Goal: Task Accomplishment & Management: Complete application form

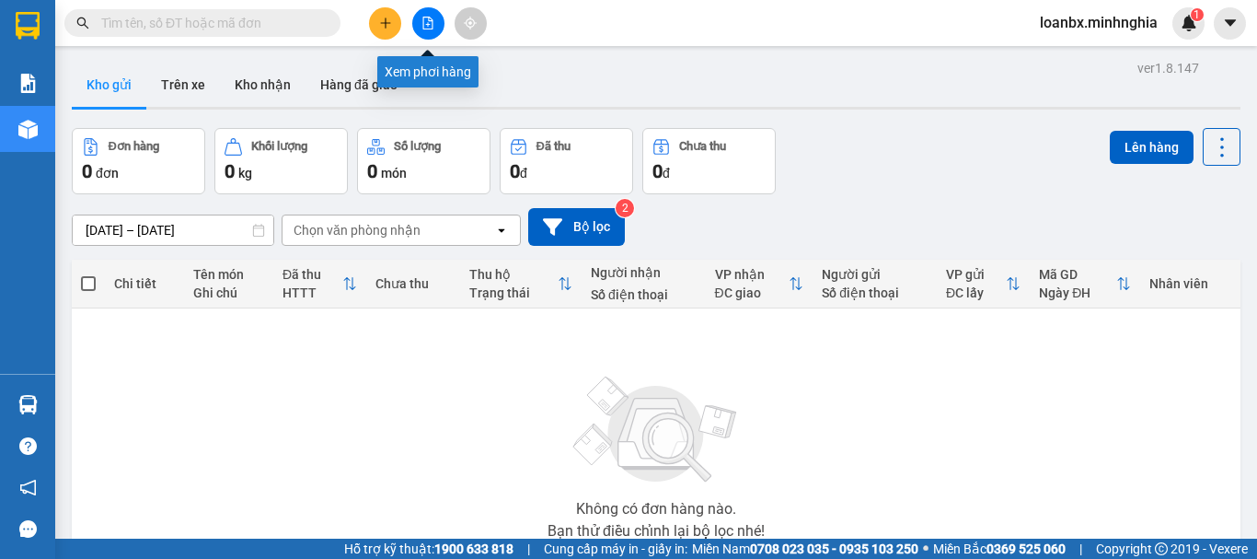
drag, startPoint x: 436, startPoint y: 20, endPoint x: 428, endPoint y: 40, distance: 21.0
click at [436, 20] on button at bounding box center [428, 23] width 32 height 32
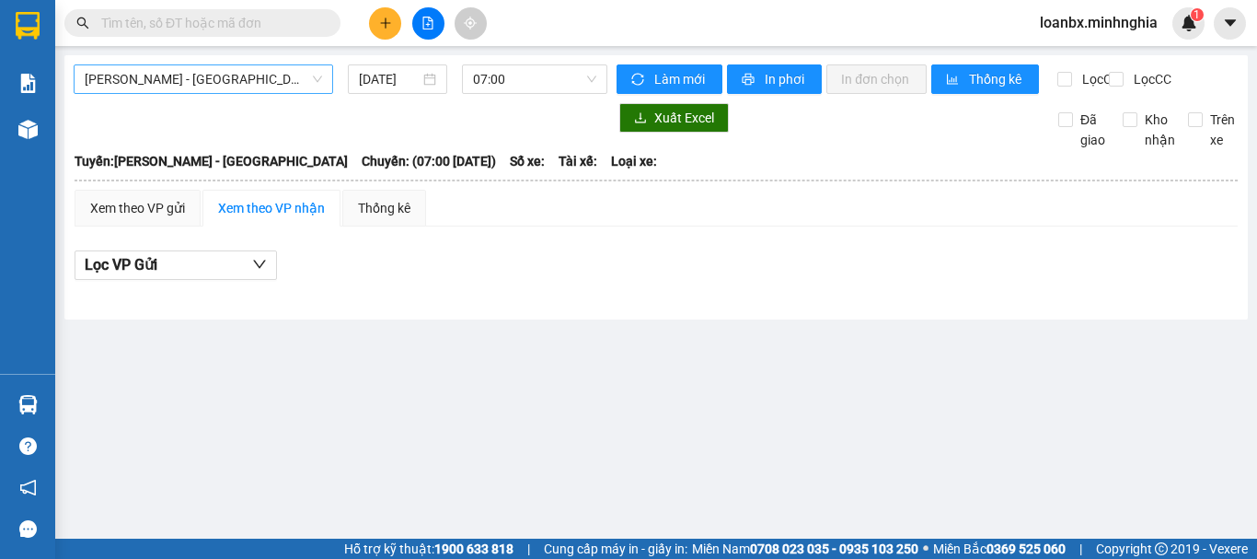
click at [260, 86] on span "Phan Rí - Sài Gòn" at bounding box center [203, 79] width 237 height 28
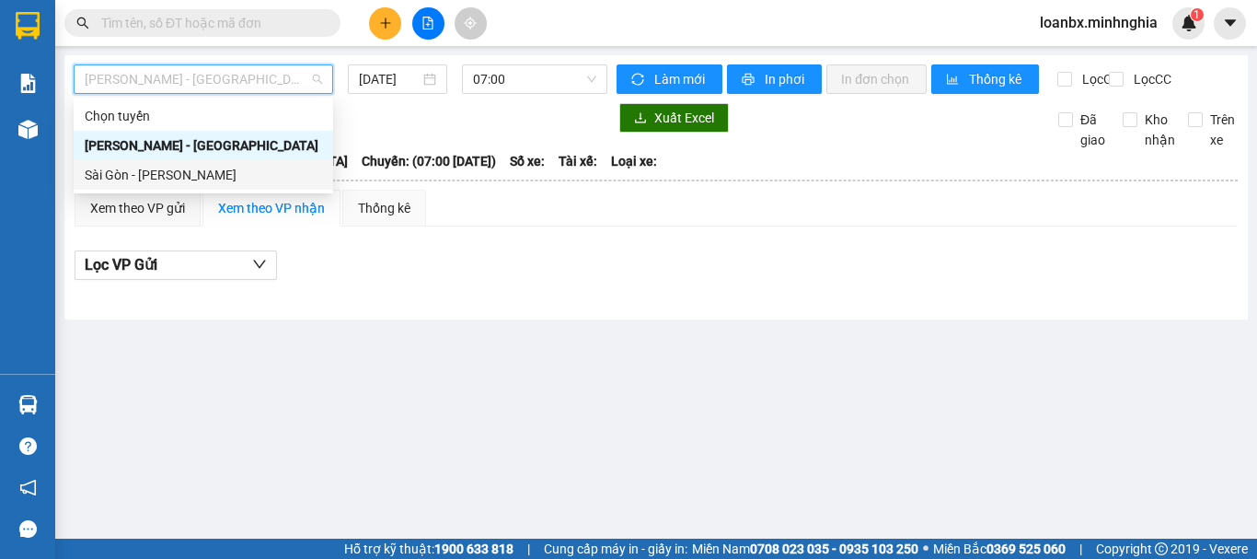
click at [259, 175] on div "Sài Gòn - Phan Rí" at bounding box center [203, 175] width 237 height 20
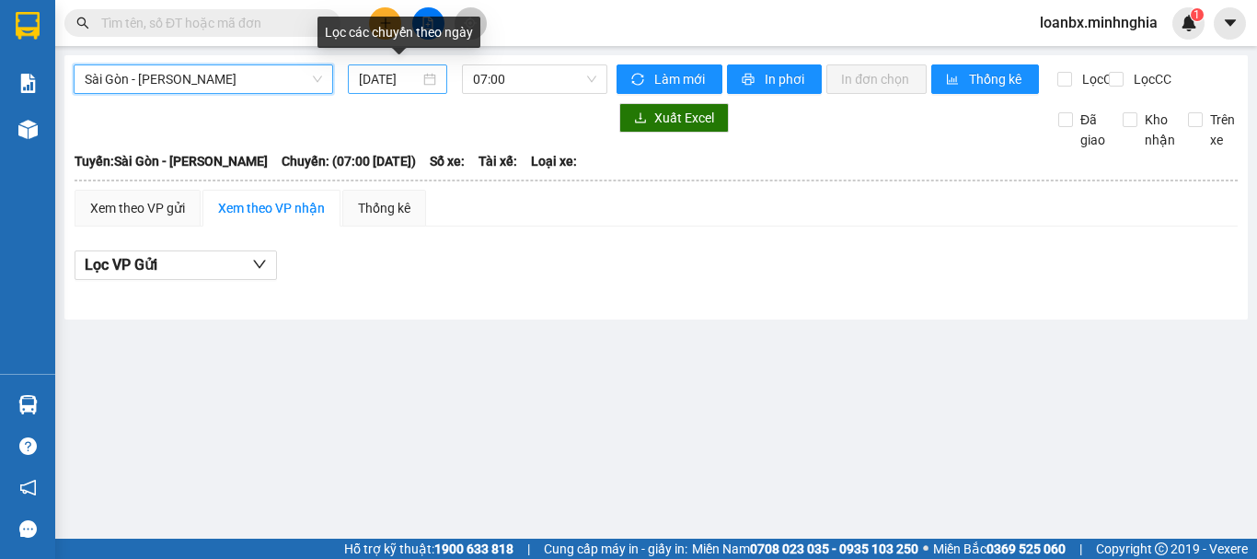
click at [378, 85] on input "[DATE]" at bounding box center [389, 79] width 61 height 20
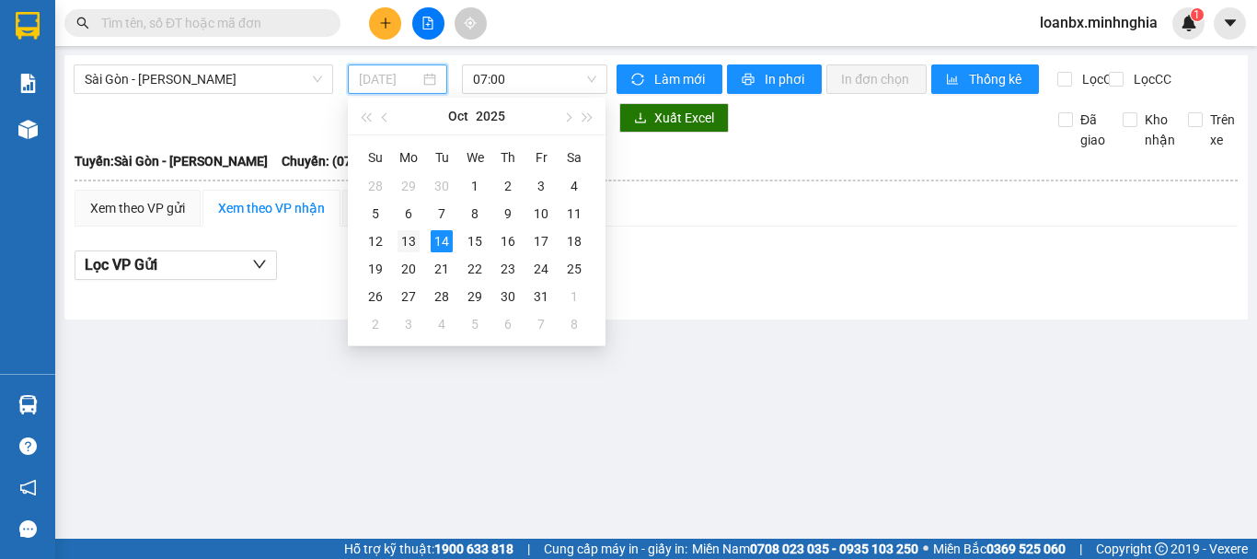
click at [398, 237] on div "13" at bounding box center [409, 241] width 22 height 22
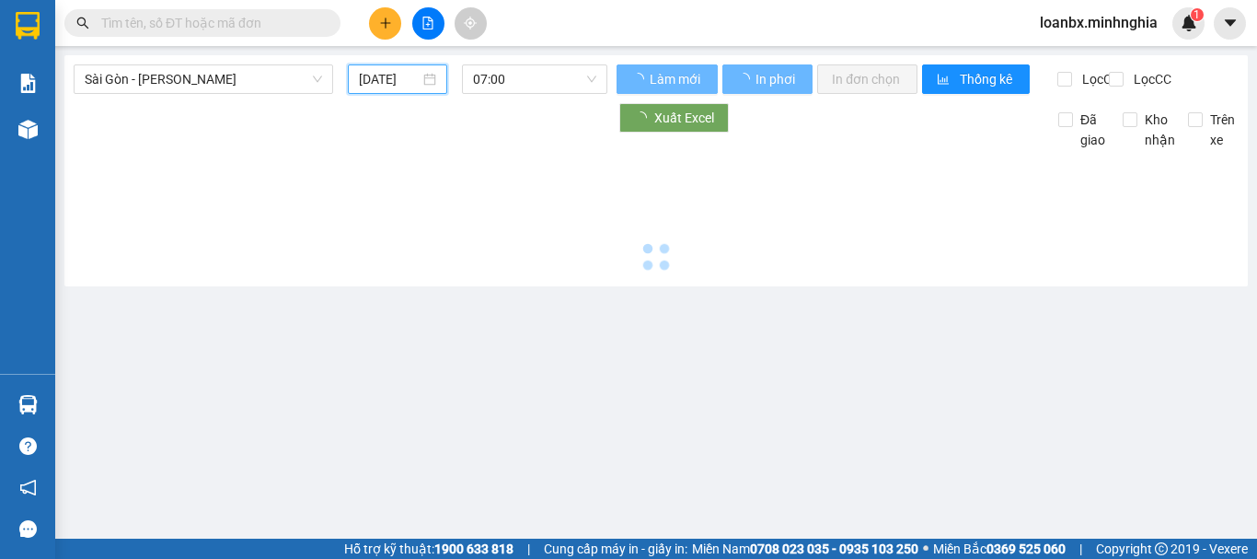
type input "[DATE]"
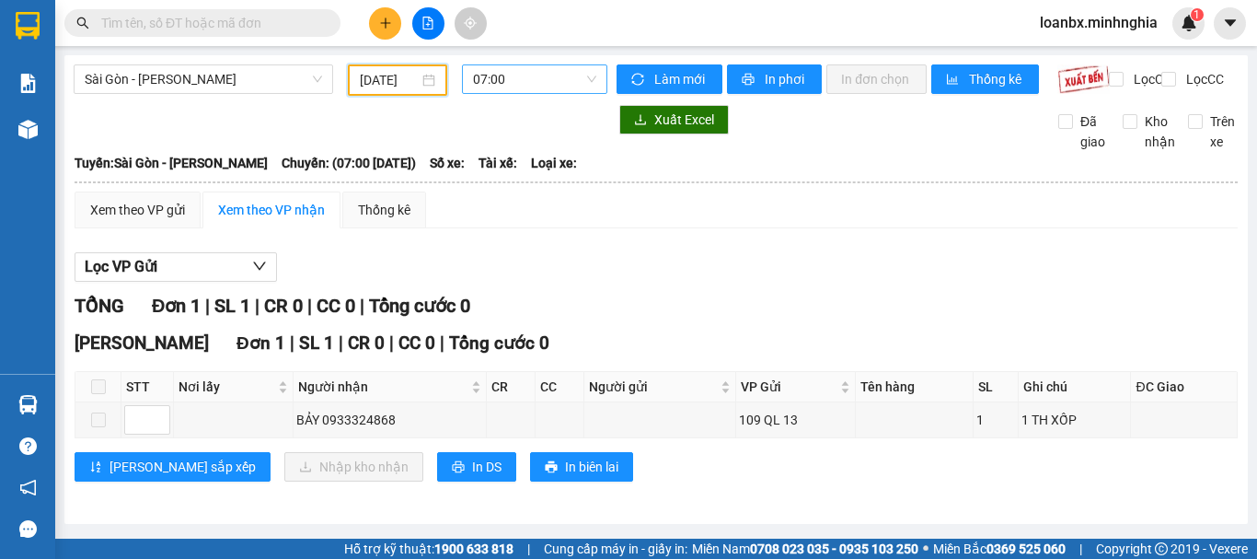
click at [547, 85] on span "07:00" at bounding box center [534, 79] width 123 height 28
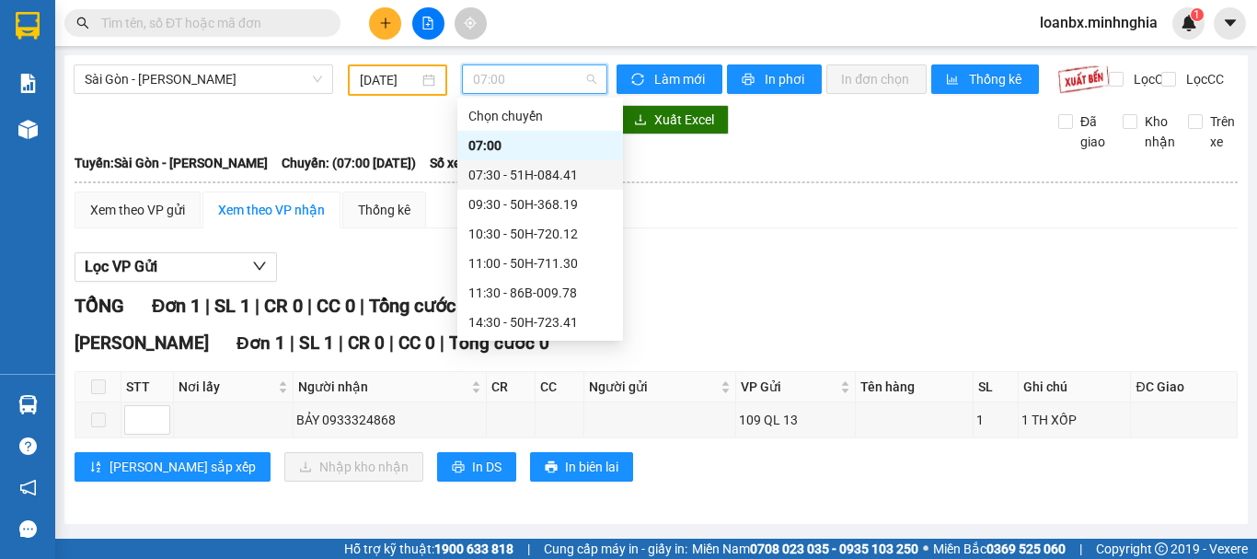
click at [528, 168] on div "07:30 - 51H-084.41" at bounding box center [540, 175] width 144 height 20
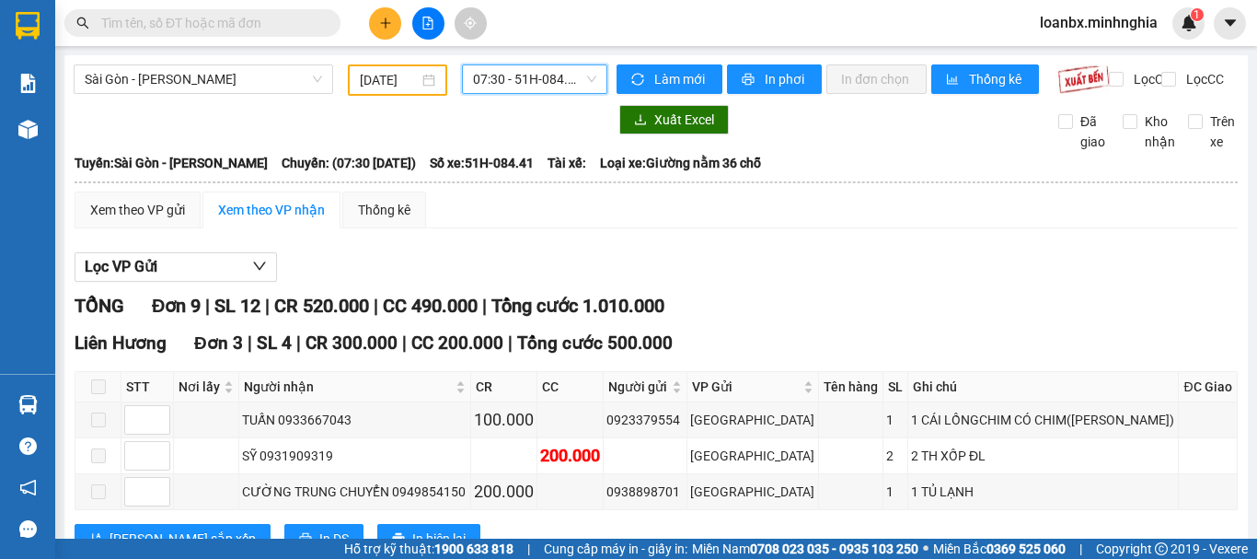
click at [534, 85] on span "07:30 - 51H-084.41" at bounding box center [534, 79] width 123 height 28
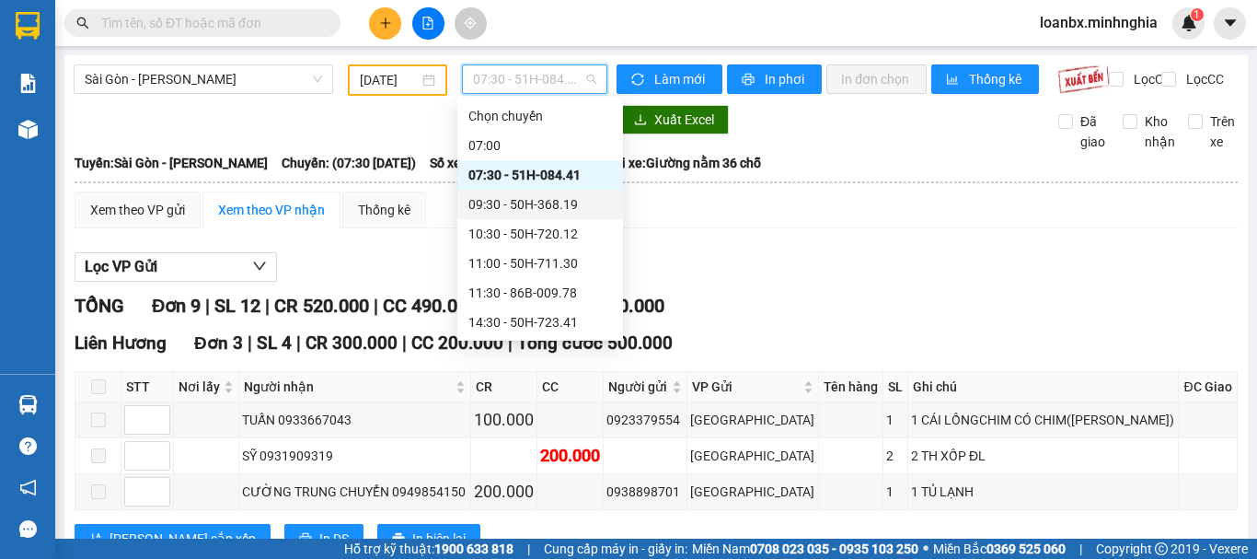
click at [517, 196] on div "09:30 - 50H-368.19" at bounding box center [540, 204] width 144 height 20
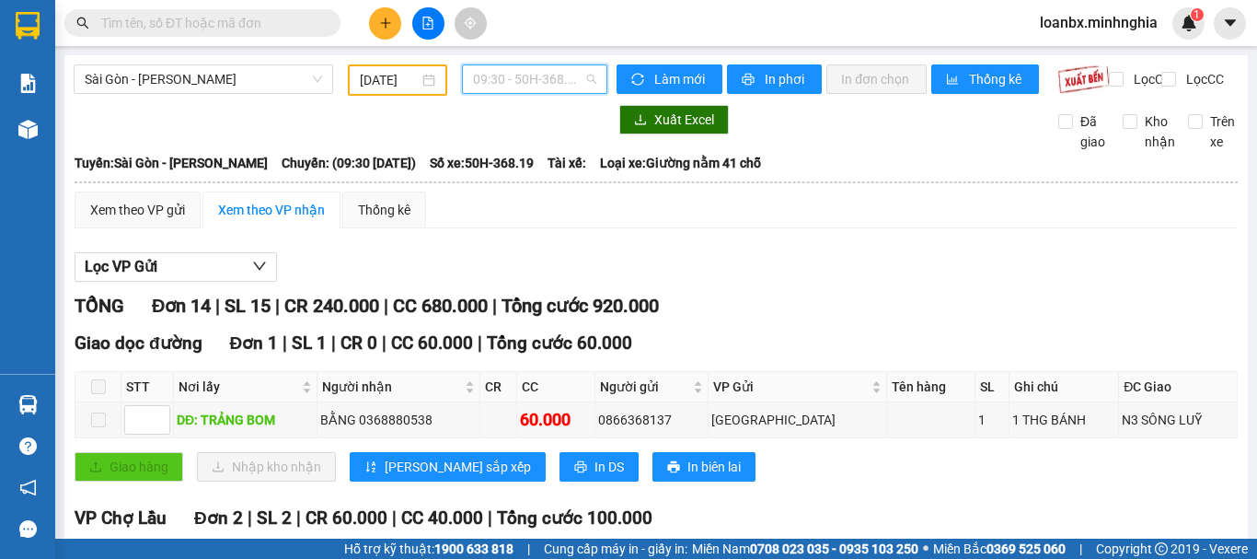
click at [532, 77] on span "09:30 - 50H-368.19" at bounding box center [534, 79] width 123 height 28
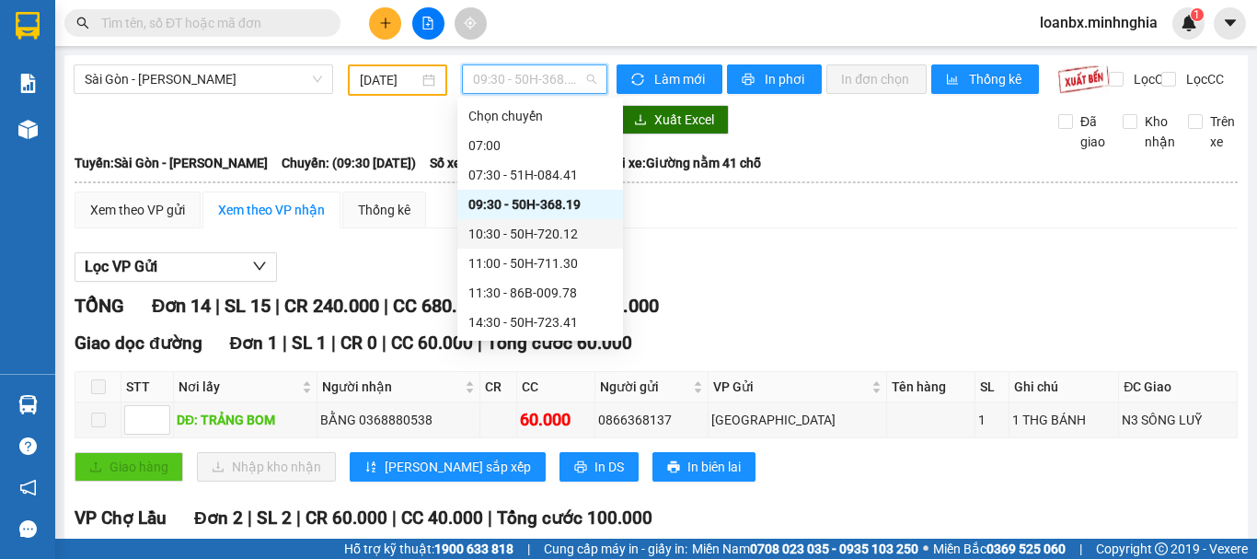
click at [505, 233] on div "10:30 - 50H-720.12" at bounding box center [540, 234] width 144 height 20
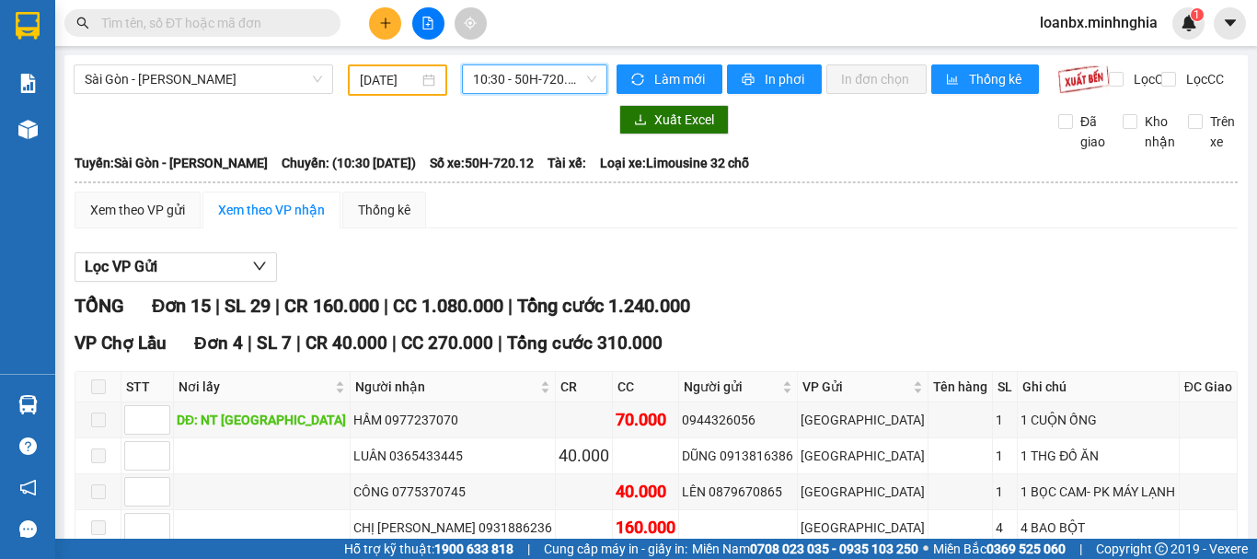
click at [517, 89] on span "10:30 - 50H-720.12" at bounding box center [534, 79] width 123 height 28
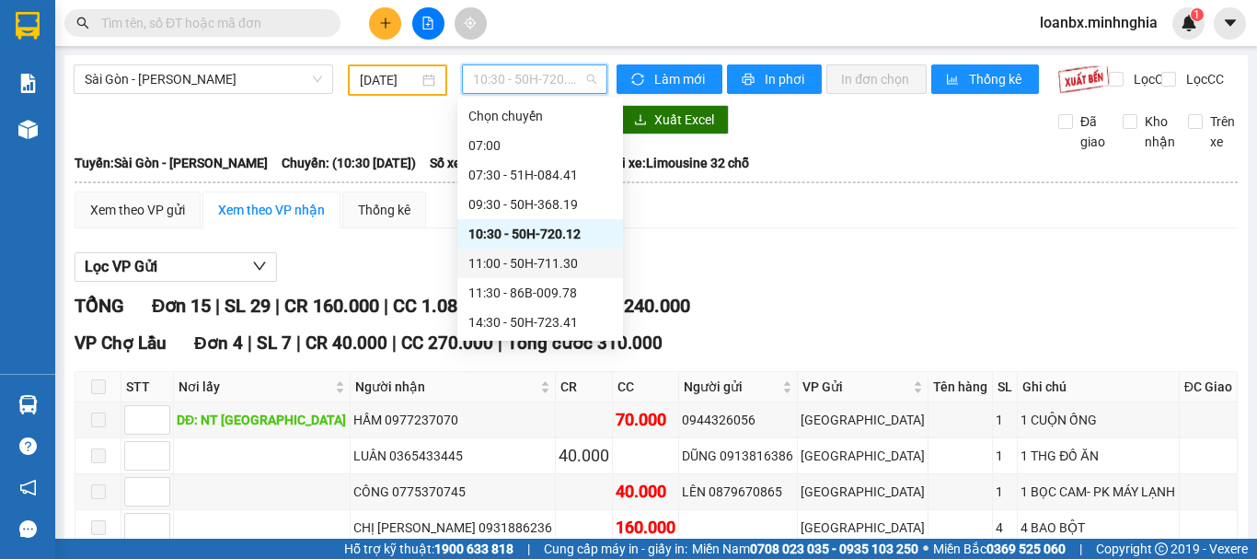
click at [542, 266] on div "11:00 - 50H-711.30" at bounding box center [540, 263] width 144 height 20
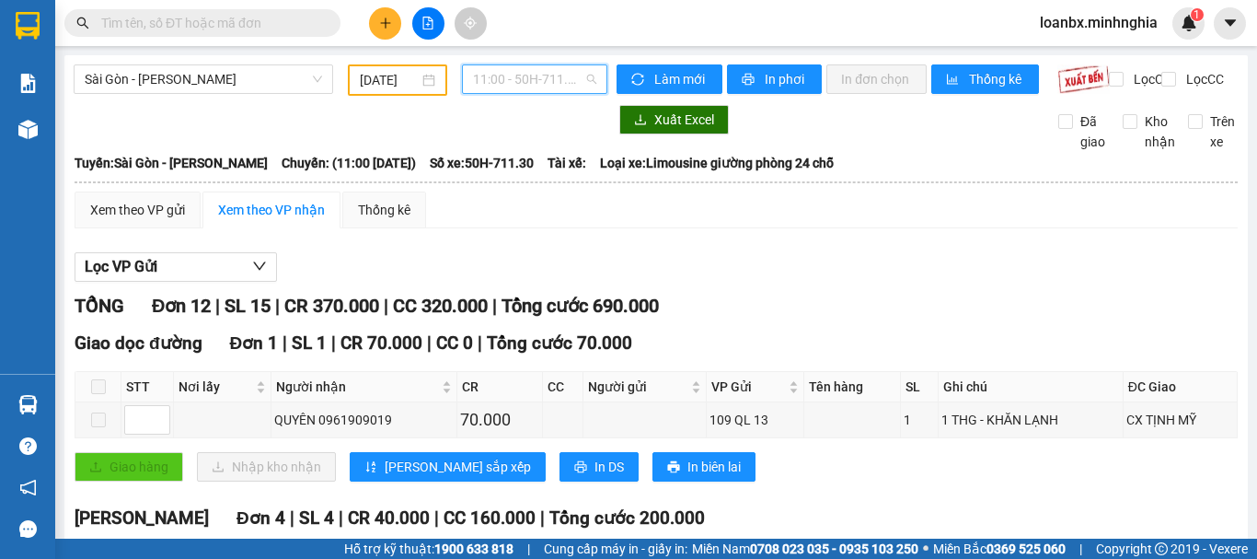
click at [535, 67] on span "11:00 - 50H-711.30" at bounding box center [534, 79] width 123 height 28
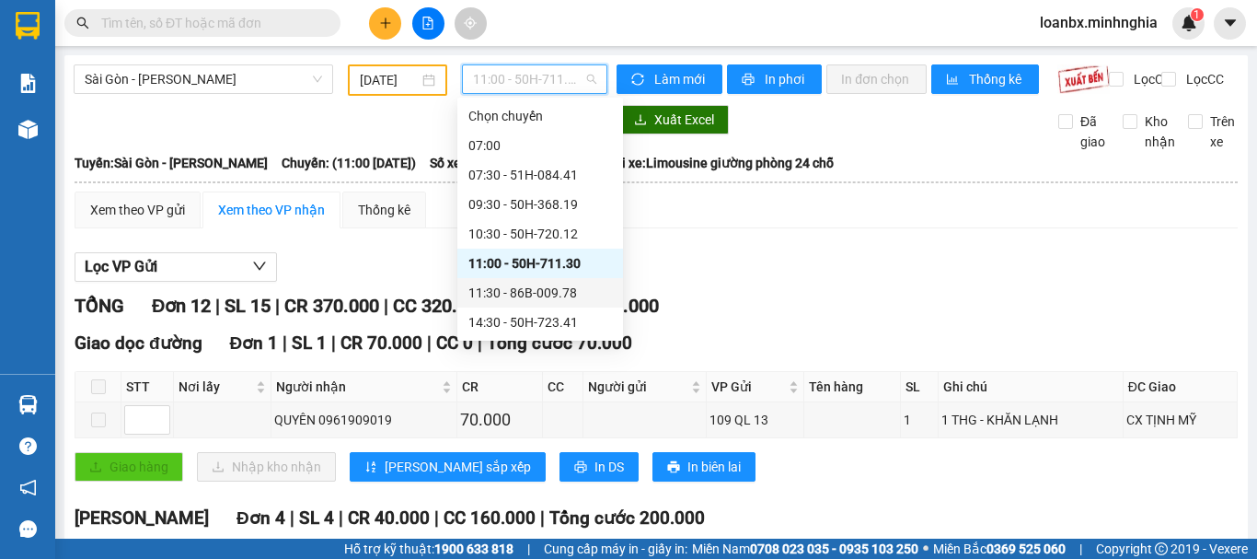
click at [548, 288] on div "11:30 - 86B-009.78" at bounding box center [540, 293] width 144 height 20
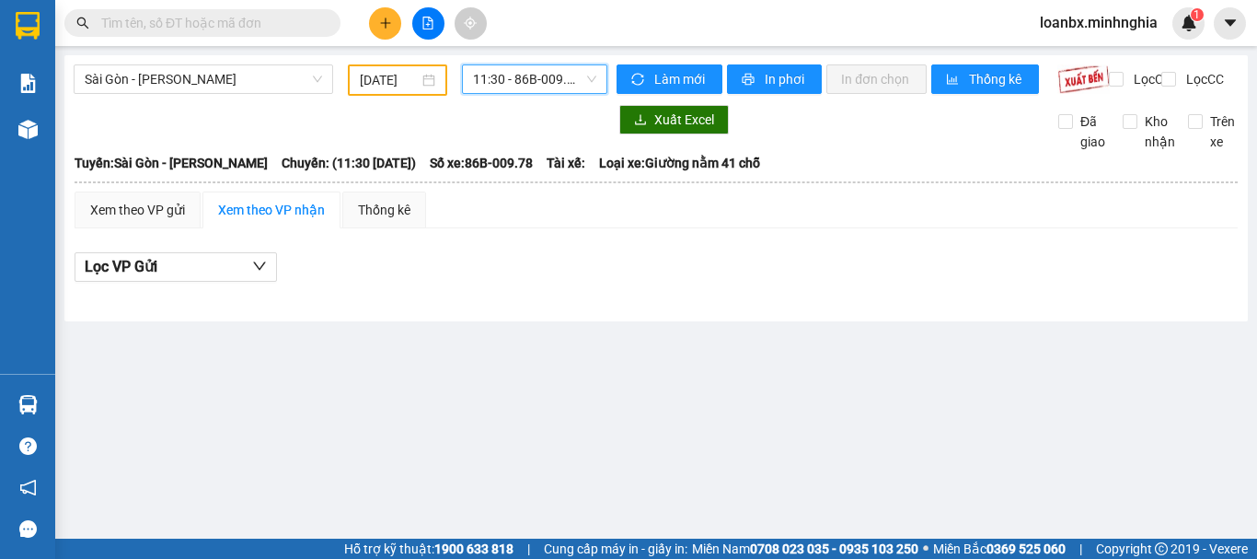
click at [551, 87] on span "11:30 - 86B-009.78" at bounding box center [534, 79] width 123 height 28
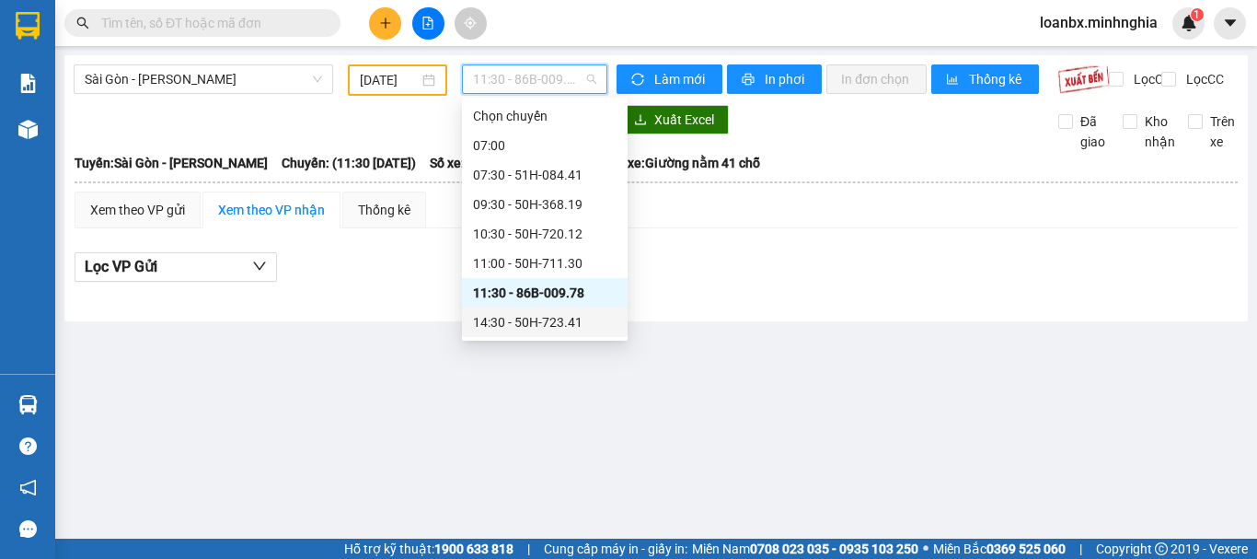
click at [528, 329] on div "14:30 - 50H-723.41" at bounding box center [545, 322] width 144 height 20
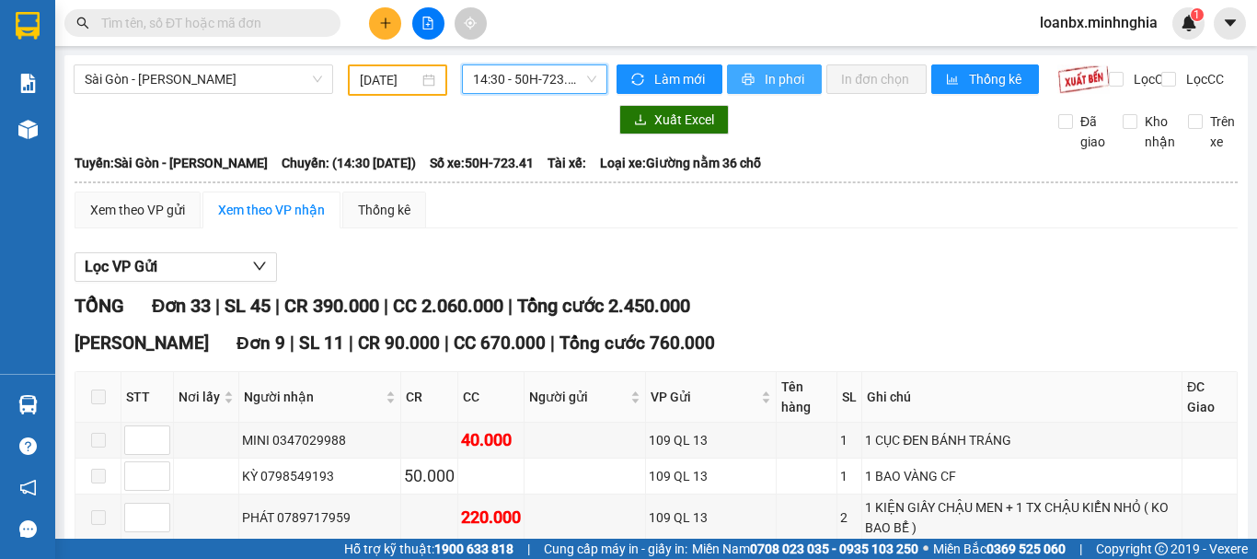
click at [796, 85] on span "In phơi" at bounding box center [786, 79] width 42 height 20
click at [765, 86] on span "In phơi" at bounding box center [786, 79] width 42 height 20
click at [523, 84] on span "14:30 - 50H-723.41" at bounding box center [534, 79] width 123 height 28
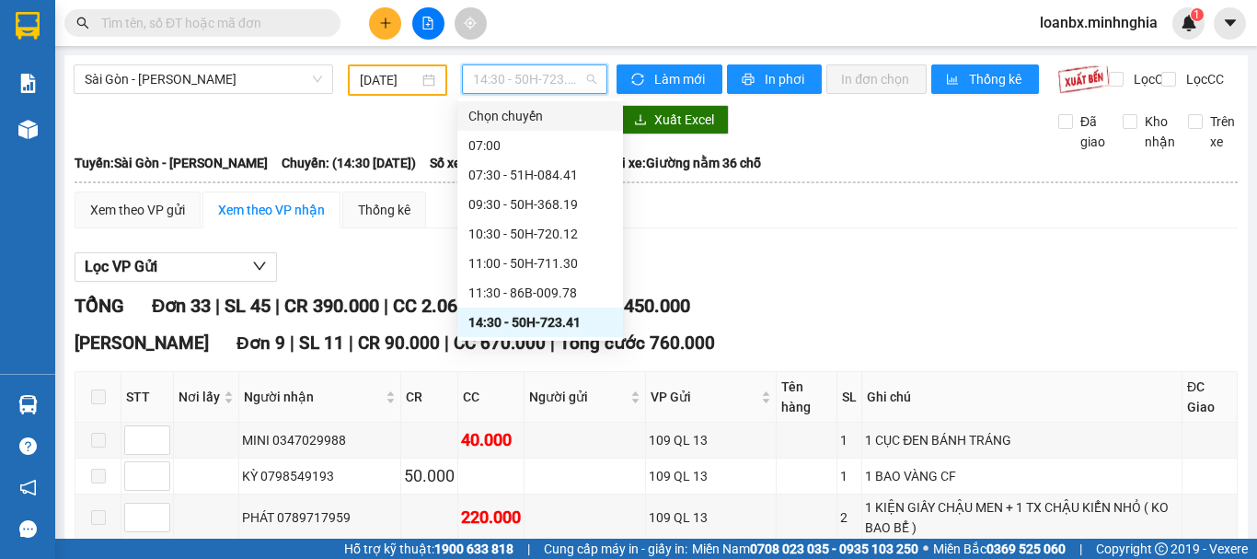
scroll to position [177, 0]
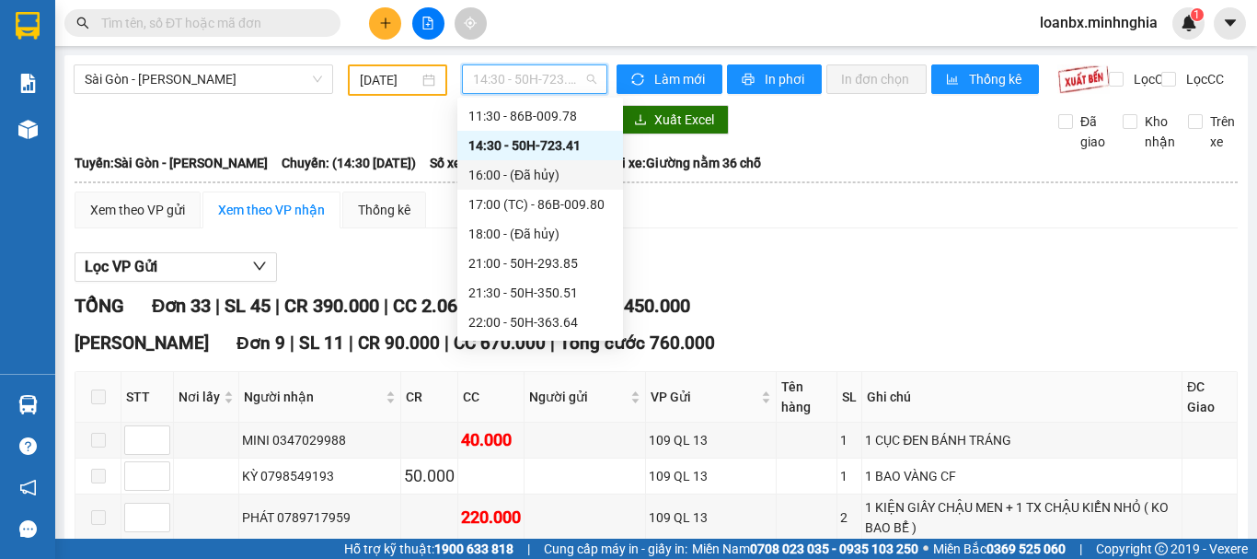
click at [547, 179] on div "16:00 - (Đã hủy)" at bounding box center [540, 175] width 144 height 20
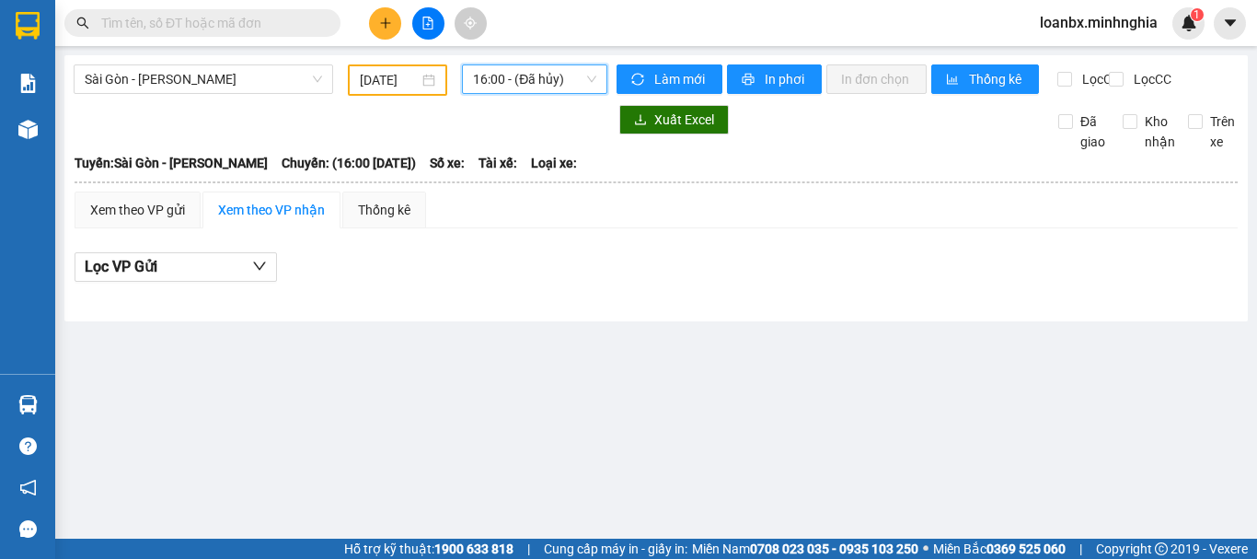
click at [532, 81] on span "16:00 - (Đã hủy)" at bounding box center [534, 79] width 123 height 28
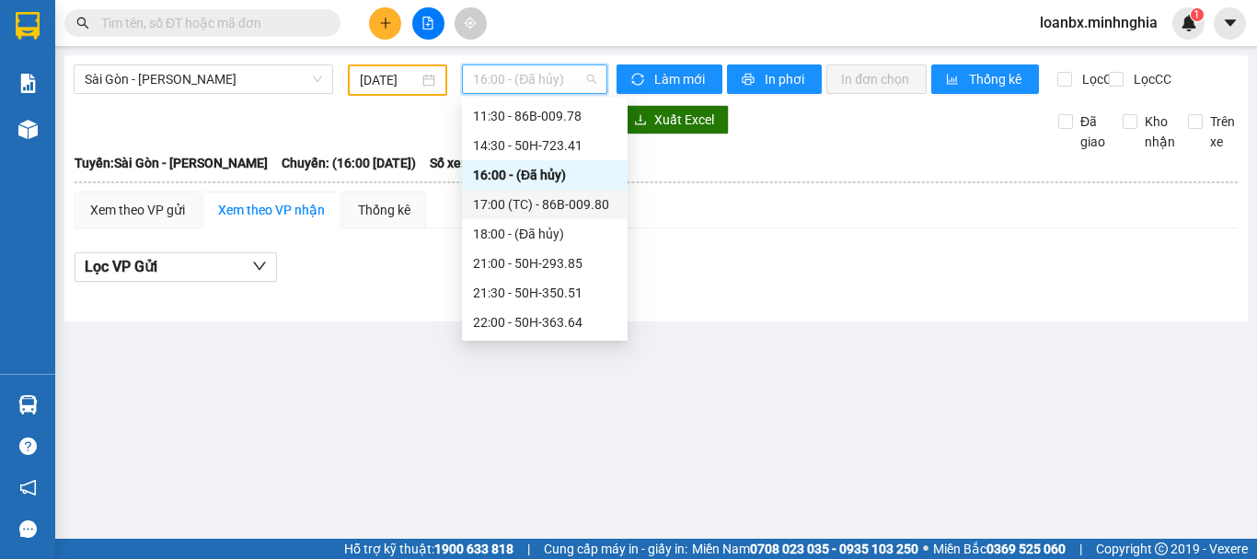
click at [549, 203] on div "17:00 (TC) - 86B-009.80" at bounding box center [545, 204] width 144 height 20
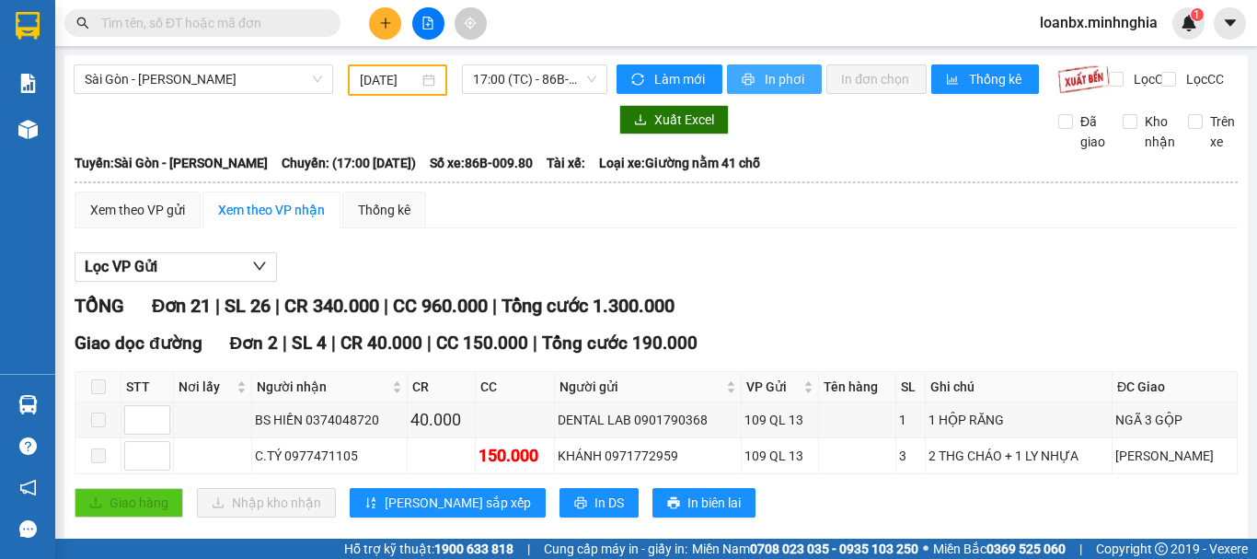
click at [783, 86] on span "In phơi" at bounding box center [786, 79] width 42 height 20
click at [772, 82] on span "In phơi" at bounding box center [786, 79] width 42 height 20
click at [541, 85] on span "17:00 (TC) - 86B-009.80" at bounding box center [534, 79] width 123 height 28
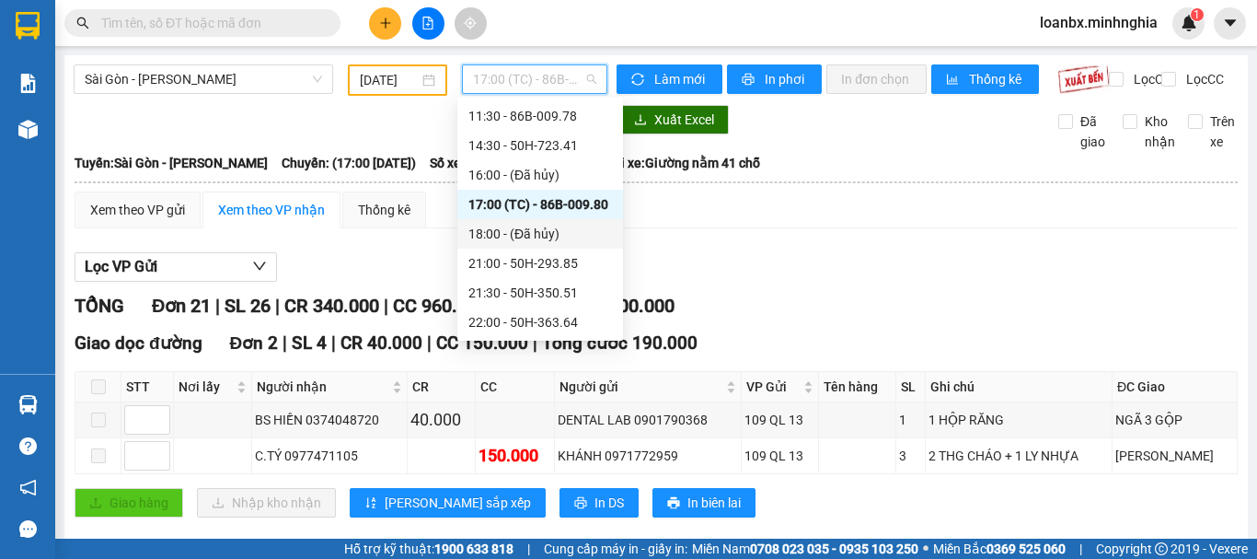
click at [560, 237] on div "18:00 - (Đã hủy)" at bounding box center [540, 234] width 144 height 20
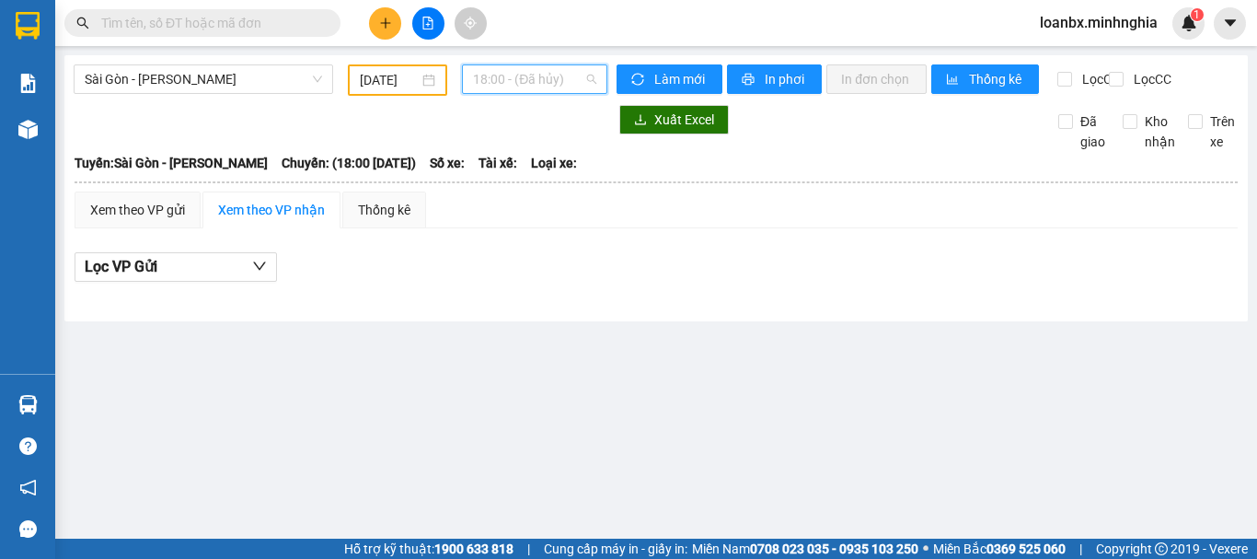
click at [521, 87] on span "18:00 - (Đã hủy)" at bounding box center [534, 79] width 123 height 28
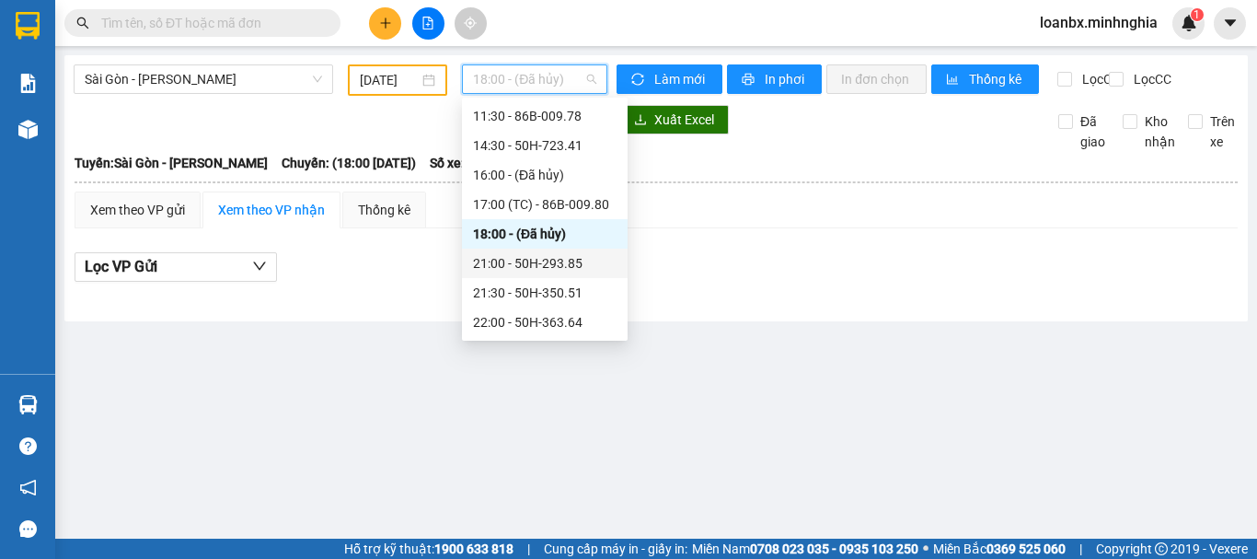
click at [516, 264] on div "21:00 - 50H-293.85" at bounding box center [545, 263] width 144 height 20
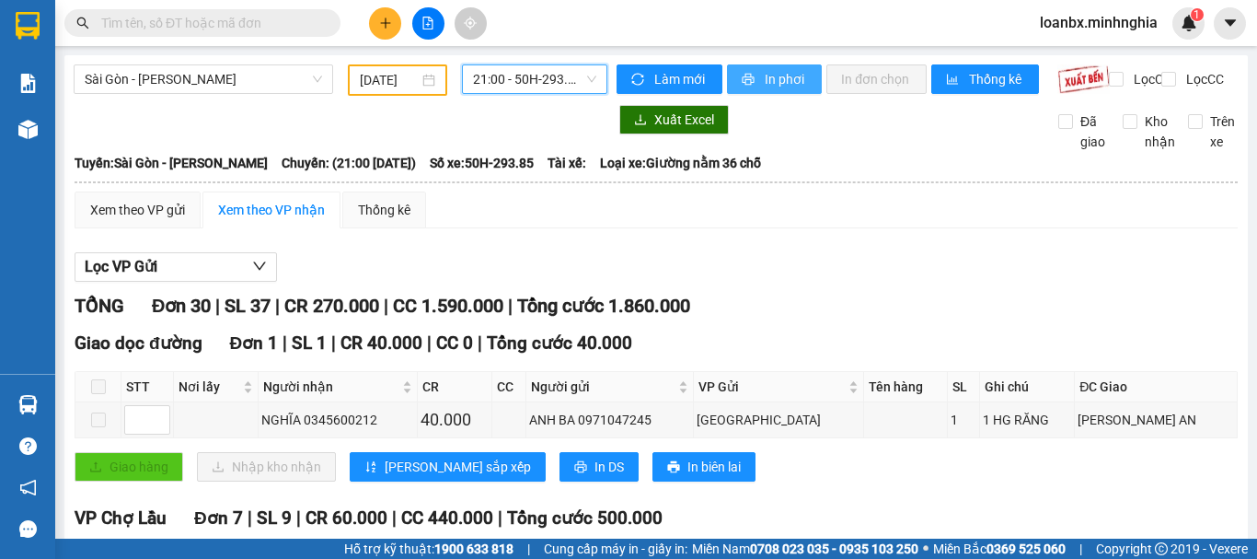
click at [733, 85] on button "In phơi" at bounding box center [774, 78] width 95 height 29
click at [791, 83] on span "In phơi" at bounding box center [786, 79] width 42 height 20
click at [782, 82] on span "In phơi" at bounding box center [786, 79] width 42 height 20
drag, startPoint x: 779, startPoint y: 83, endPoint x: 803, endPoint y: 104, distance: 32.6
click at [779, 83] on span "In phơi" at bounding box center [786, 79] width 42 height 20
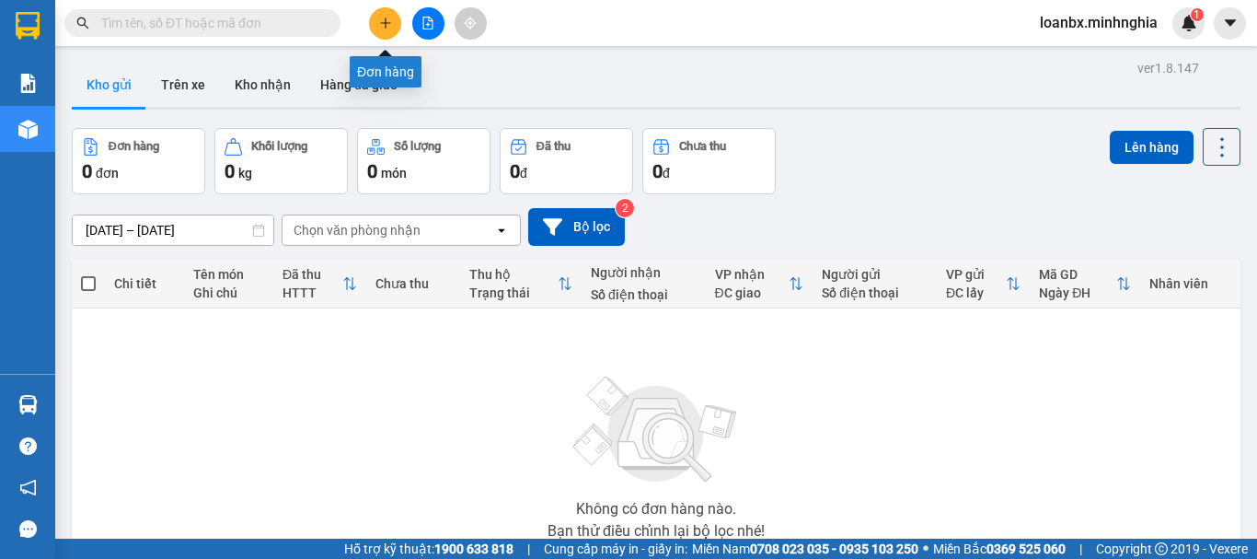
click at [395, 33] on button at bounding box center [385, 23] width 32 height 32
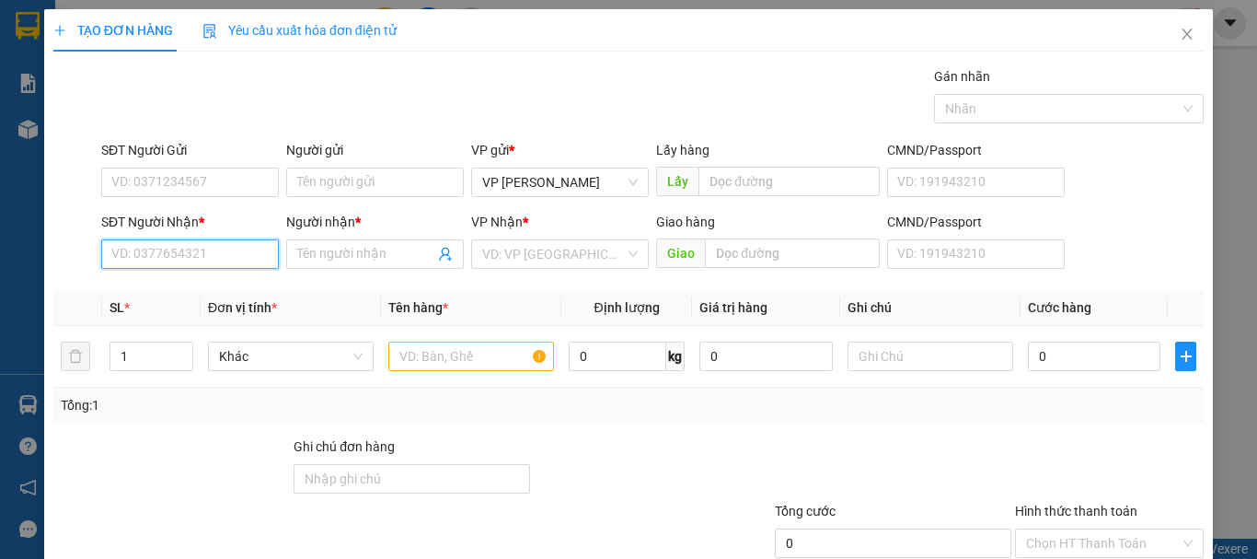
click at [215, 260] on input "SĐT Người Nhận *" at bounding box center [190, 253] width 178 height 29
type input "0963229441"
click at [212, 288] on div "0963229441" at bounding box center [188, 291] width 154 height 20
type input "BX ĐỒNG NAI - CỔNG 11"
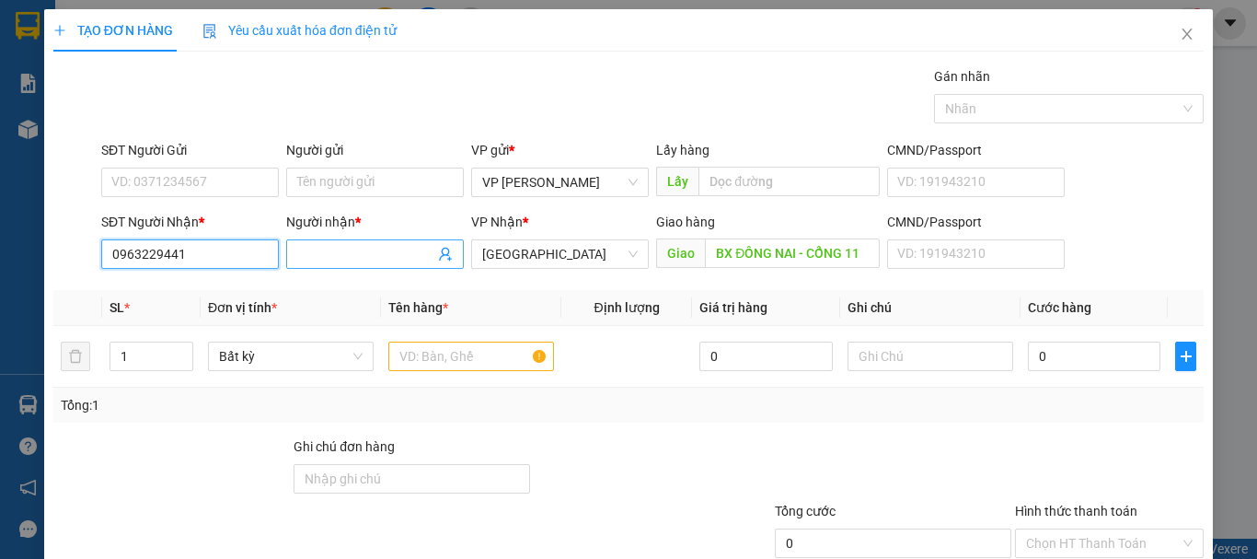
type input "0963229441"
click at [362, 254] on input "Người nhận *" at bounding box center [365, 254] width 137 height 20
click at [439, 357] on div "HOÀNG - 0842427242 CTY HOÀNG GIA - 0945181976 CÔ HOÀNG - 0375360778 HOÀNG - 094…" at bounding box center [383, 423] width 200 height 294
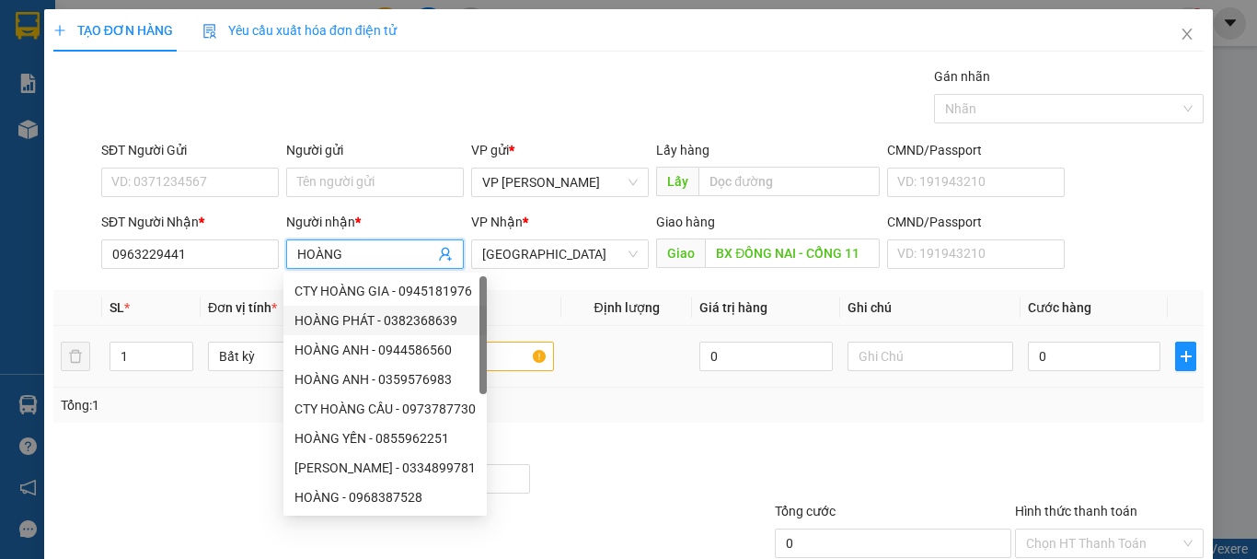
type input "HOÀNG"
click at [516, 366] on input "text" at bounding box center [471, 355] width 166 height 29
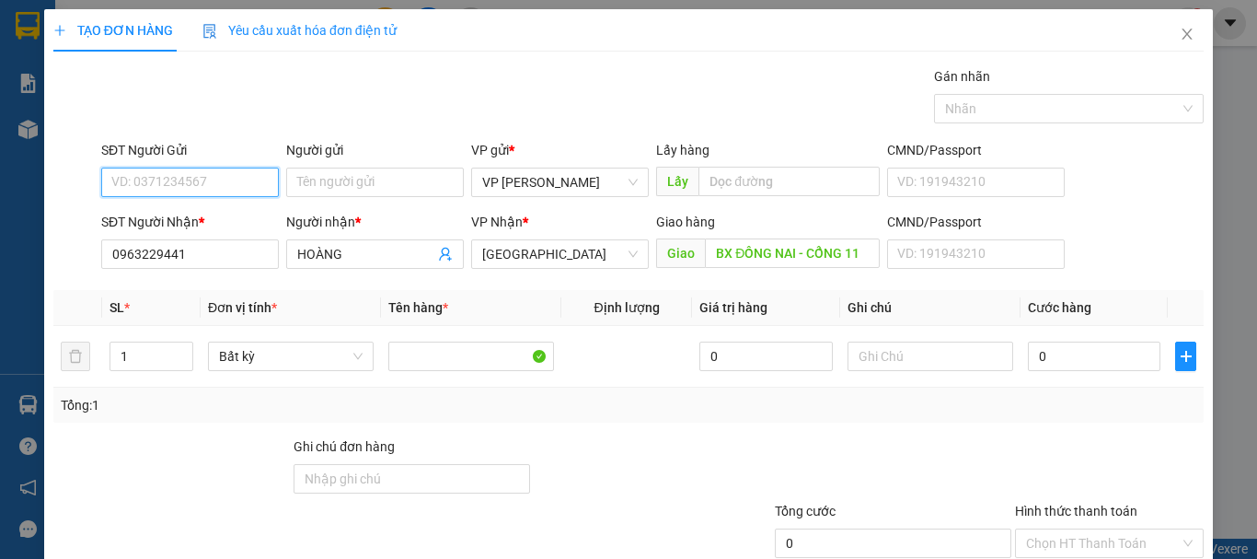
click at [159, 186] on input "SĐT Người Gửi" at bounding box center [190, 181] width 178 height 29
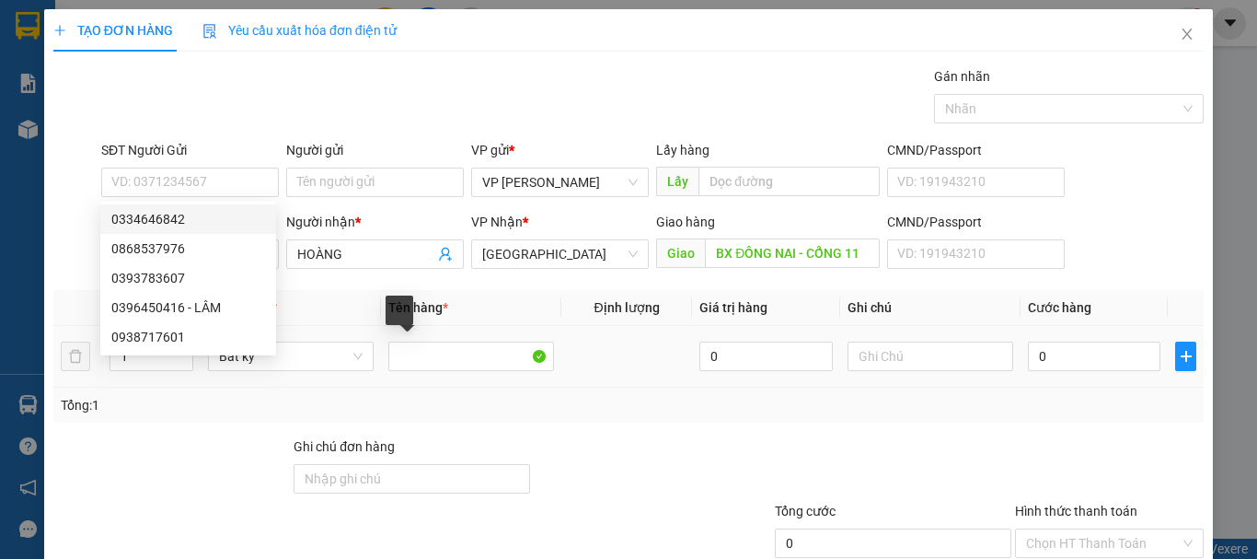
click at [413, 388] on div "Tổng: 1" at bounding box center [628, 404] width 1150 height 35
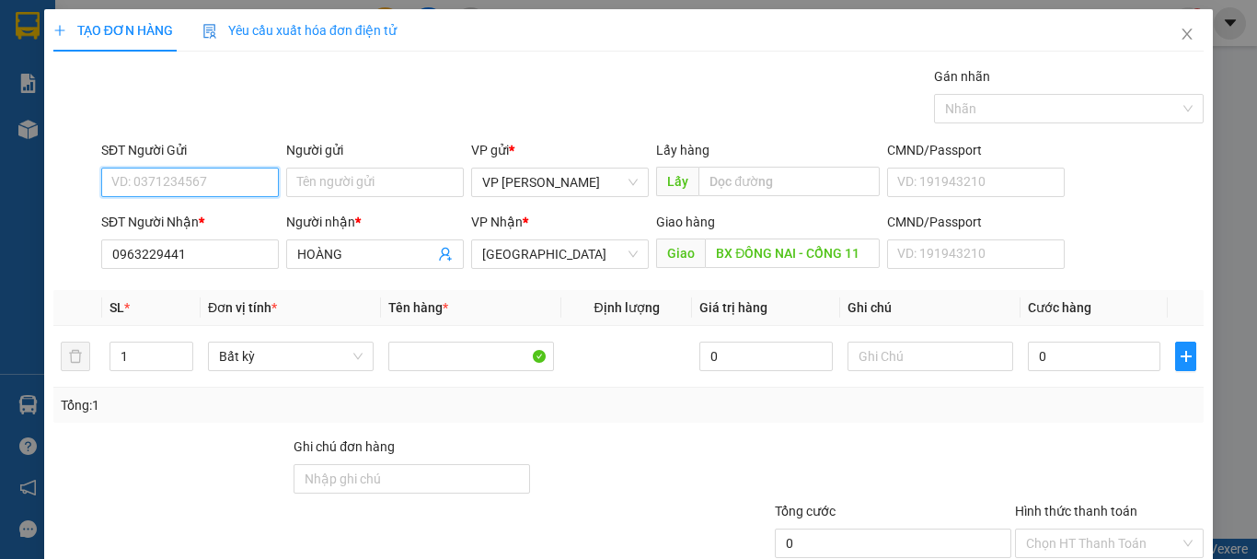
click at [131, 177] on input "SĐT Người Gửi" at bounding box center [190, 181] width 178 height 29
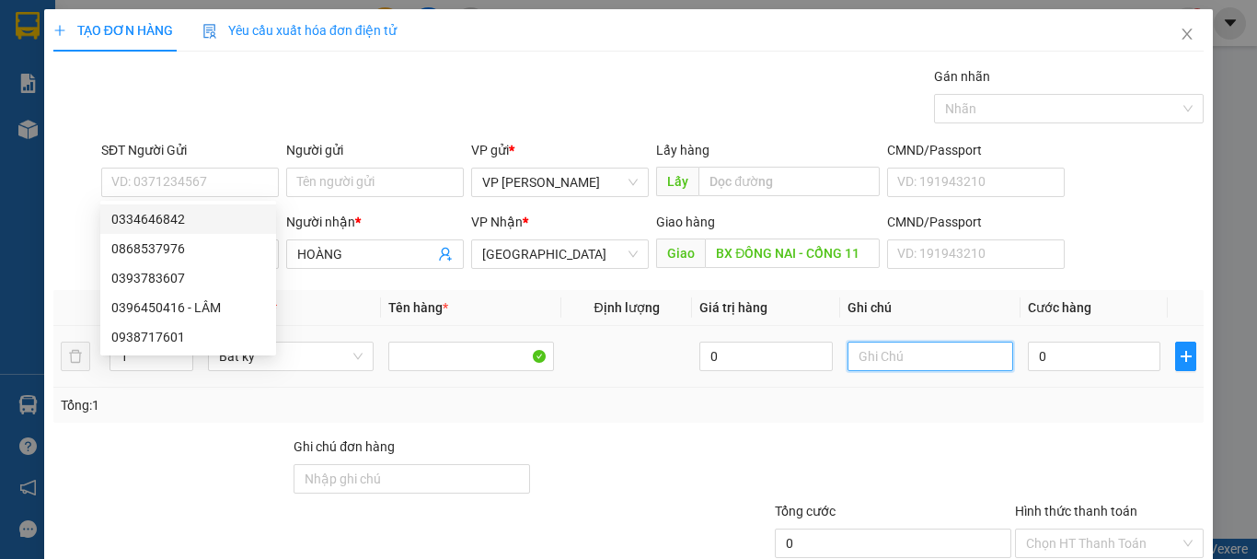
click at [872, 357] on input "text" at bounding box center [931, 355] width 166 height 29
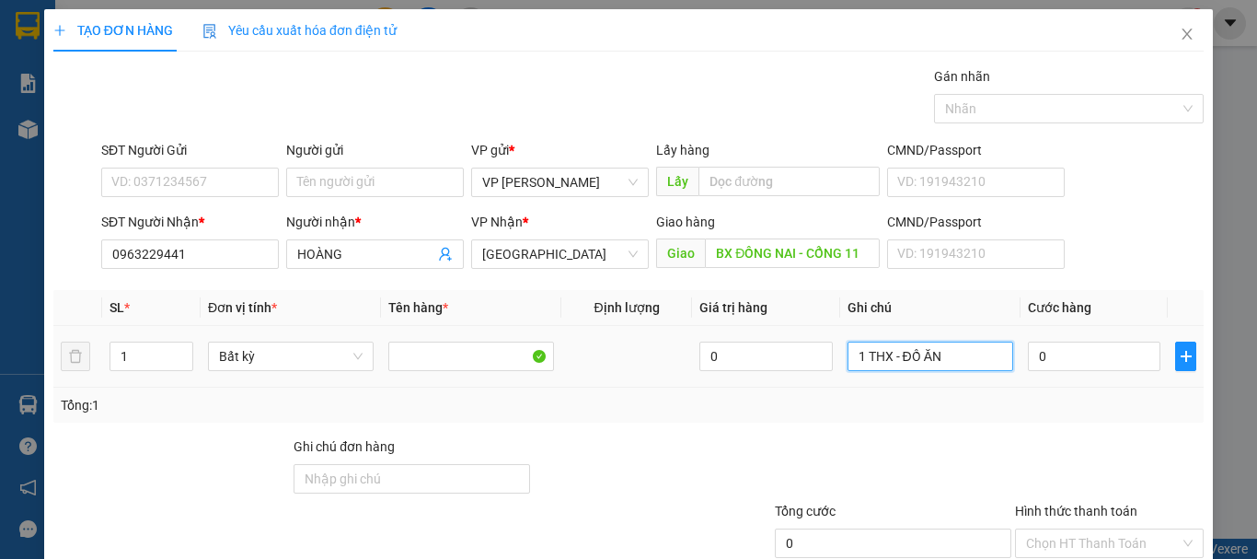
type input "1 THX - ĐỒ ĂN"
type input "7"
type input "70"
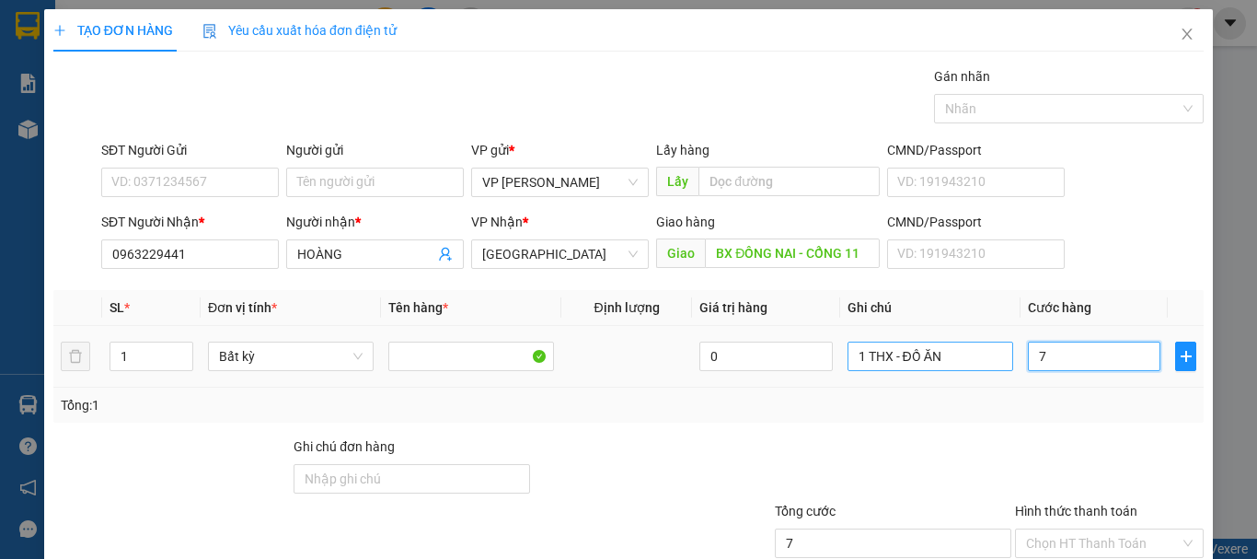
type input "70"
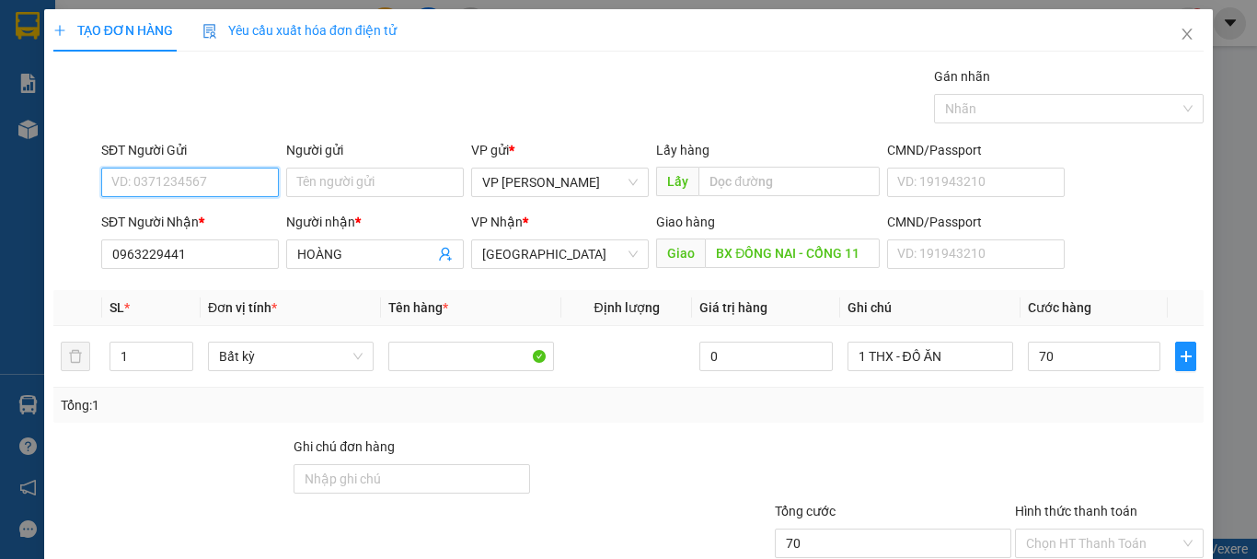
type input "70.000"
click at [170, 175] on input "SĐT Người Gửi" at bounding box center [190, 181] width 178 height 29
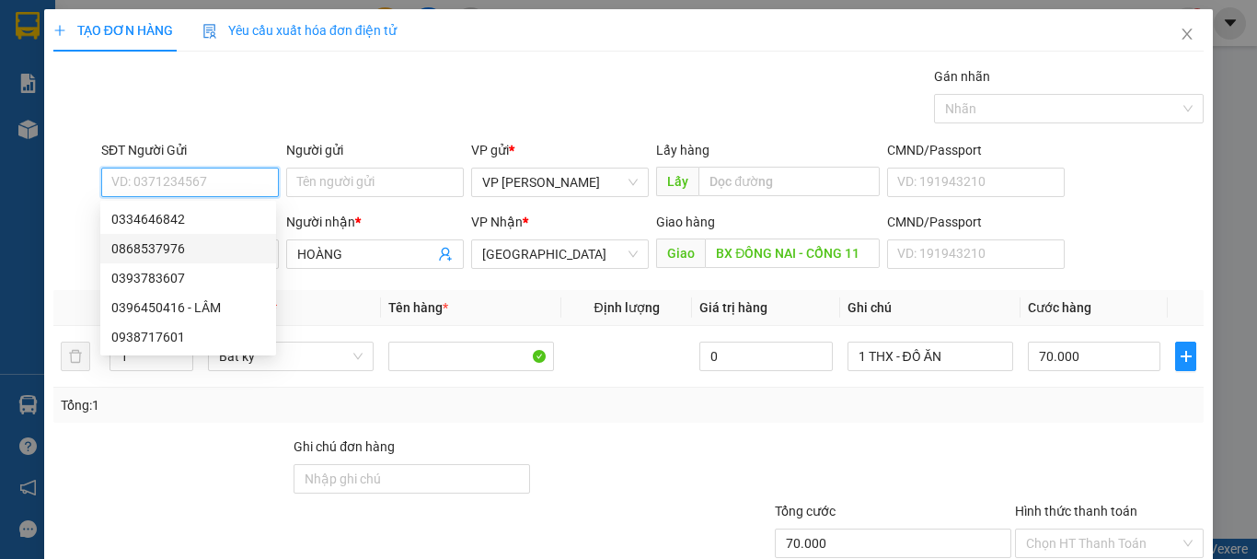
click at [170, 253] on div "0868537976" at bounding box center [188, 248] width 154 height 20
type input "0868537976"
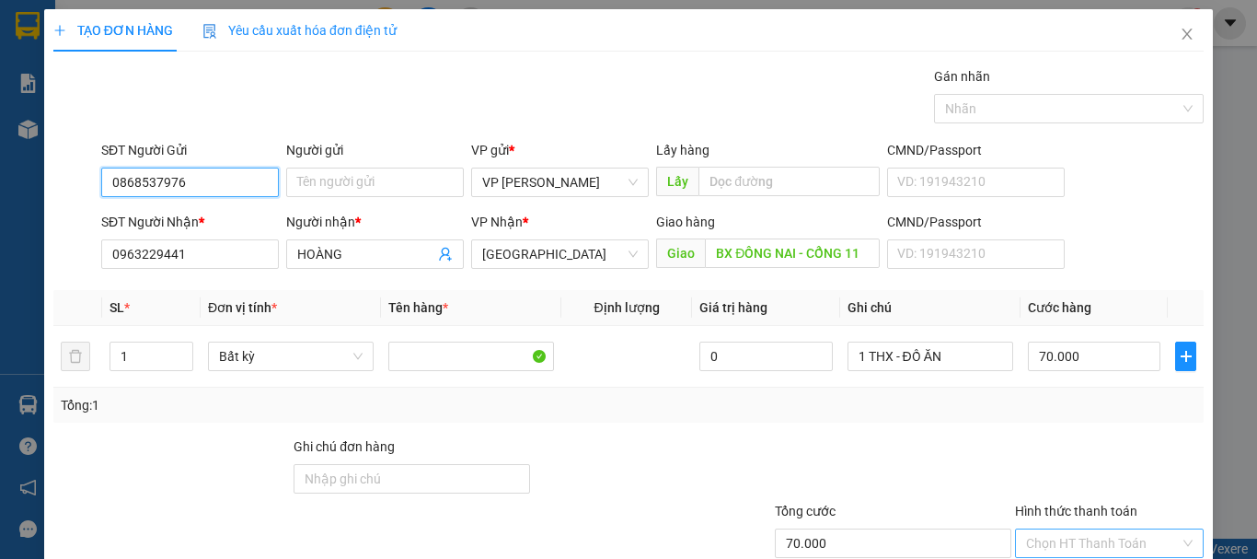
scroll to position [122, 0]
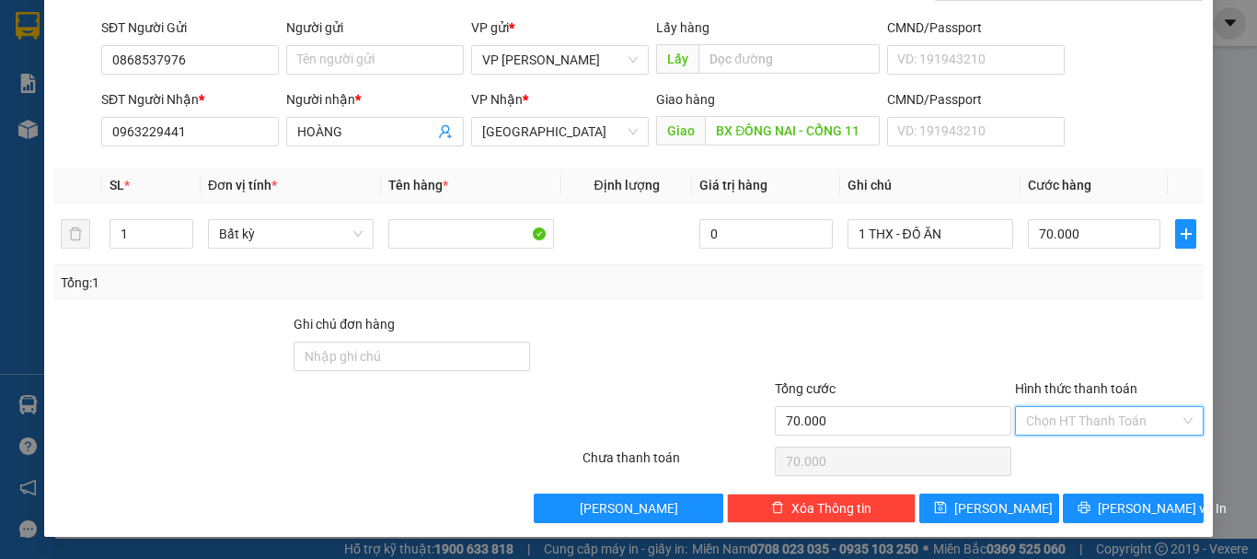
drag, startPoint x: 1089, startPoint y: 413, endPoint x: 1090, endPoint y: 446, distance: 33.1
click at [1090, 412] on input "Hình thức thanh toán" at bounding box center [1103, 421] width 154 height 28
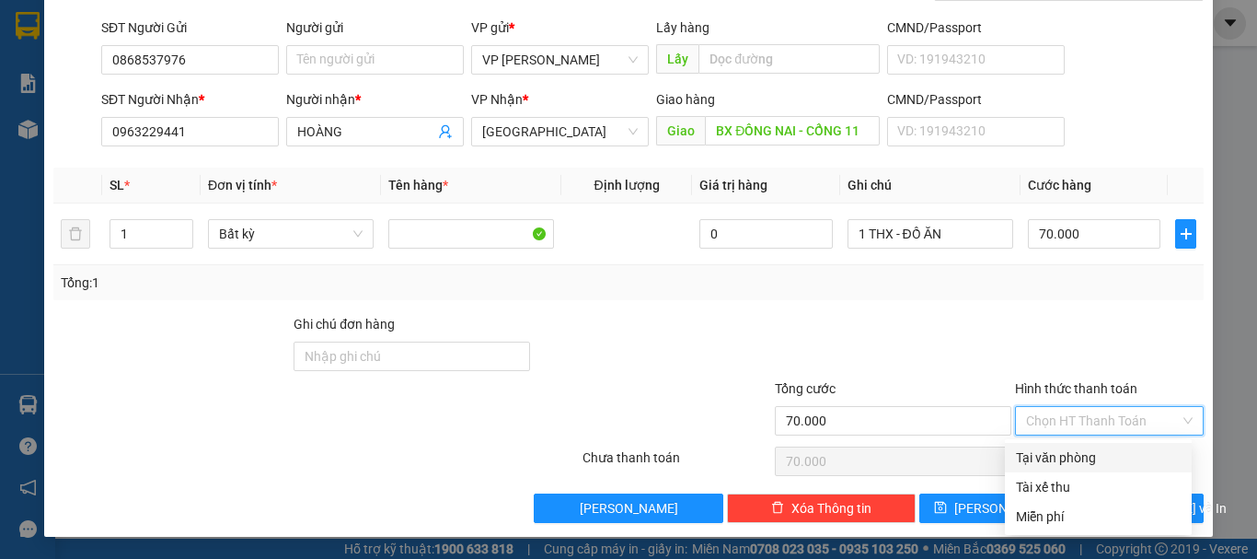
click at [1090, 446] on div "Tại văn phòng" at bounding box center [1098, 457] width 187 height 29
type input "0"
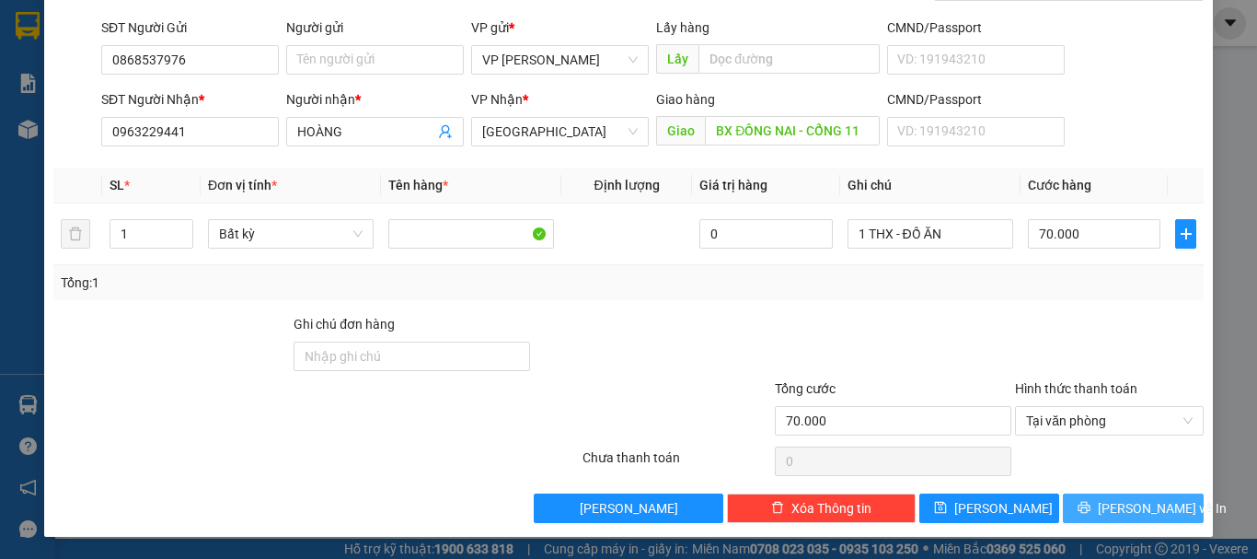
click at [1114, 503] on span "Lưu và In" at bounding box center [1162, 508] width 129 height 20
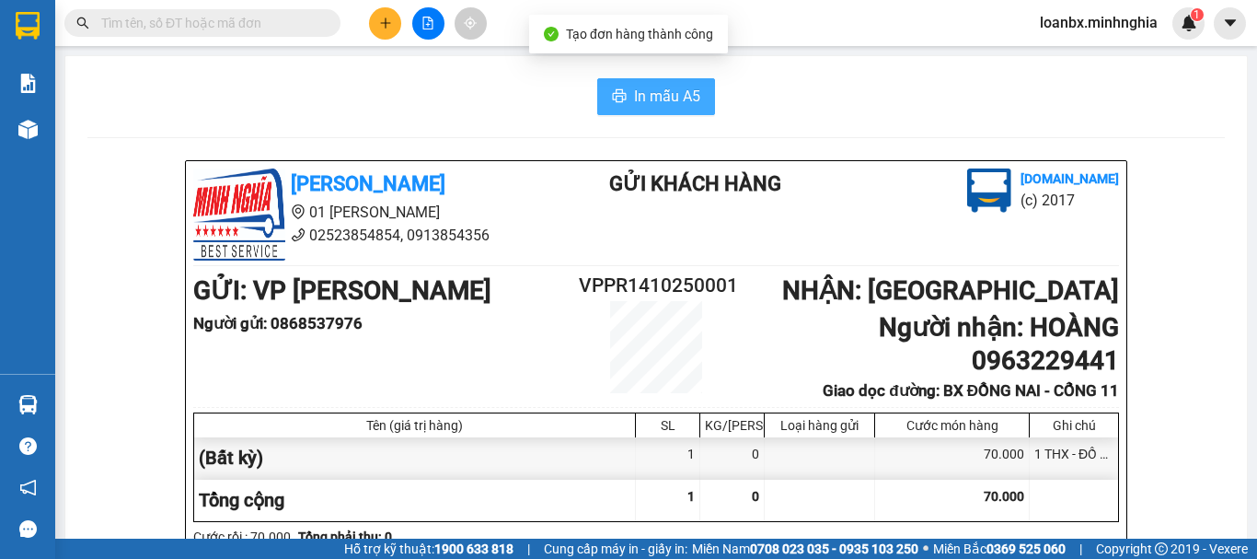
click at [658, 100] on span "In mẫu A5" at bounding box center [667, 96] width 66 height 23
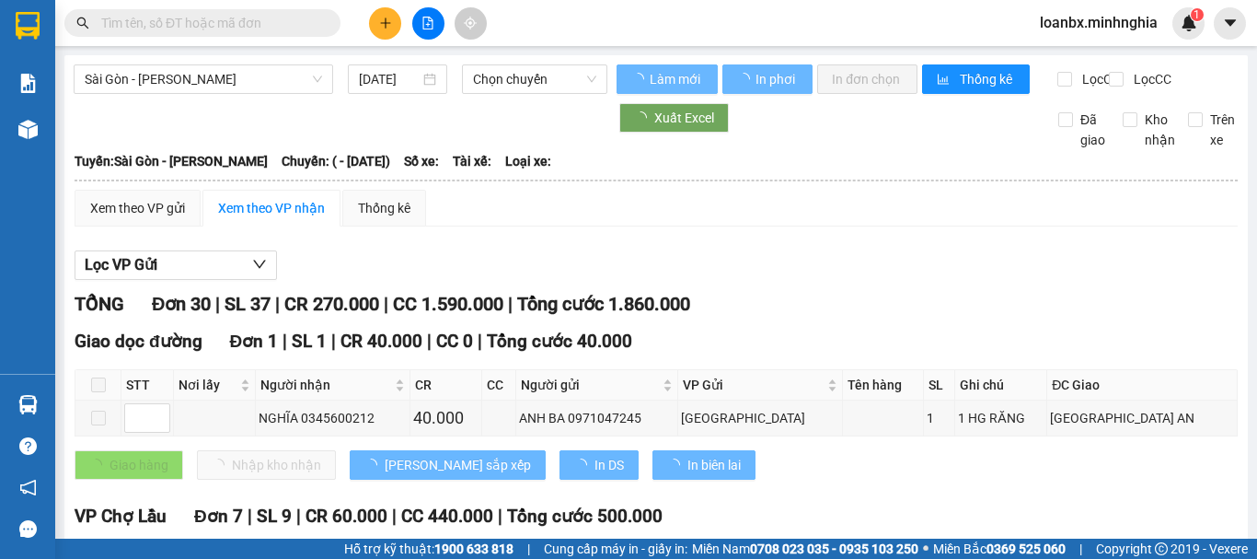
type input "[DATE]"
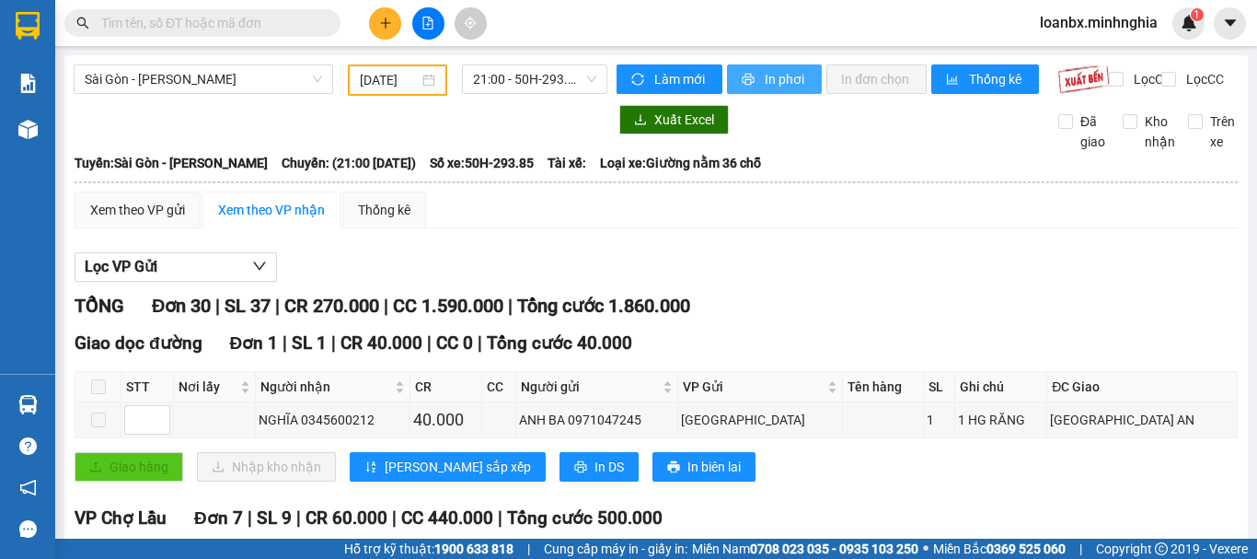
click at [780, 81] on span "In phơi" at bounding box center [786, 79] width 42 height 20
click at [523, 51] on main "Sài Gòn - Phan Rí 13/10/2025 21:00 - 50H-293.85 Làm mới In phơi In đơn chọn Thố…" at bounding box center [628, 269] width 1257 height 538
click at [523, 65] on span "21:00 - 50H-293.85" at bounding box center [534, 79] width 123 height 28
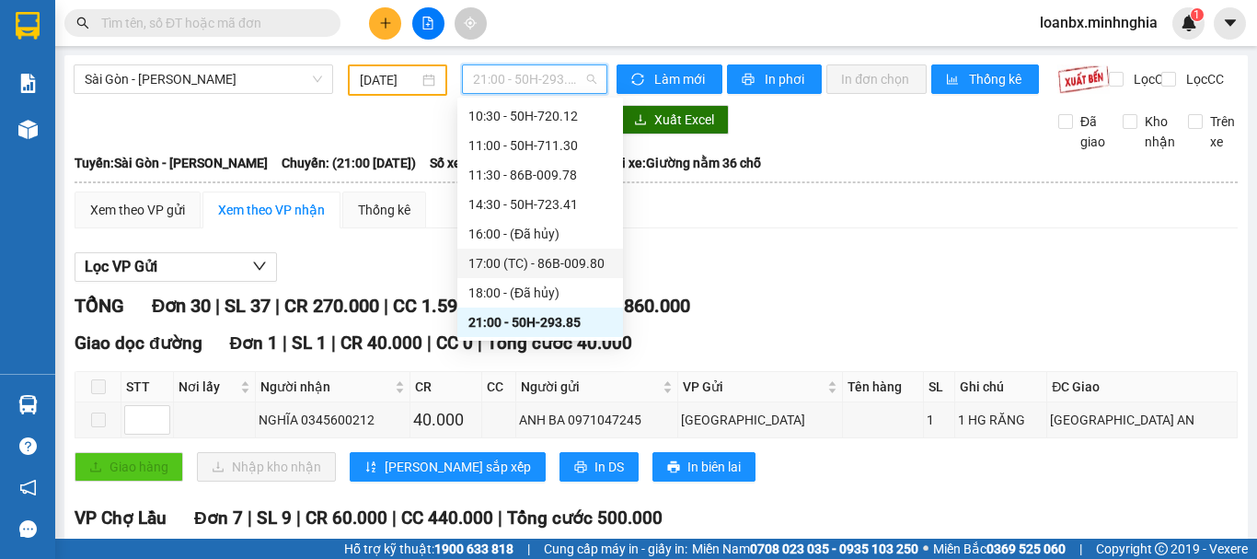
scroll to position [177, 0]
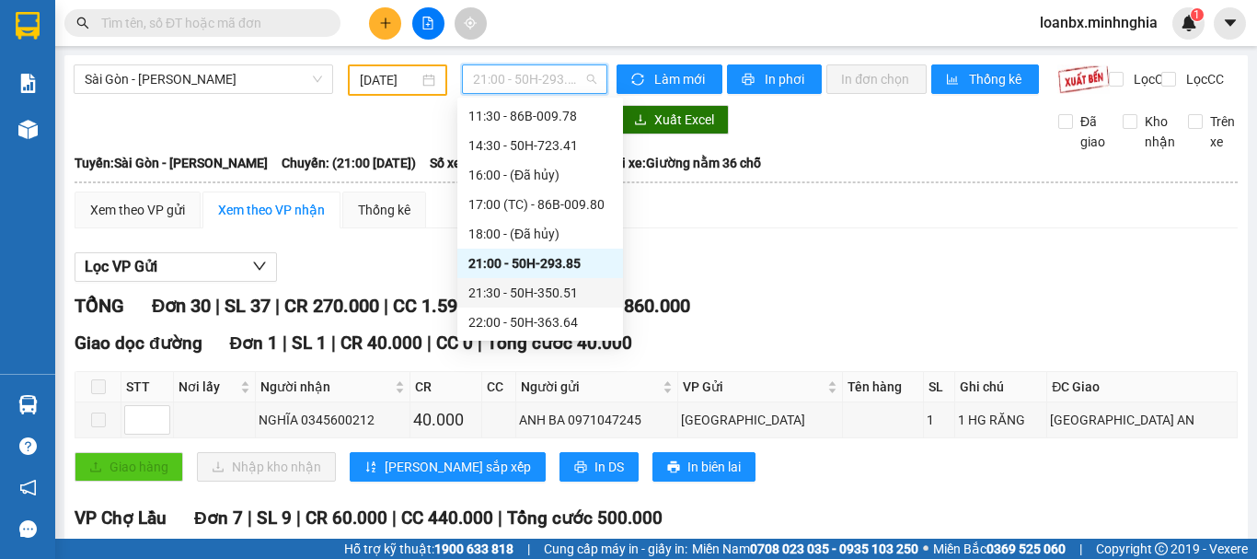
click at [548, 284] on div "21:30 - 50H-350.51" at bounding box center [540, 293] width 144 height 20
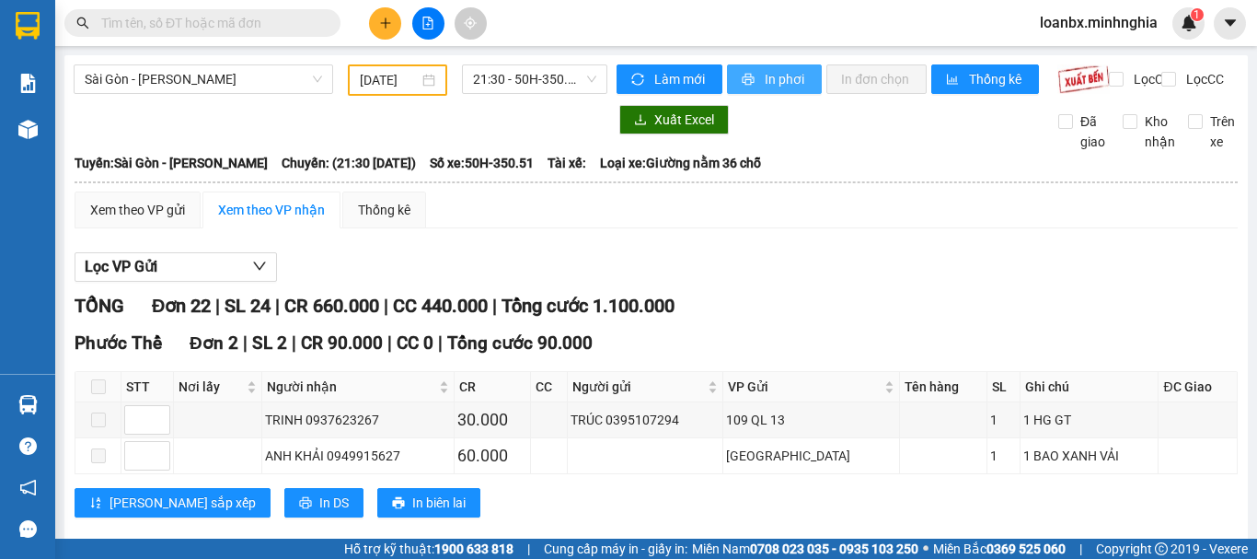
click at [767, 81] on span "In phơi" at bounding box center [786, 79] width 42 height 20
click at [539, 81] on span "21:30 - 50H-350.51" at bounding box center [534, 79] width 123 height 28
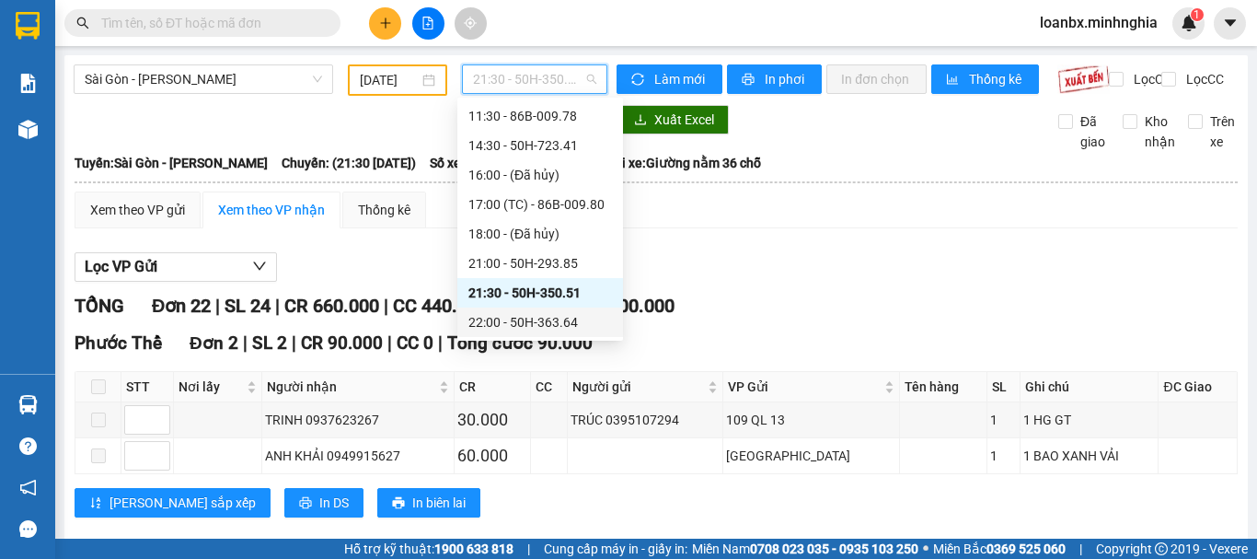
click at [540, 322] on div "22:00 - 50H-363.64" at bounding box center [540, 322] width 144 height 20
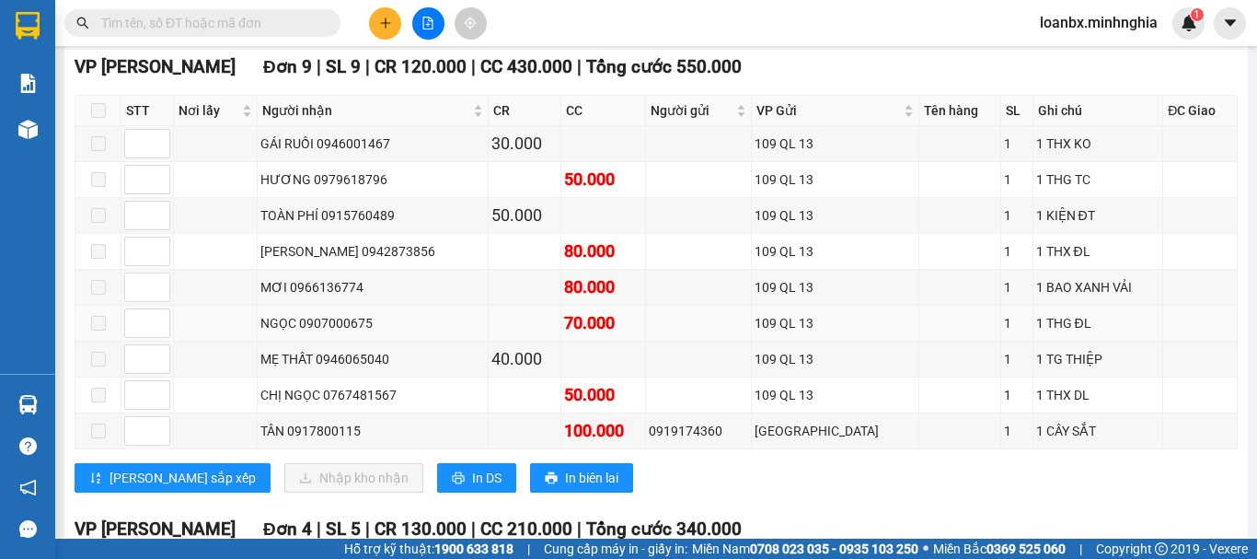
scroll to position [460, 0]
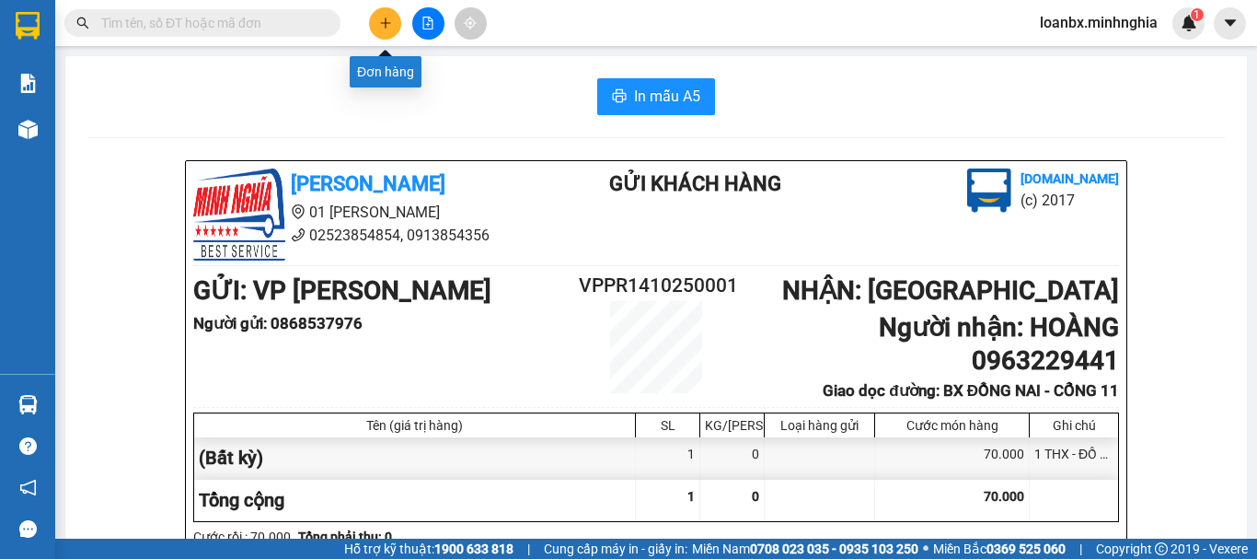
click at [384, 24] on icon "plus" at bounding box center [385, 23] width 13 height 13
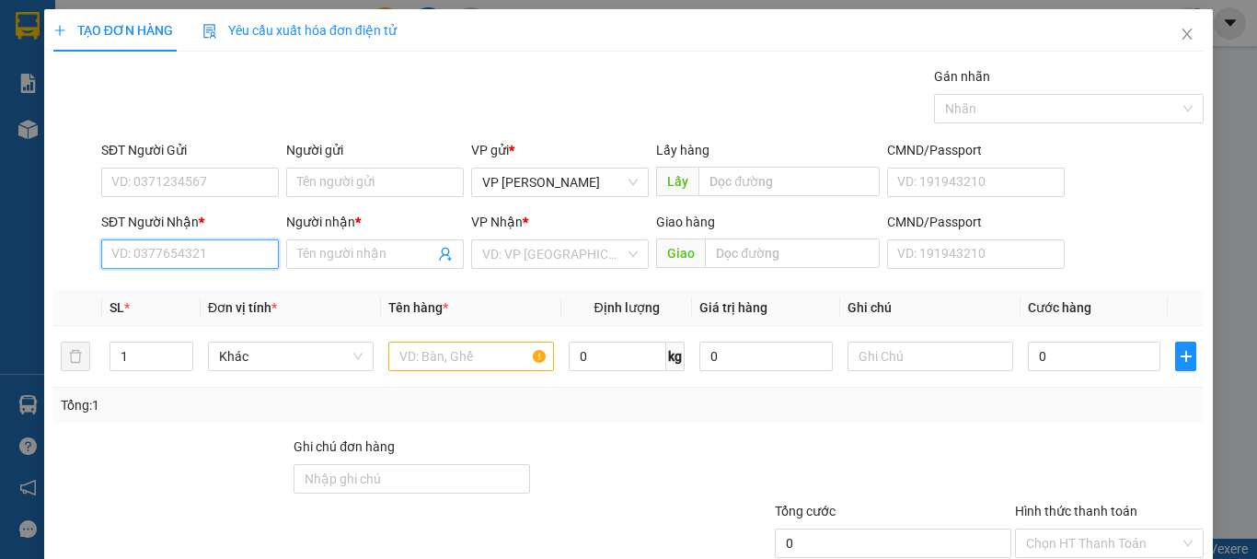
click at [222, 245] on input "SĐT Người Nhận *" at bounding box center [190, 253] width 178 height 29
type input "0899232415"
click at [237, 294] on div "0899232415 - XIỀN" at bounding box center [188, 291] width 154 height 20
type input "XIỀN"
type input "0899232415"
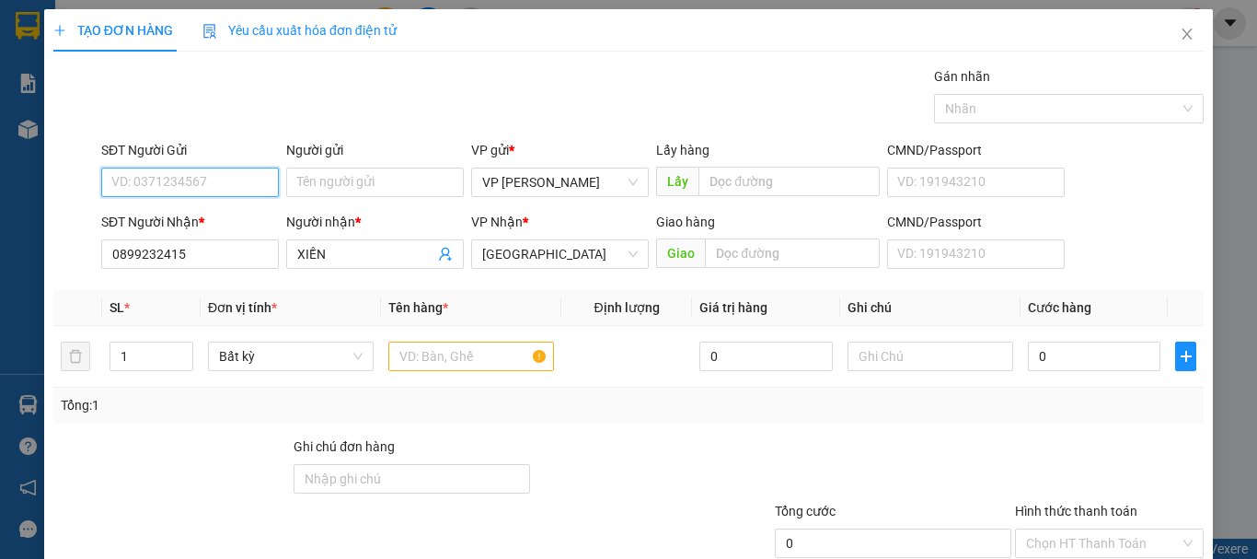
click at [229, 177] on input "SĐT Người Gửi" at bounding box center [190, 181] width 178 height 29
click at [194, 220] on div "0328573807" at bounding box center [188, 219] width 154 height 20
type input "0328573807"
click at [440, 375] on td at bounding box center [471, 357] width 180 height 62
click at [446, 375] on td at bounding box center [471, 357] width 180 height 62
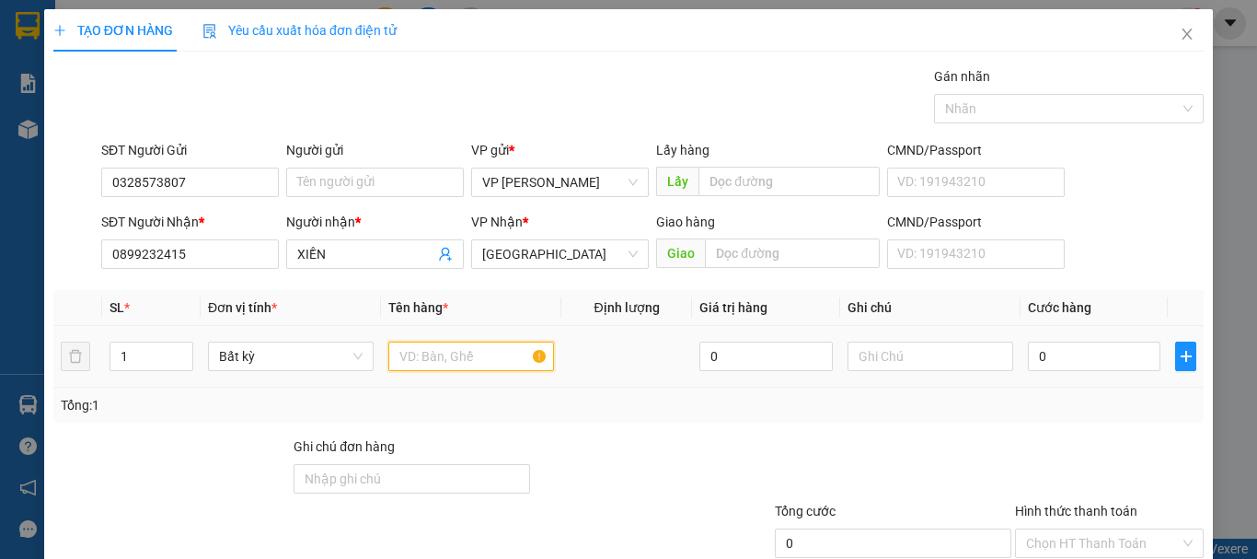
click at [446, 355] on input "text" at bounding box center [471, 355] width 166 height 29
type input "816"
click at [179, 349] on icon "up" at bounding box center [182, 352] width 6 height 6
type input "3"
click at [179, 349] on icon "up" at bounding box center [182, 352] width 6 height 6
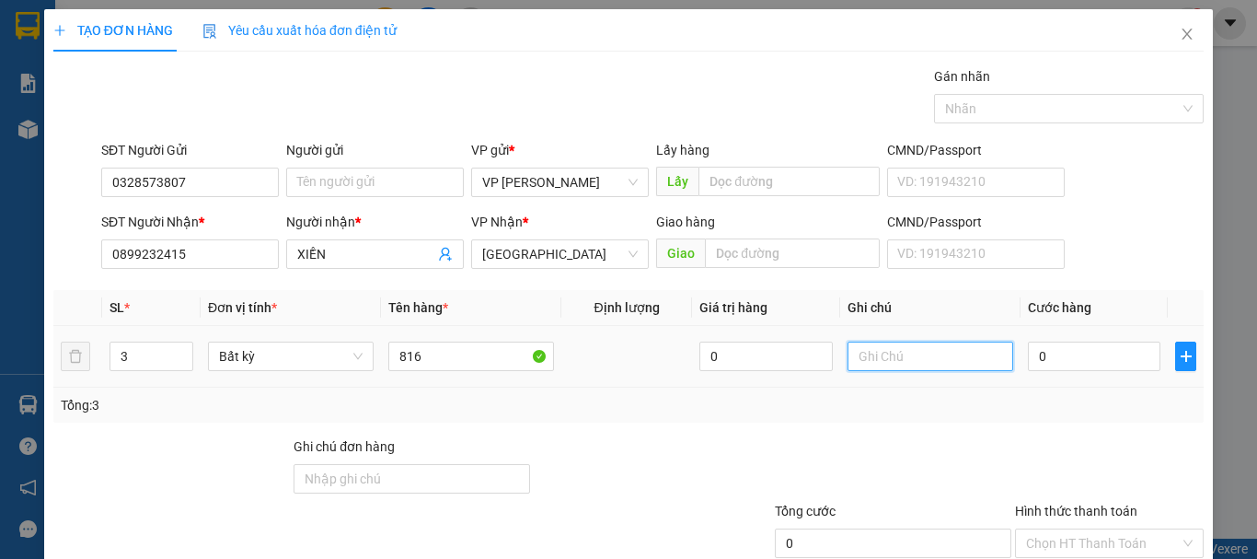
click at [893, 345] on input "text" at bounding box center [931, 355] width 166 height 29
type input "2 CÁI BÀN + 1 CHỒNG GHẾ"
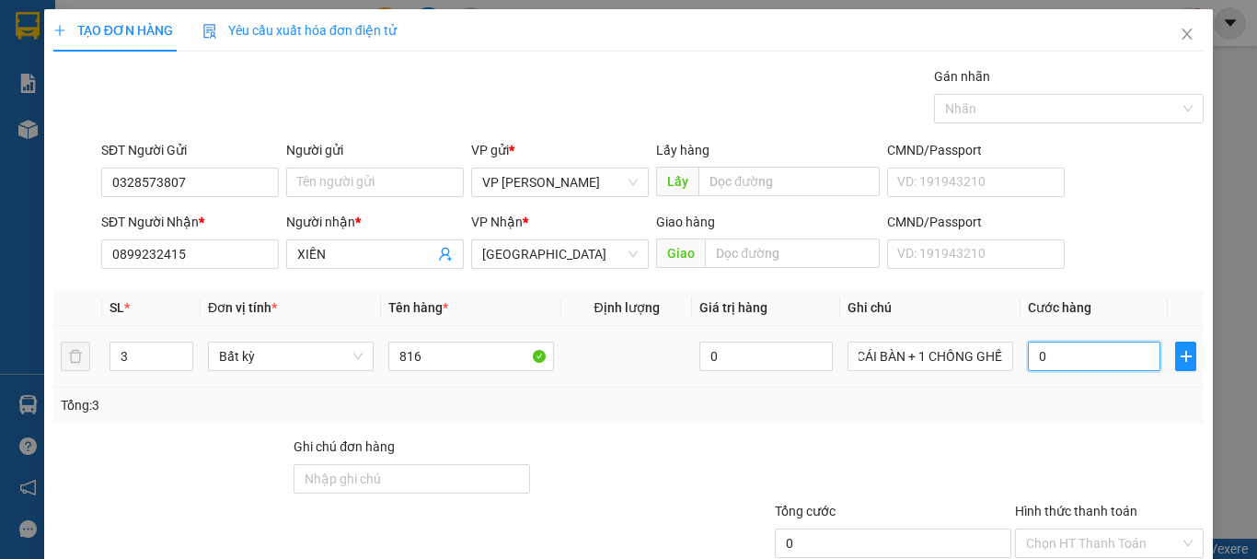
scroll to position [0, 0]
click at [1086, 356] on input "0" at bounding box center [1094, 355] width 133 height 29
type input "1"
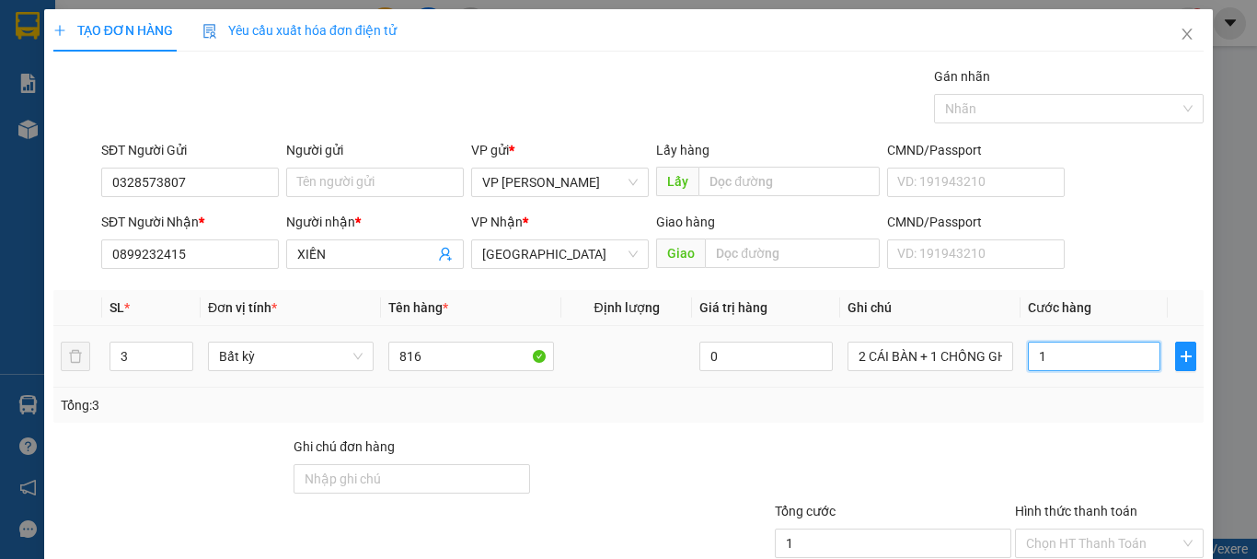
type input "15"
type input "150"
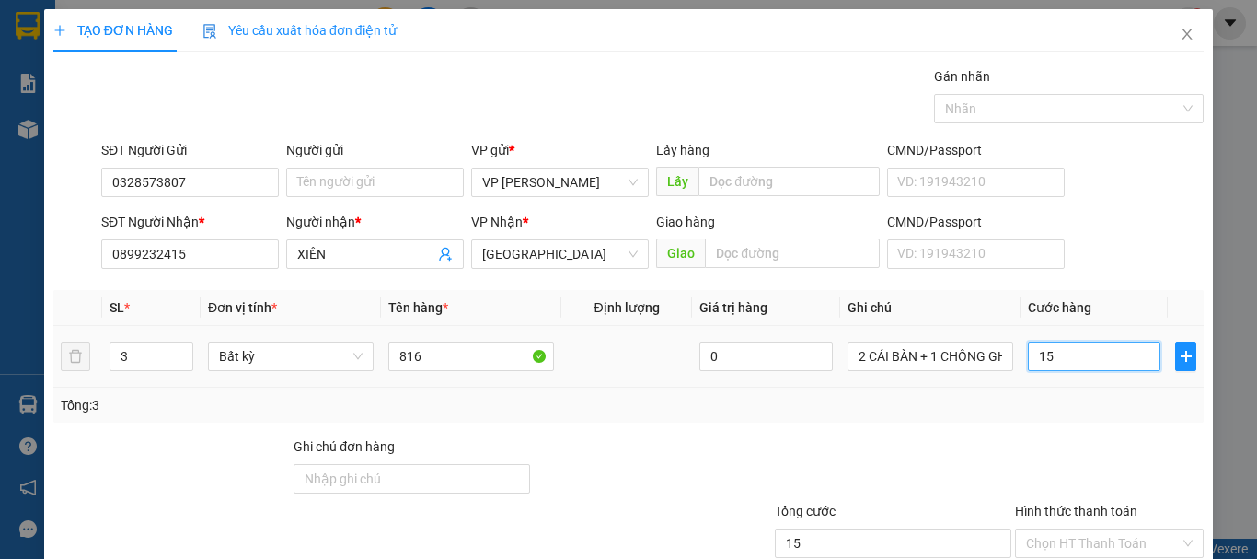
type input "150"
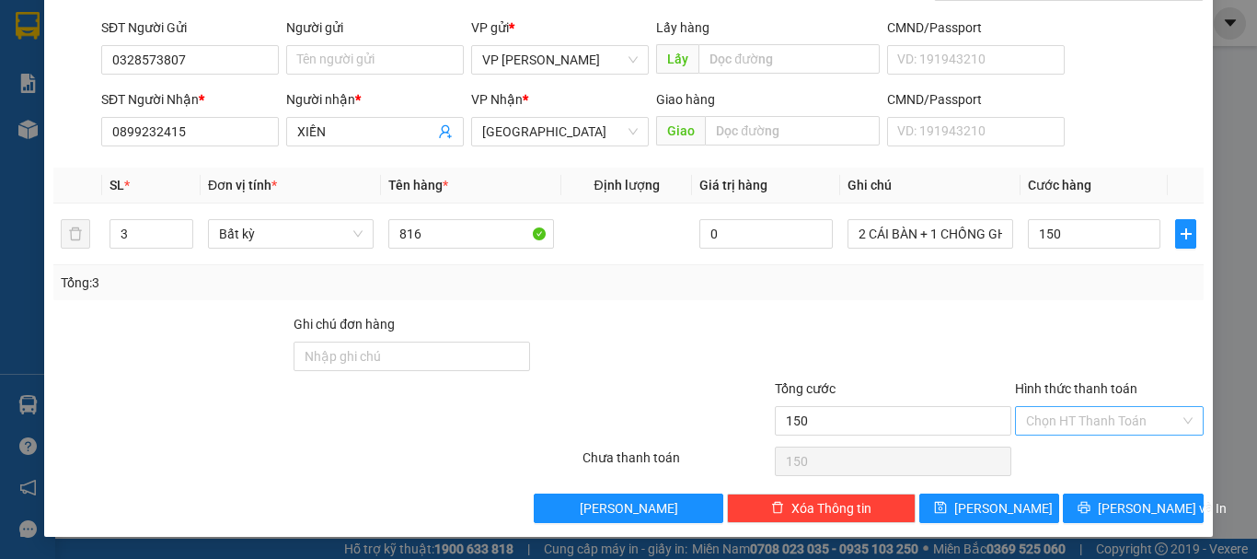
type input "150.000"
click at [1092, 421] on input "Hình thức thanh toán" at bounding box center [1103, 421] width 154 height 28
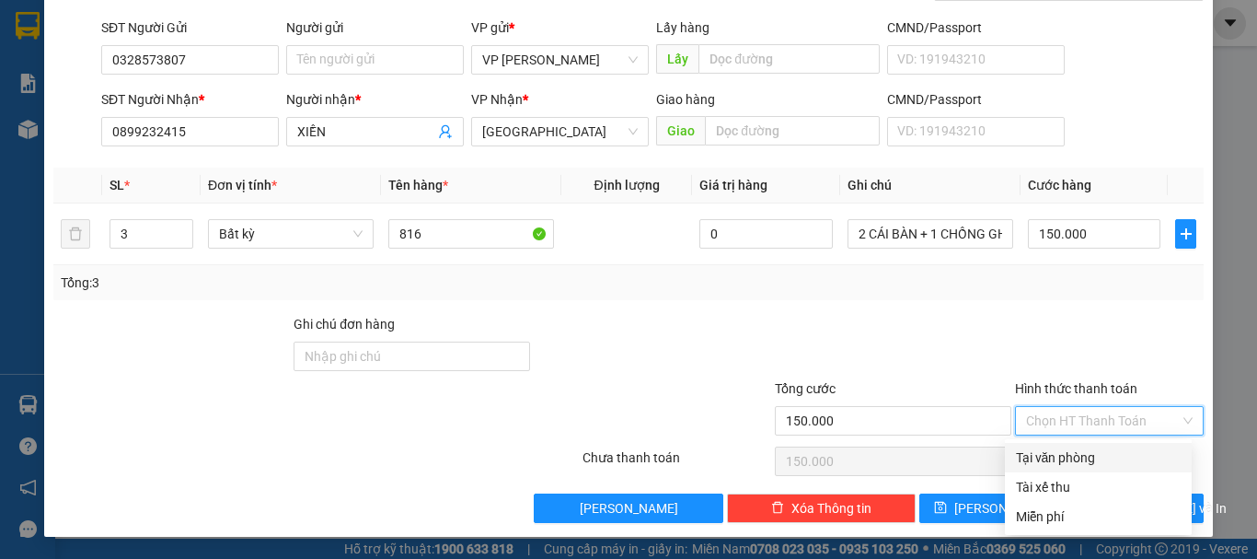
click at [1074, 449] on div "Tại văn phòng" at bounding box center [1098, 457] width 165 height 20
type input "0"
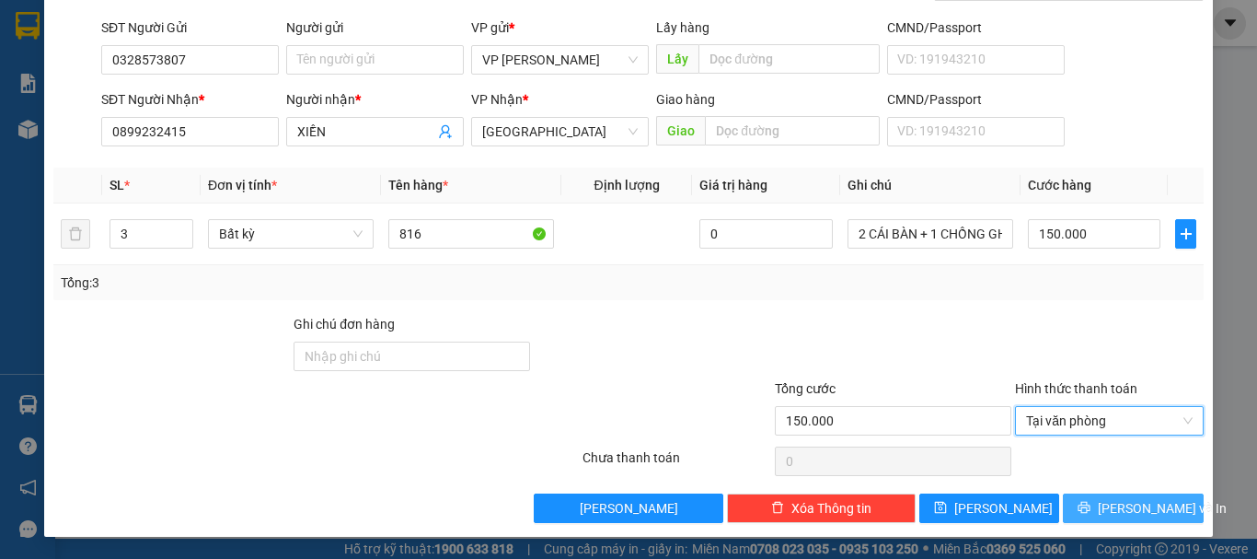
click at [1141, 502] on span "Lưu và In" at bounding box center [1162, 508] width 129 height 20
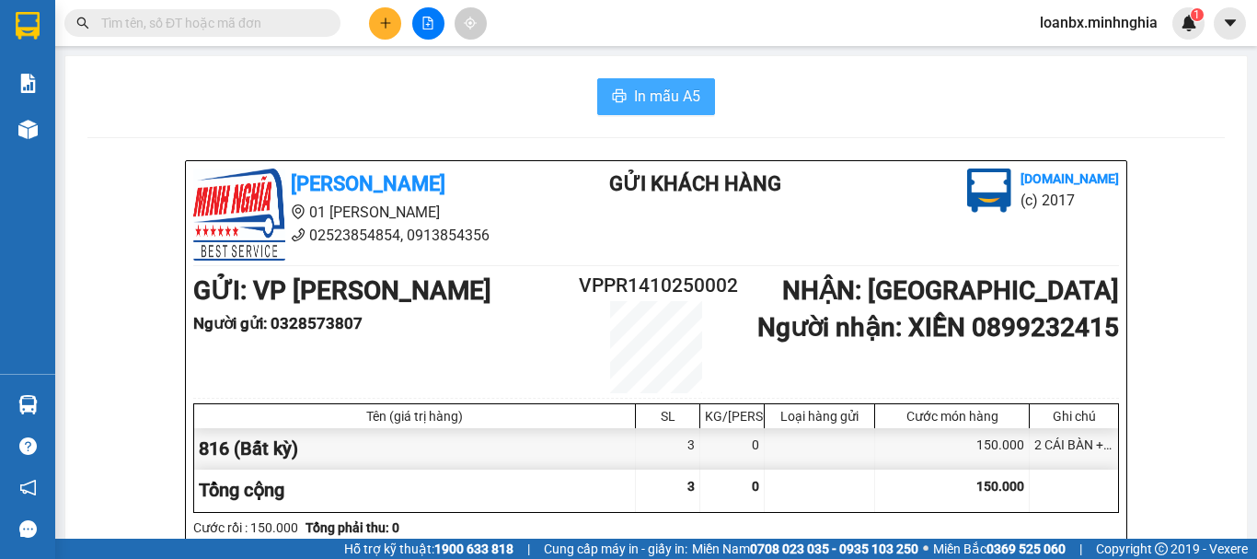
click at [641, 91] on span "In mẫu A5" at bounding box center [667, 96] width 66 height 23
click at [181, 23] on input "text" at bounding box center [209, 23] width 217 height 20
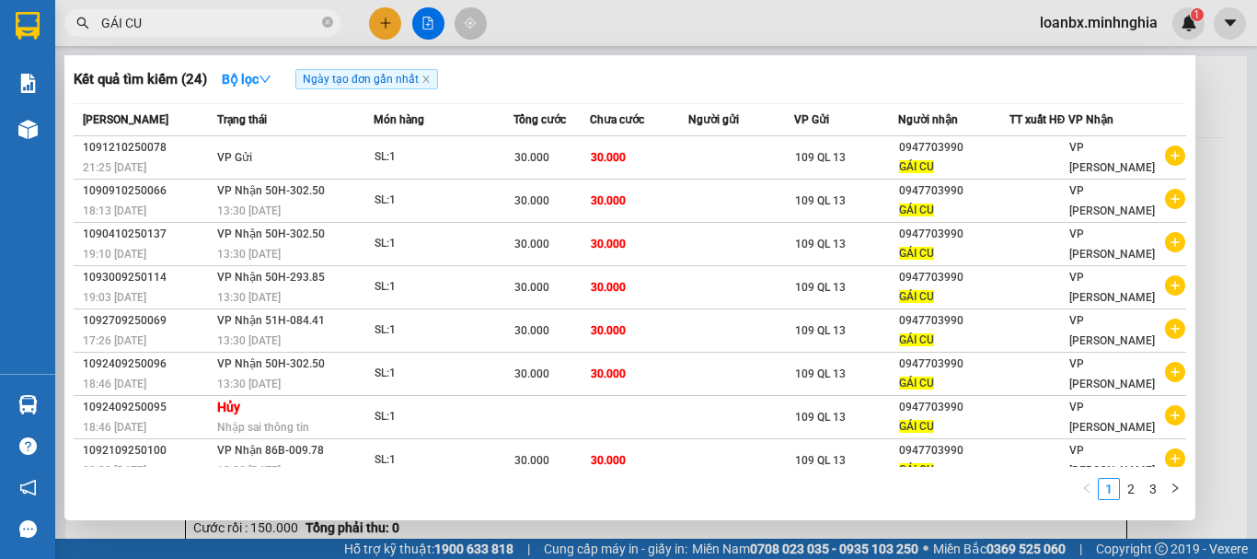
type input "GÁI CU"
click at [384, 21] on div at bounding box center [628, 279] width 1257 height 559
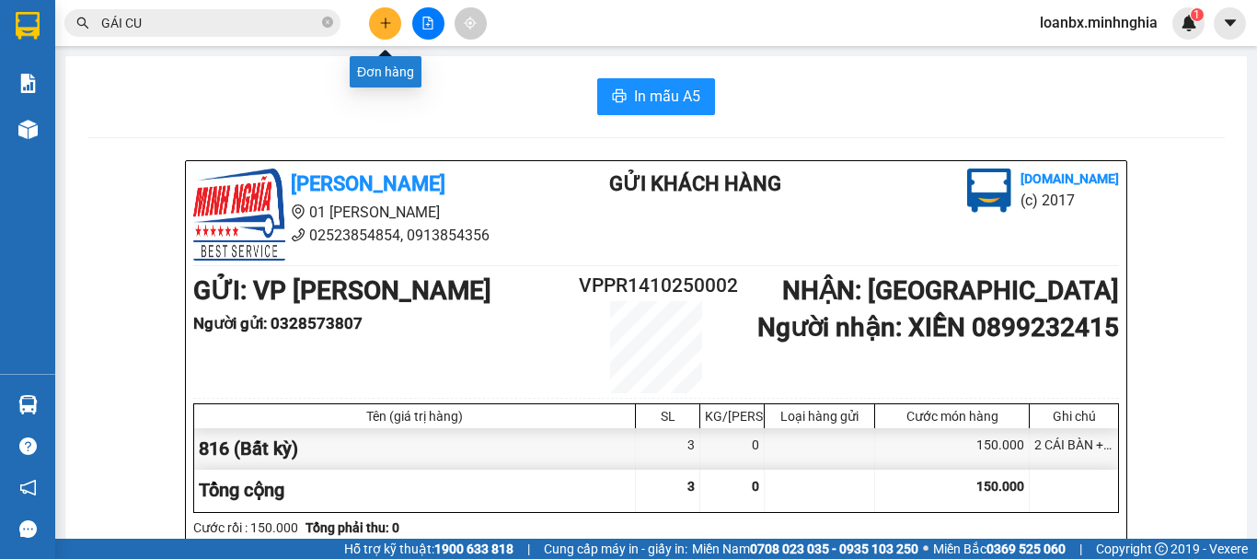
click at [383, 19] on icon "plus" at bounding box center [385, 23] width 13 height 13
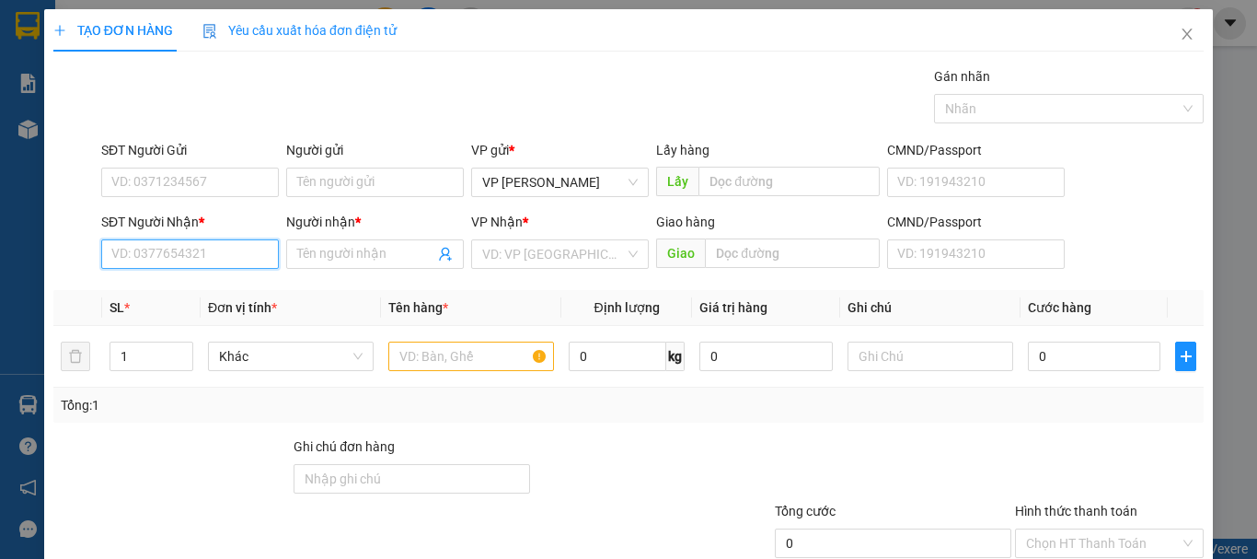
click at [159, 245] on input "SĐT Người Nhận *" at bounding box center [190, 253] width 178 height 29
click at [216, 294] on div "0986717621 - A SÁNG" at bounding box center [188, 291] width 154 height 20
type input "0986717621"
type input "A SÁNG"
type input "0986717621"
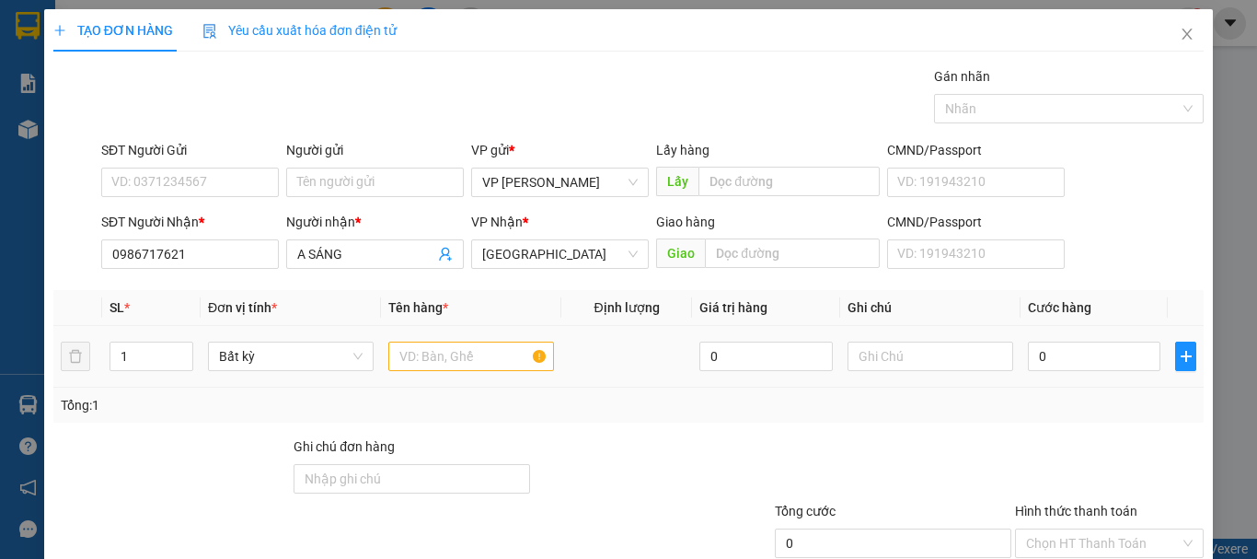
click at [165, 334] on td "1" at bounding box center [151, 357] width 98 height 62
click at [179, 342] on span "Increase Value" at bounding box center [182, 350] width 20 height 17
type input "3"
click at [179, 342] on span "Increase Value" at bounding box center [182, 350] width 20 height 17
click at [488, 356] on input "text" at bounding box center [471, 355] width 166 height 29
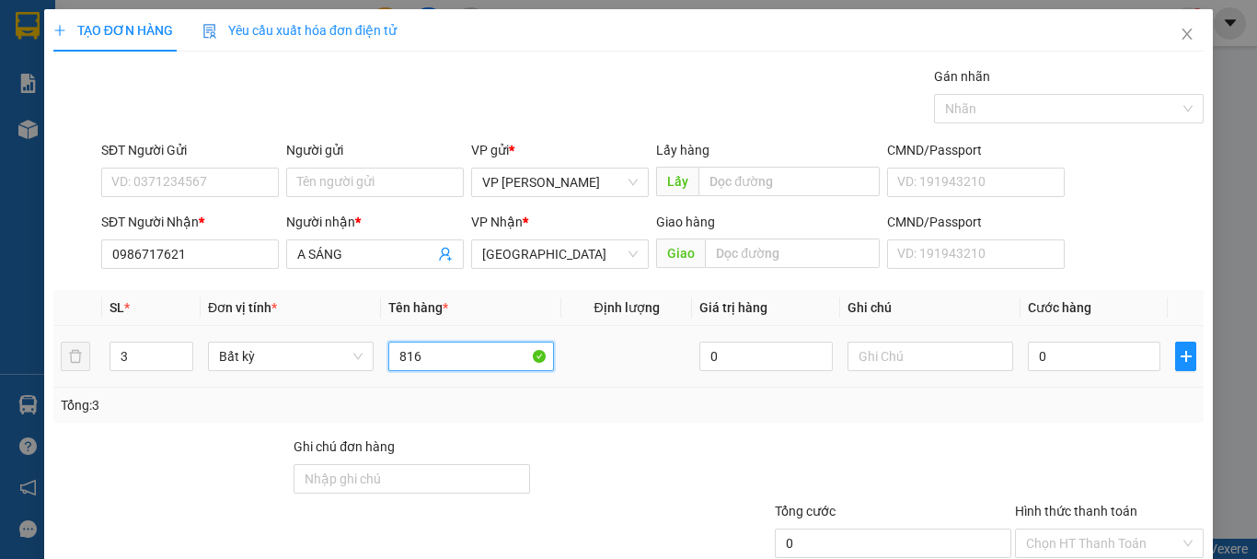
type input "816"
click at [886, 372] on div at bounding box center [931, 356] width 166 height 37
click at [899, 359] on input "text" at bounding box center [931, 355] width 166 height 29
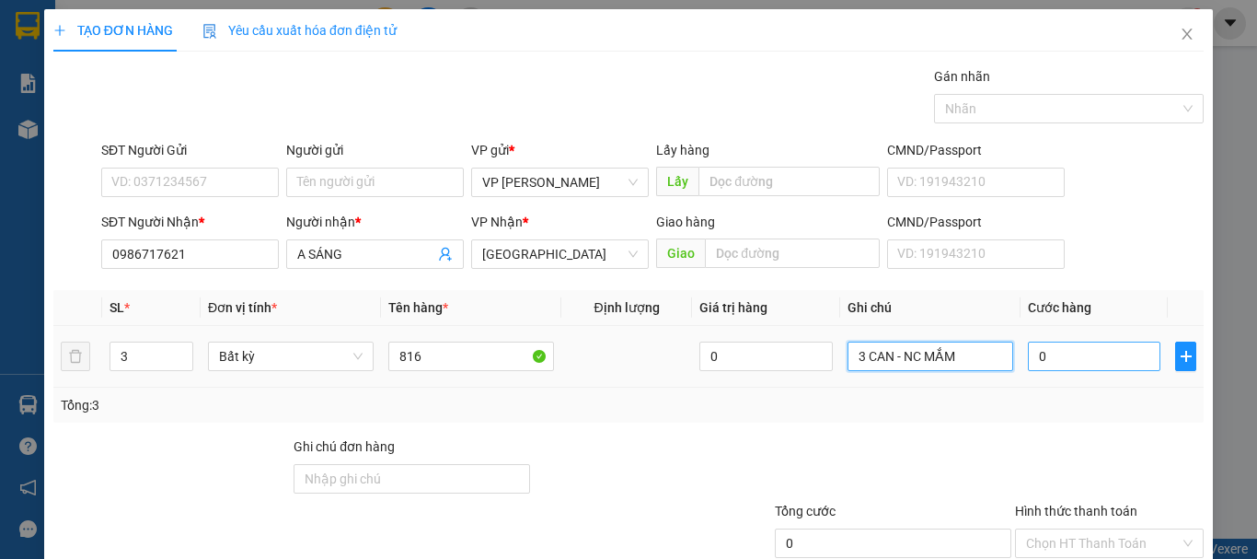
type input "3 CAN - NC MẮM"
click at [1051, 353] on input "0" at bounding box center [1094, 355] width 133 height 29
type input "1"
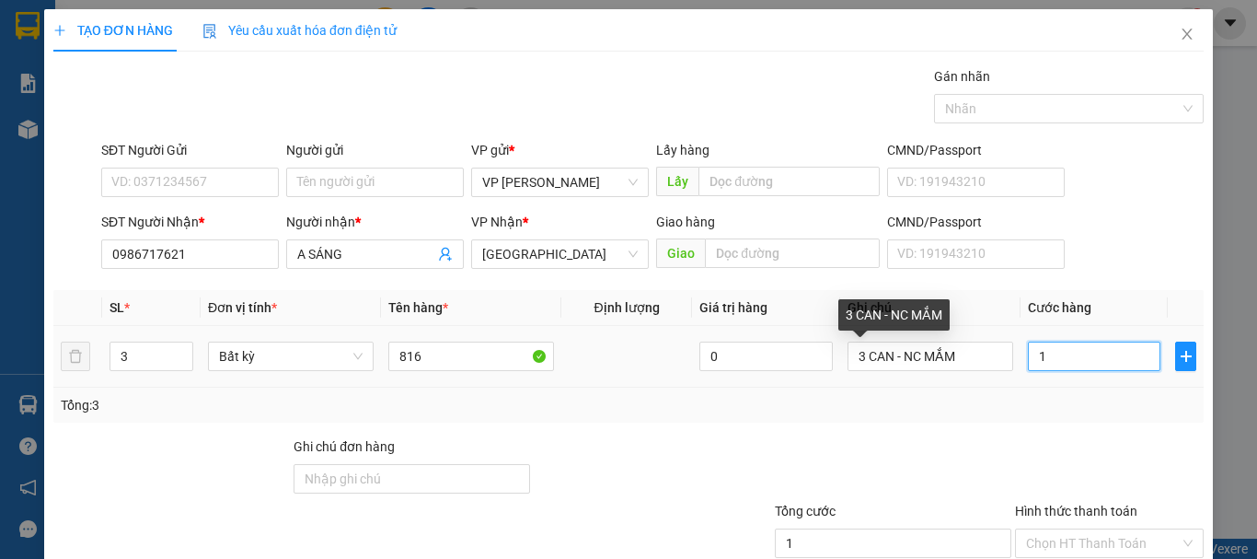
type input "10"
type input "100"
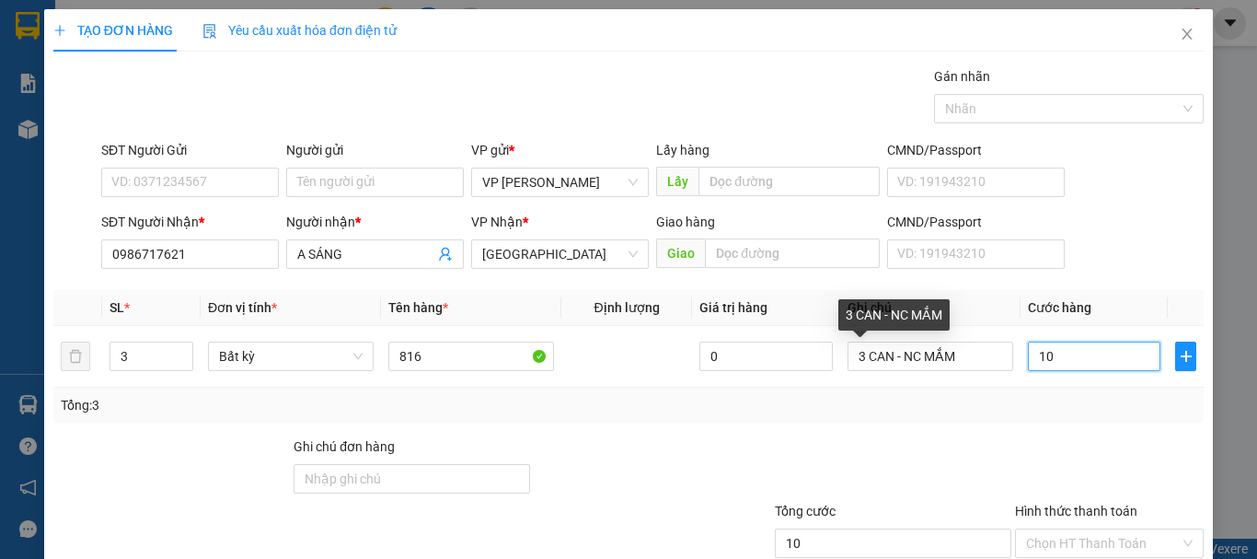
type input "100"
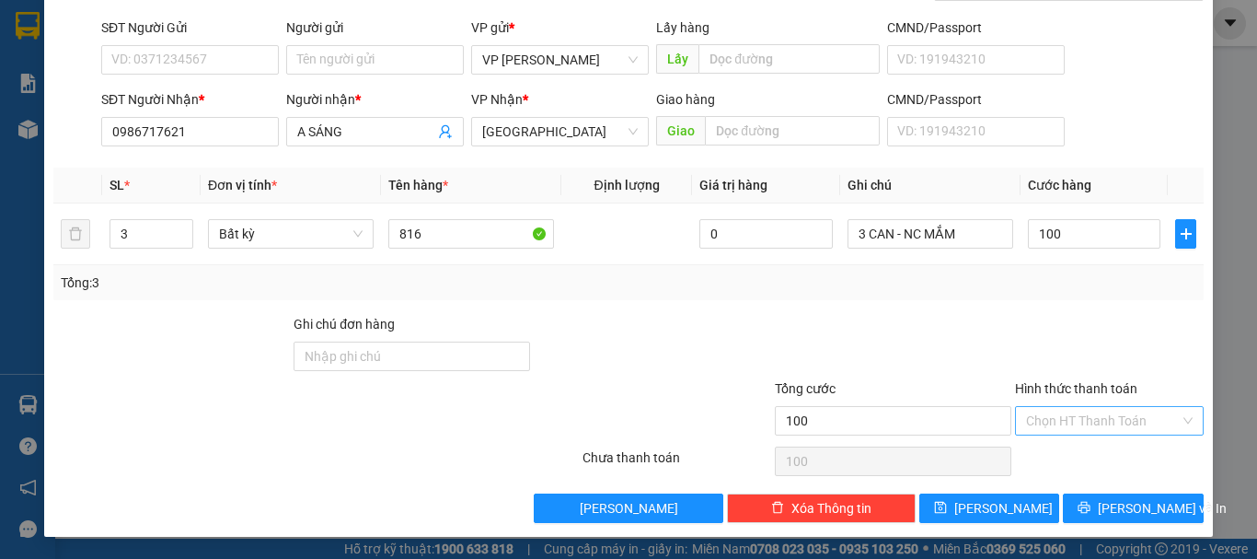
type input "100.000"
click at [1084, 418] on input "Hình thức thanh toán" at bounding box center [1103, 421] width 154 height 28
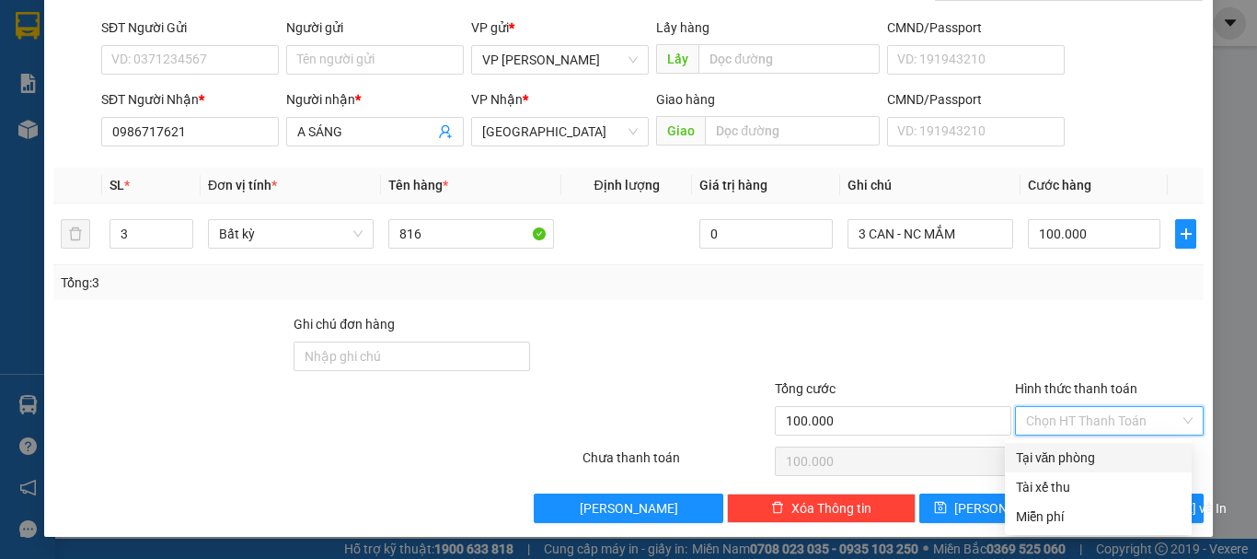
click at [1061, 454] on div "Tại văn phòng" at bounding box center [1098, 457] width 165 height 20
type input "0"
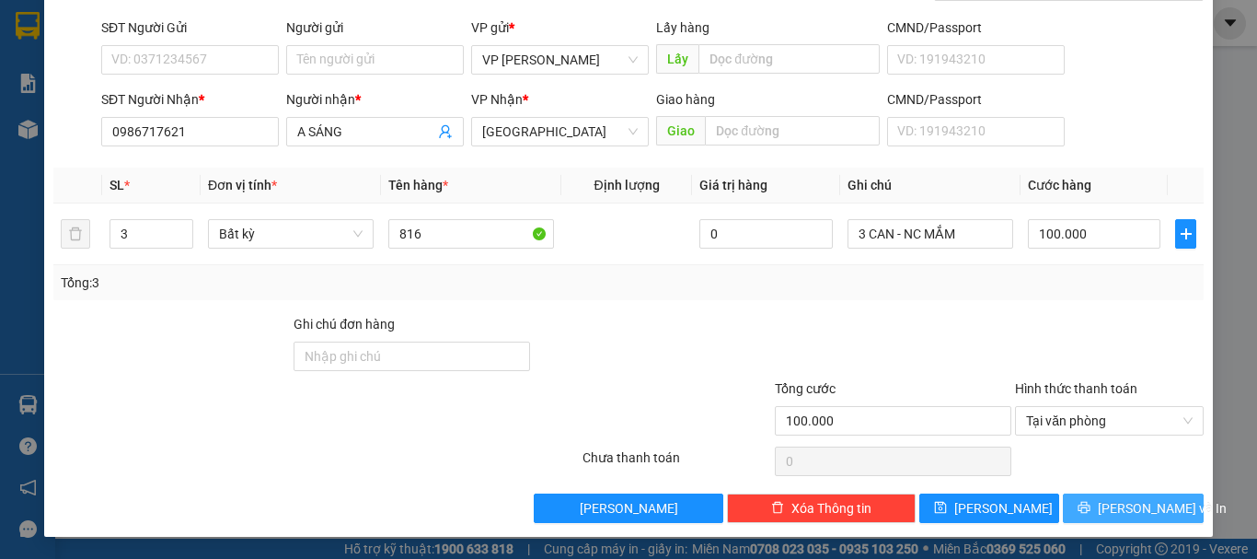
click at [1091, 511] on icon "printer" at bounding box center [1084, 507] width 13 height 13
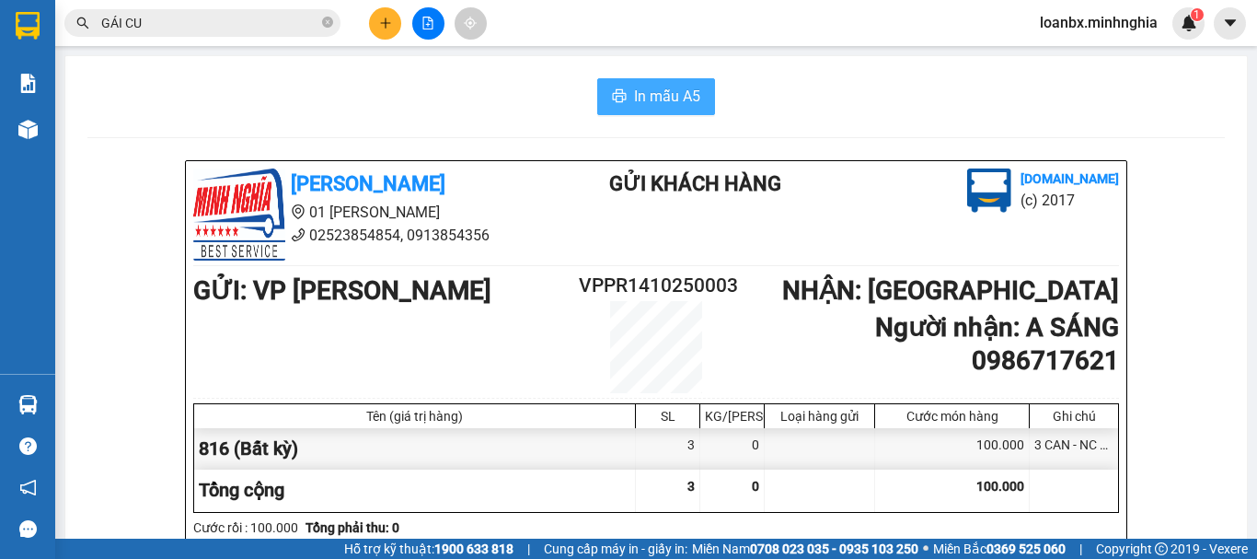
click at [669, 96] on span "In mẫu A5" at bounding box center [667, 96] width 66 height 23
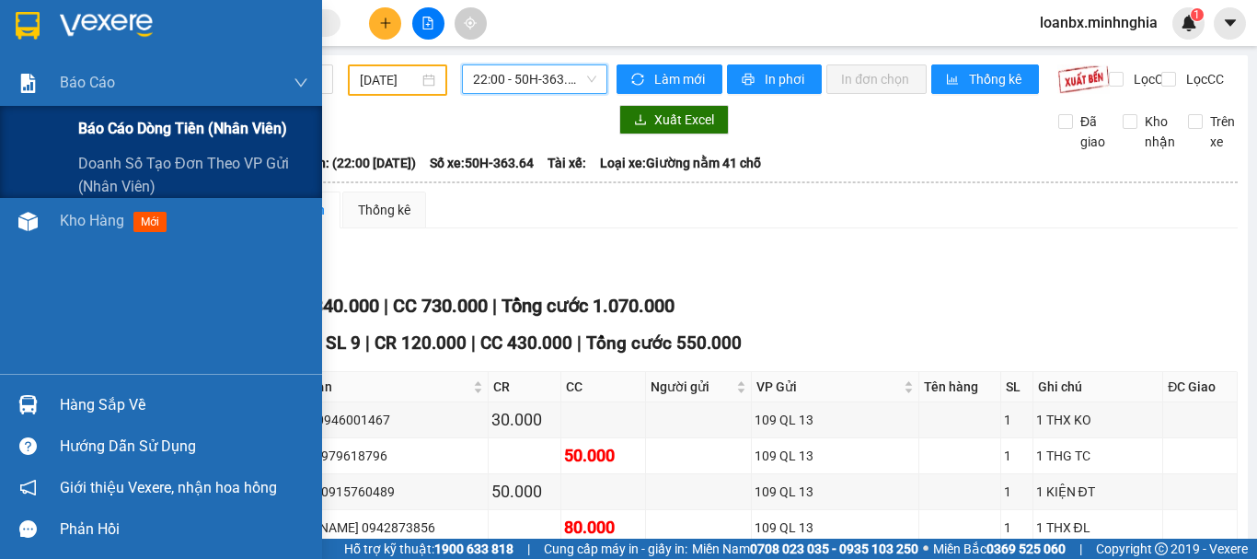
scroll to position [460, 0]
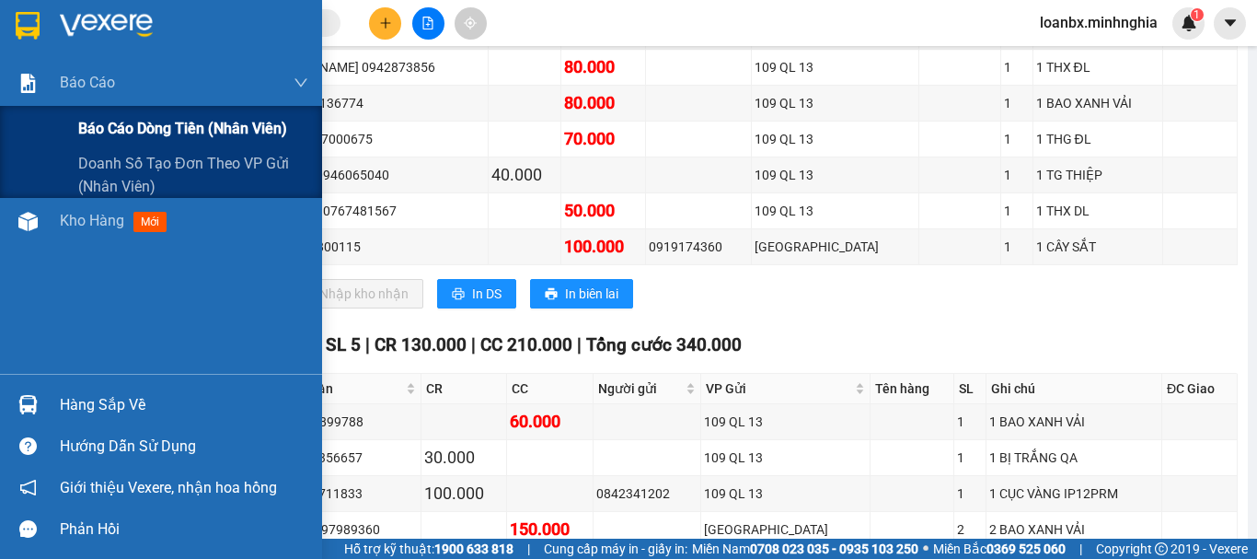
click at [54, 110] on div "Báo cáo dòng tiền (nhân viên)" at bounding box center [161, 129] width 322 height 46
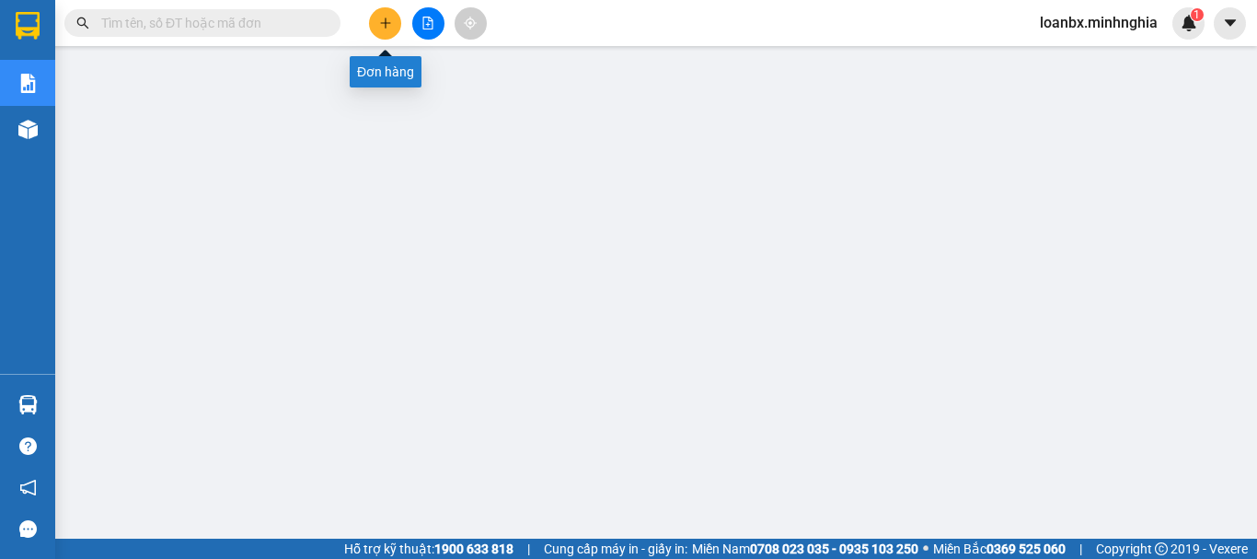
click at [397, 17] on button at bounding box center [385, 23] width 32 height 32
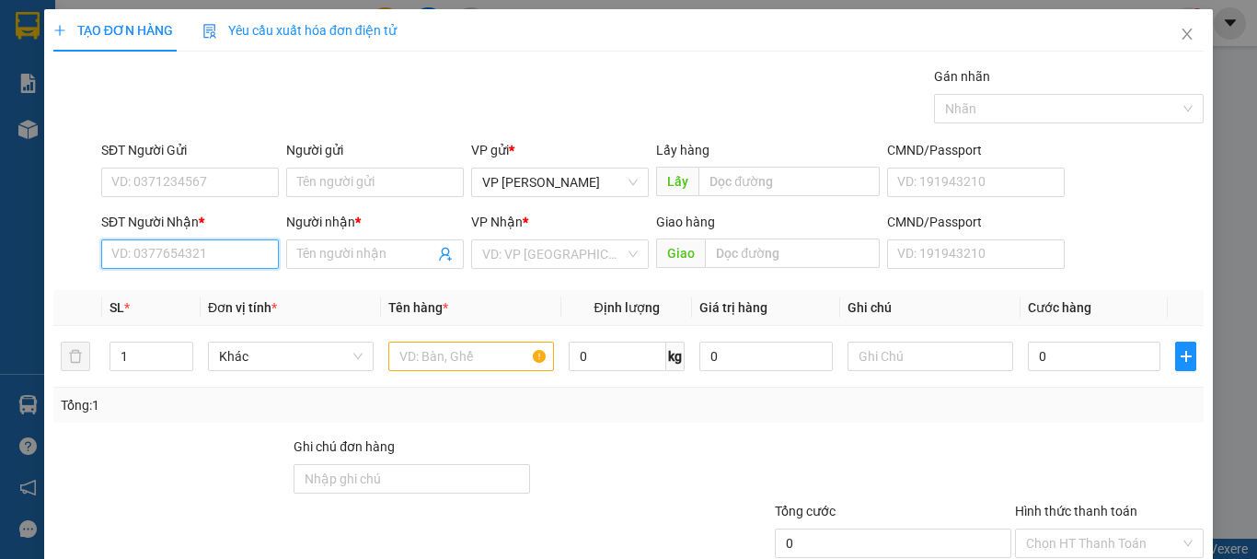
drag, startPoint x: 181, startPoint y: 252, endPoint x: 202, endPoint y: 273, distance: 29.3
click at [179, 251] on input "SĐT Người Nhận *" at bounding box center [190, 253] width 178 height 29
type input "0964844957"
click at [220, 287] on div "0964844957 - THUYỀN" at bounding box center [188, 291] width 154 height 20
type input "THUYỀN"
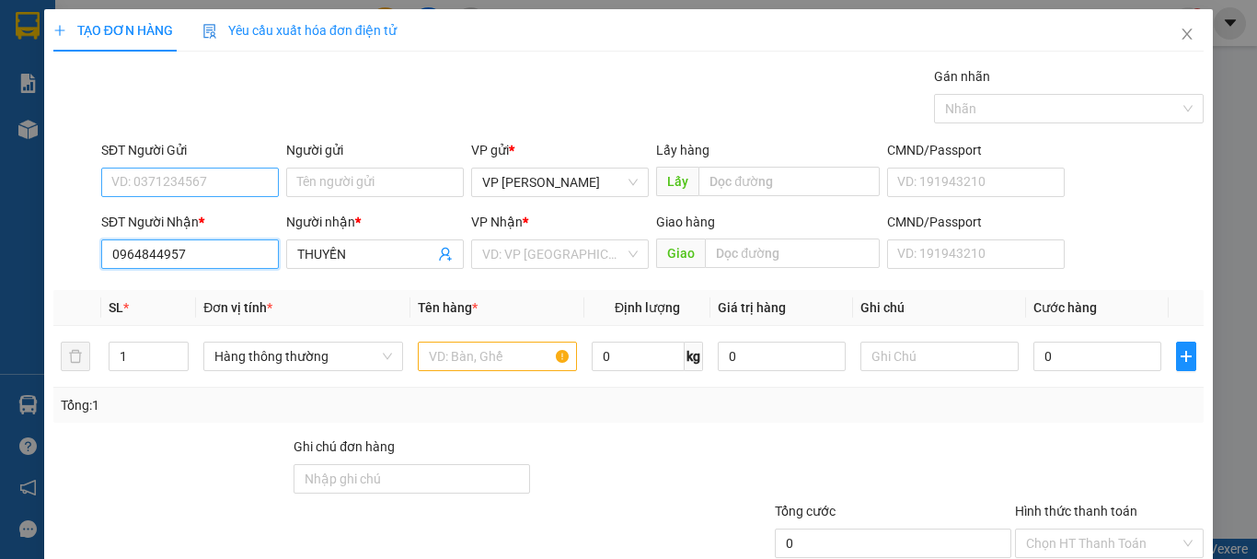
type input "0964844957"
click at [203, 172] on input "SĐT Người Gửi" at bounding box center [190, 181] width 178 height 29
type input "03387245950"
click at [471, 352] on input "text" at bounding box center [497, 355] width 159 height 29
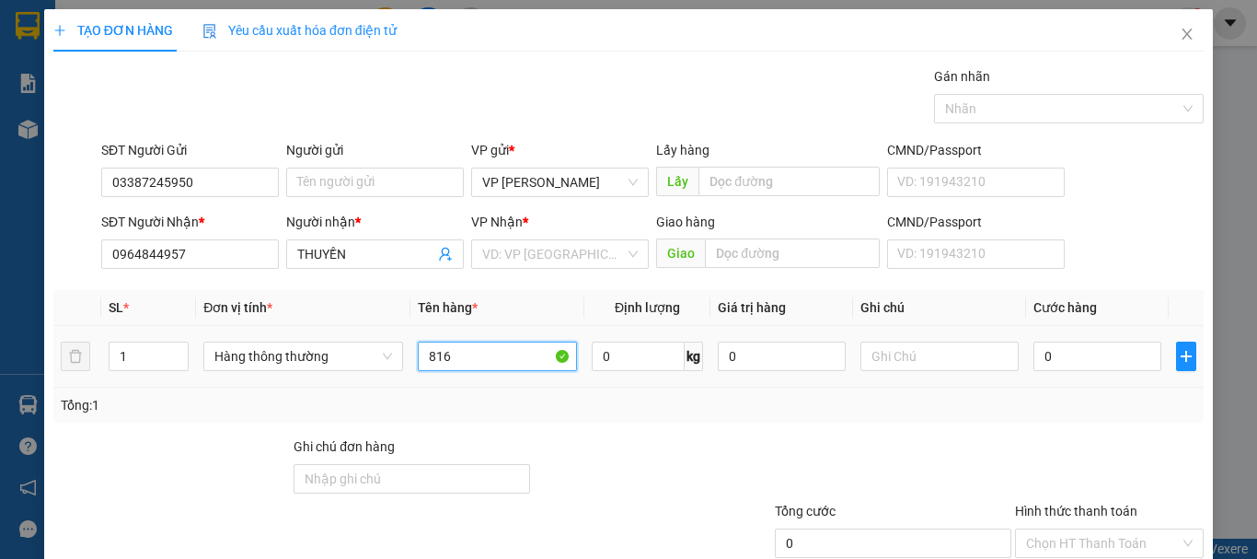
type input "816"
click at [922, 369] on div at bounding box center [939, 356] width 159 height 37
click at [910, 357] on input "text" at bounding box center [939, 355] width 159 height 29
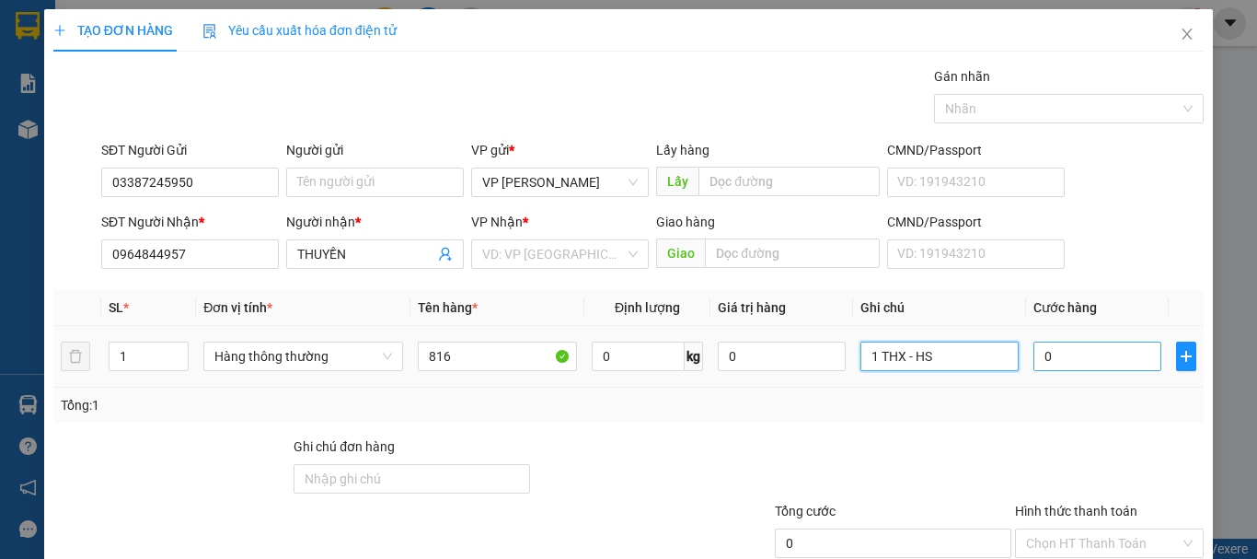
type input "1 THX - HS"
click at [1071, 354] on input "0" at bounding box center [1096, 355] width 127 height 29
type input "4"
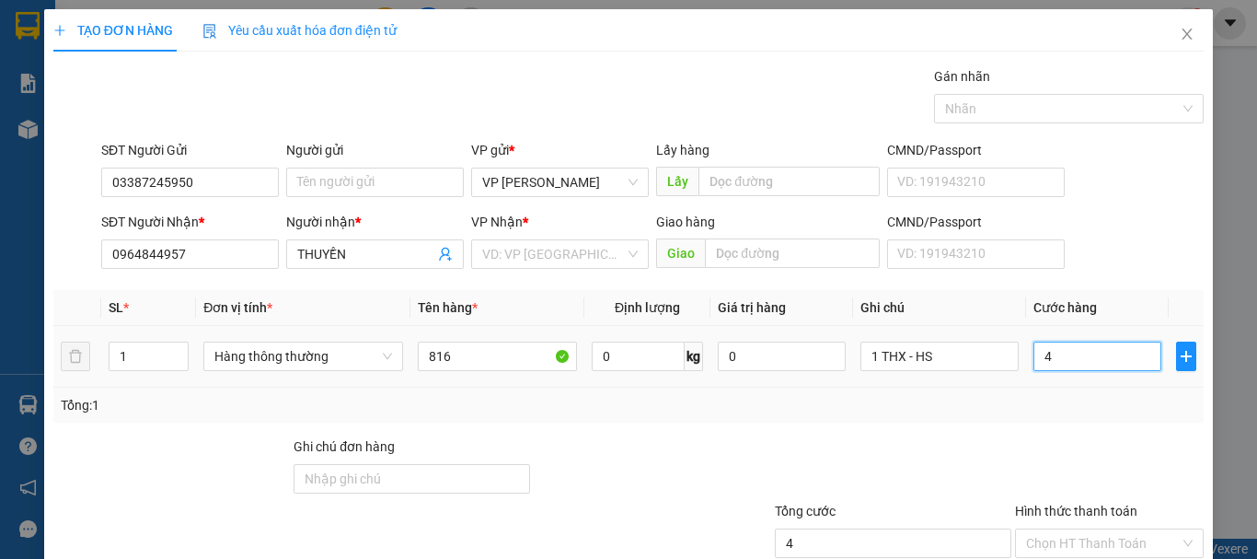
type input "40"
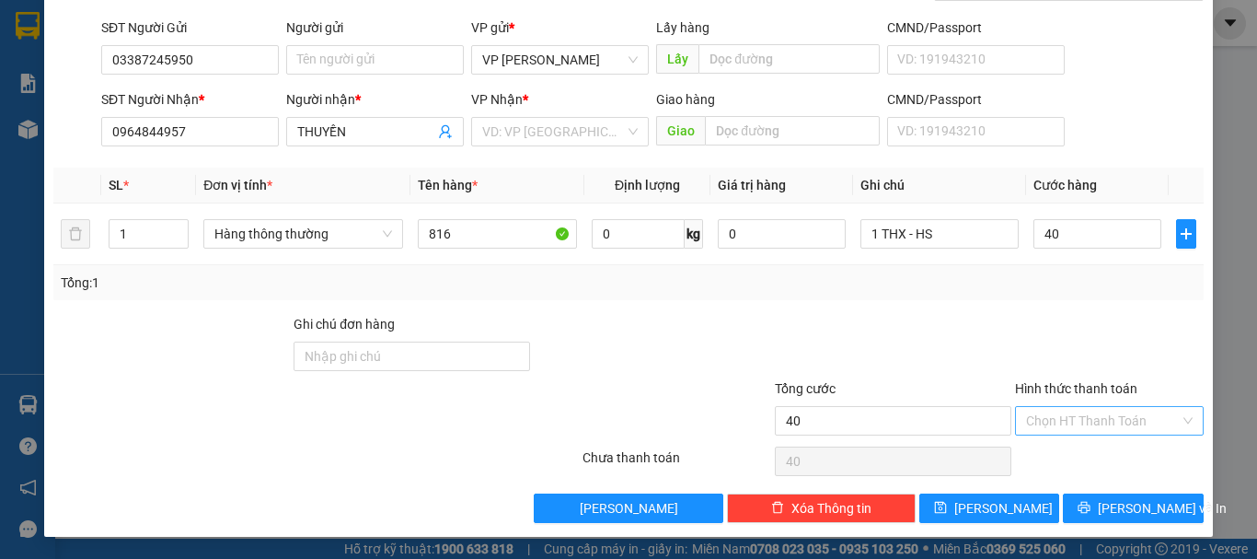
type input "40.000"
click at [1080, 428] on input "Hình thức thanh toán" at bounding box center [1103, 421] width 154 height 28
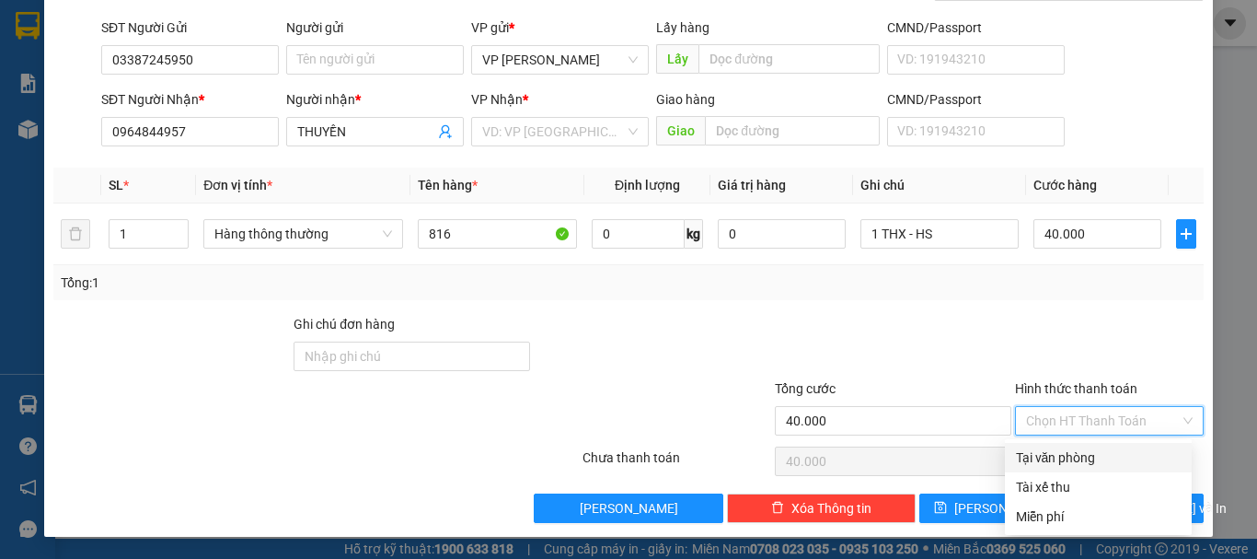
click at [1060, 454] on div "Tại văn phòng" at bounding box center [1098, 457] width 165 height 20
type input "0"
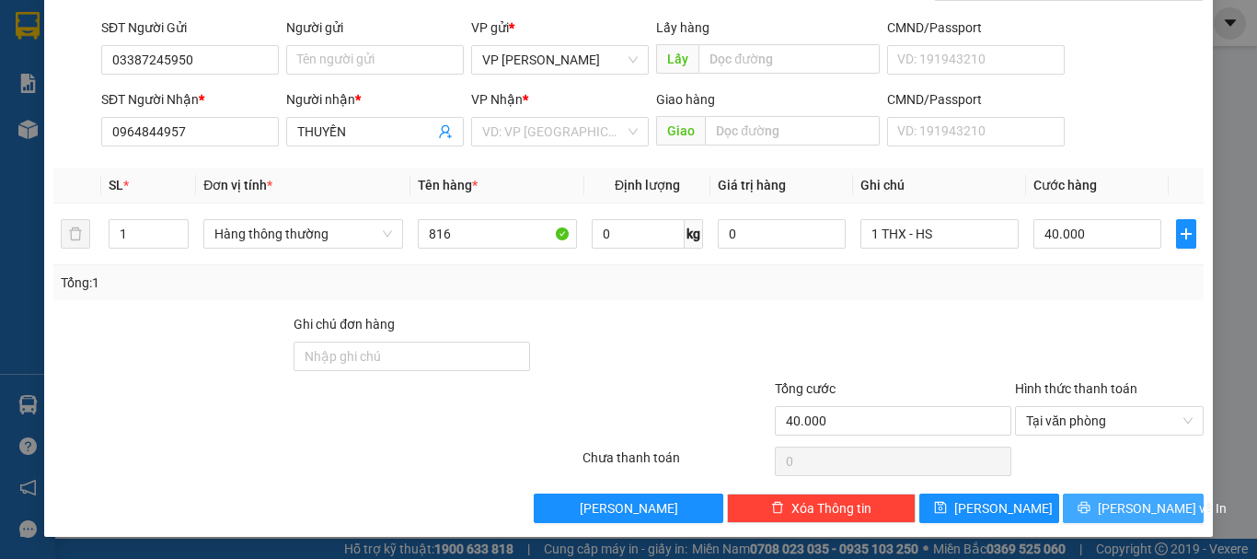
click at [1091, 504] on icon "printer" at bounding box center [1084, 507] width 13 height 13
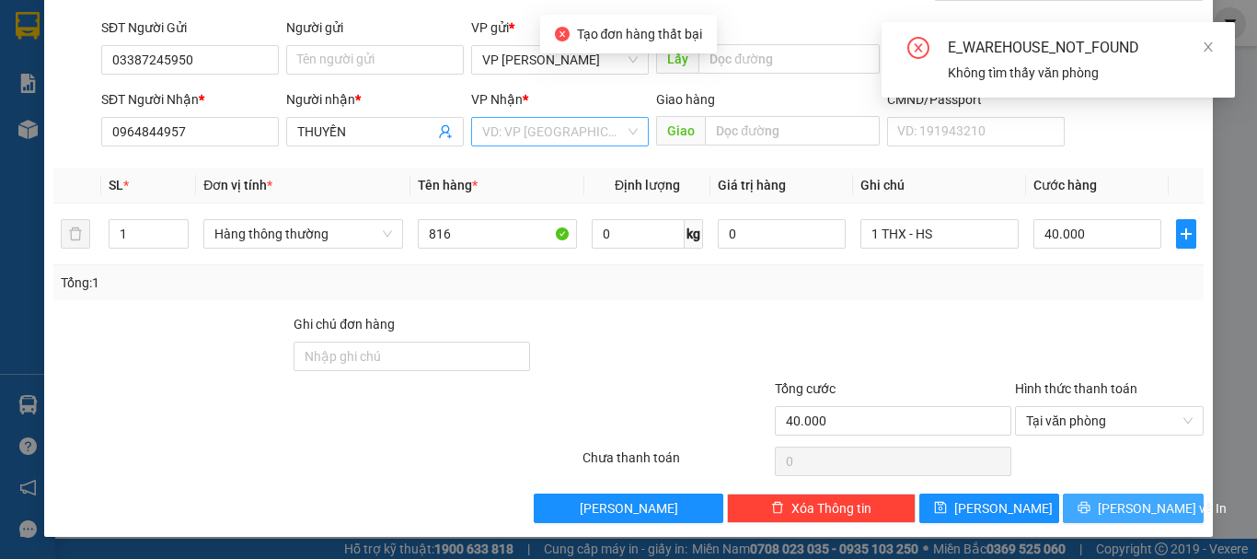
drag, startPoint x: 500, startPoint y: 125, endPoint x: 504, endPoint y: 144, distance: 19.9
click at [500, 132] on input "search" at bounding box center [553, 132] width 143 height 28
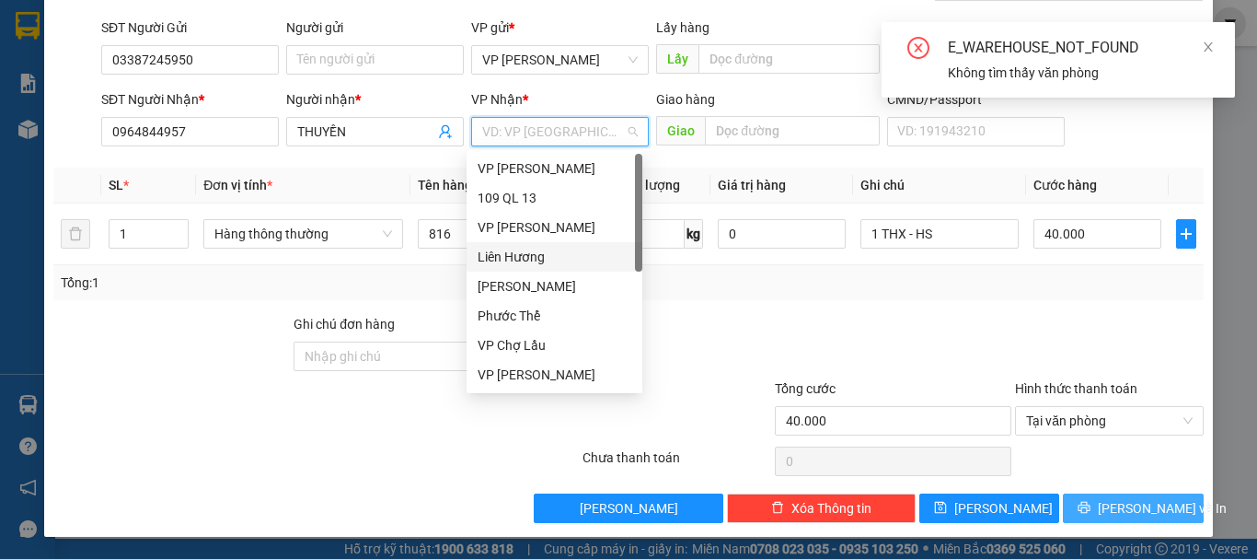
scroll to position [88, 0]
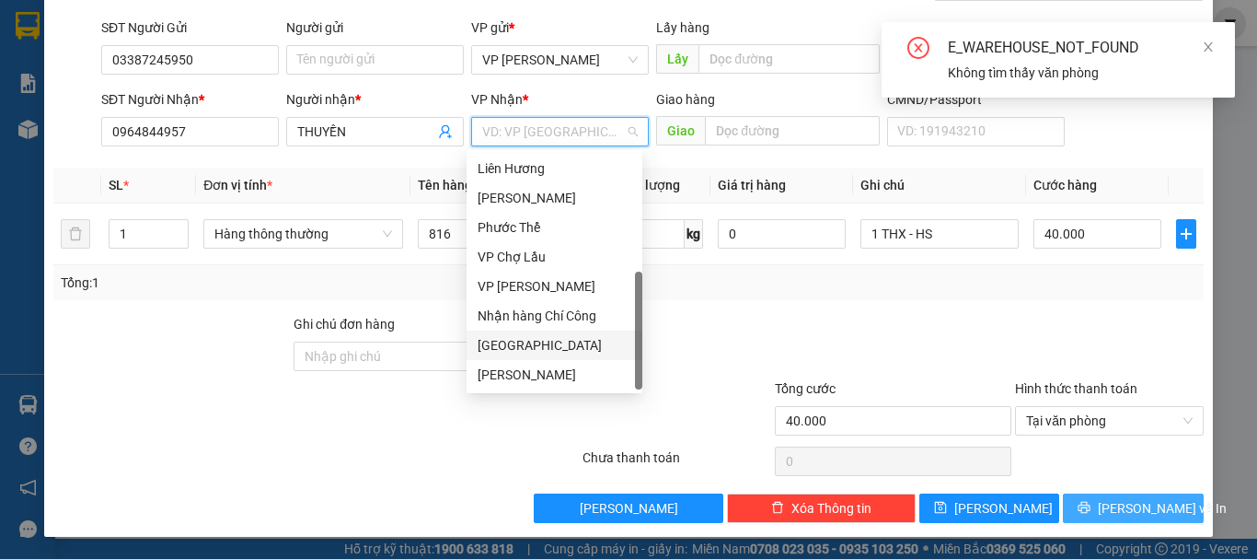
click at [516, 342] on div "[GEOGRAPHIC_DATA]" at bounding box center [555, 345] width 154 height 20
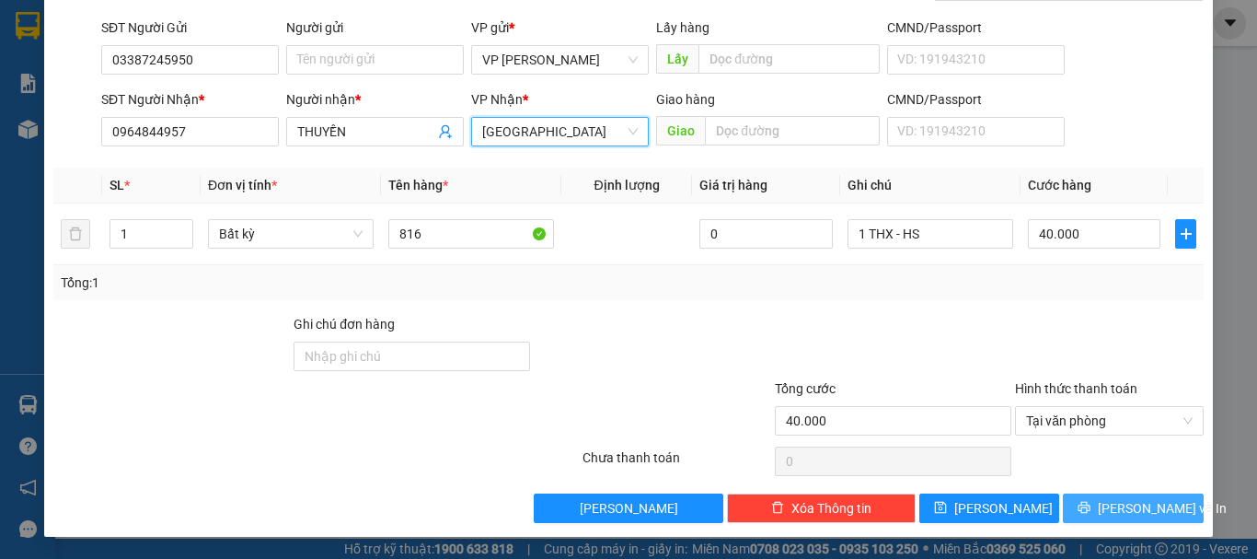
click at [1141, 504] on span "Lưu và In" at bounding box center [1162, 508] width 129 height 20
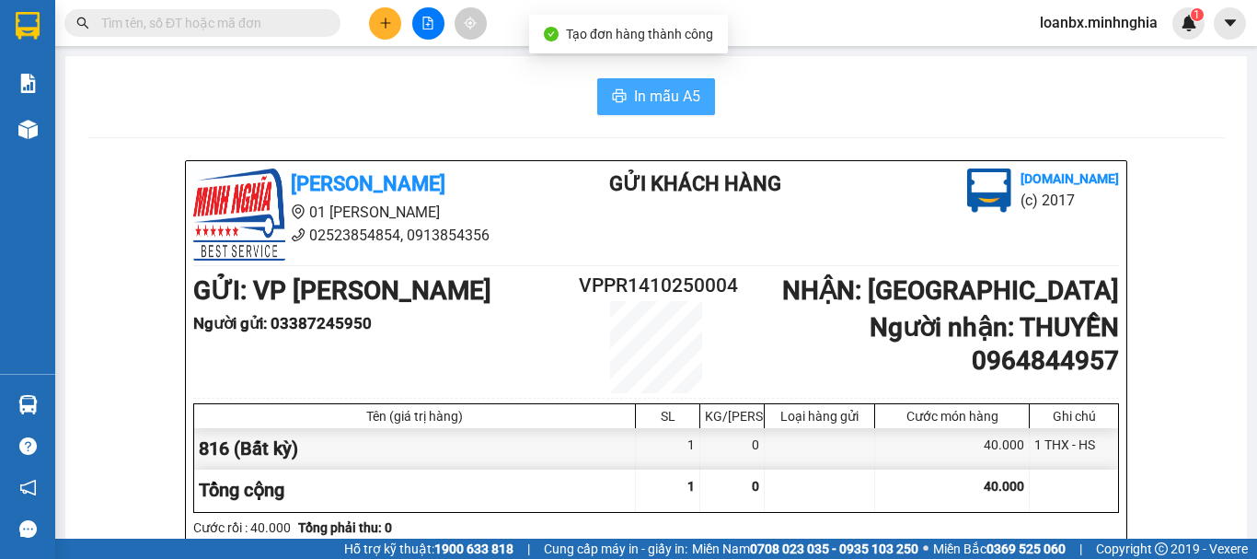
click at [664, 97] on span "In mẫu A5" at bounding box center [667, 96] width 66 height 23
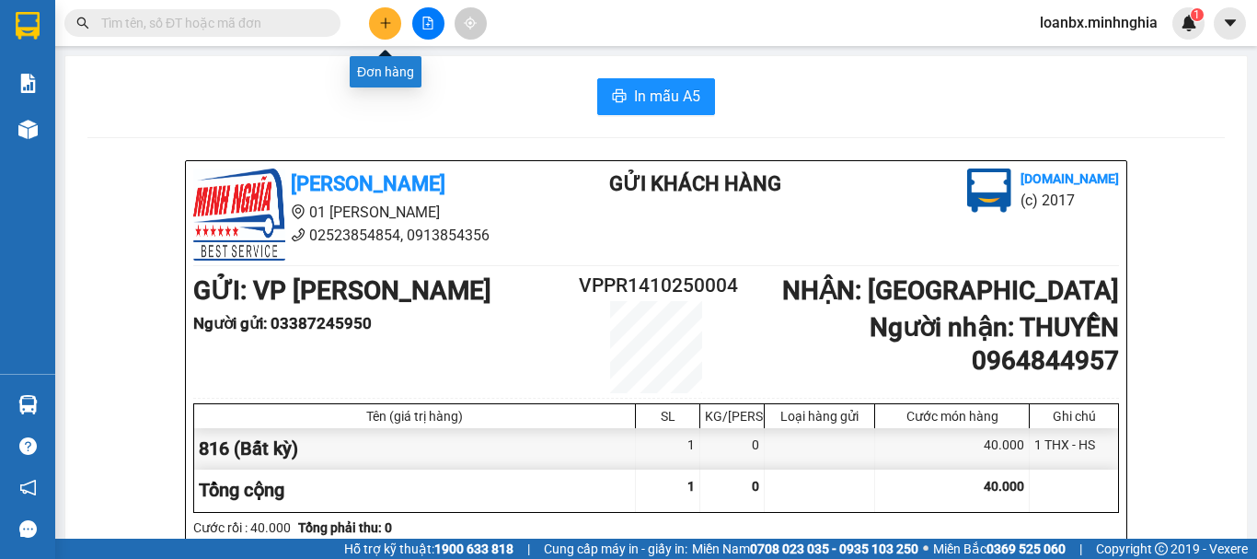
click at [389, 15] on button at bounding box center [385, 23] width 32 height 32
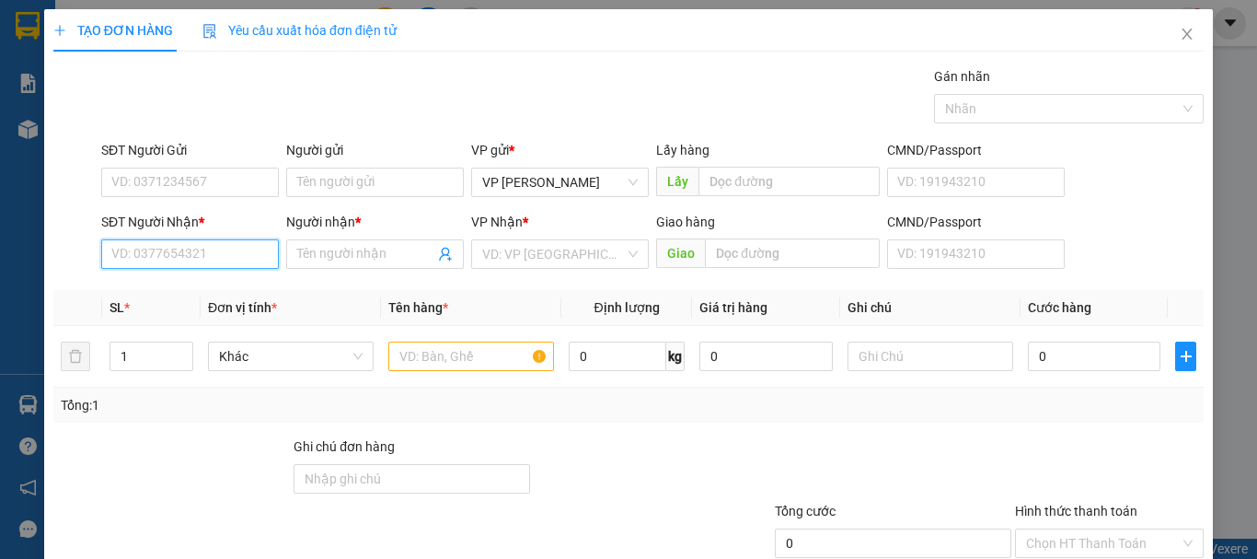
click at [161, 248] on input "SĐT Người Nhận *" at bounding box center [190, 253] width 178 height 29
type input "0825259331"
drag, startPoint x: 126, startPoint y: 253, endPoint x: 0, endPoint y: 222, distance: 129.9
click at [0, 228] on div "TẠO ĐƠN HÀNG Yêu cầu xuất hóa đơn điện tử Transit Pickup Surcharge Ids Transit …" at bounding box center [628, 279] width 1257 height 559
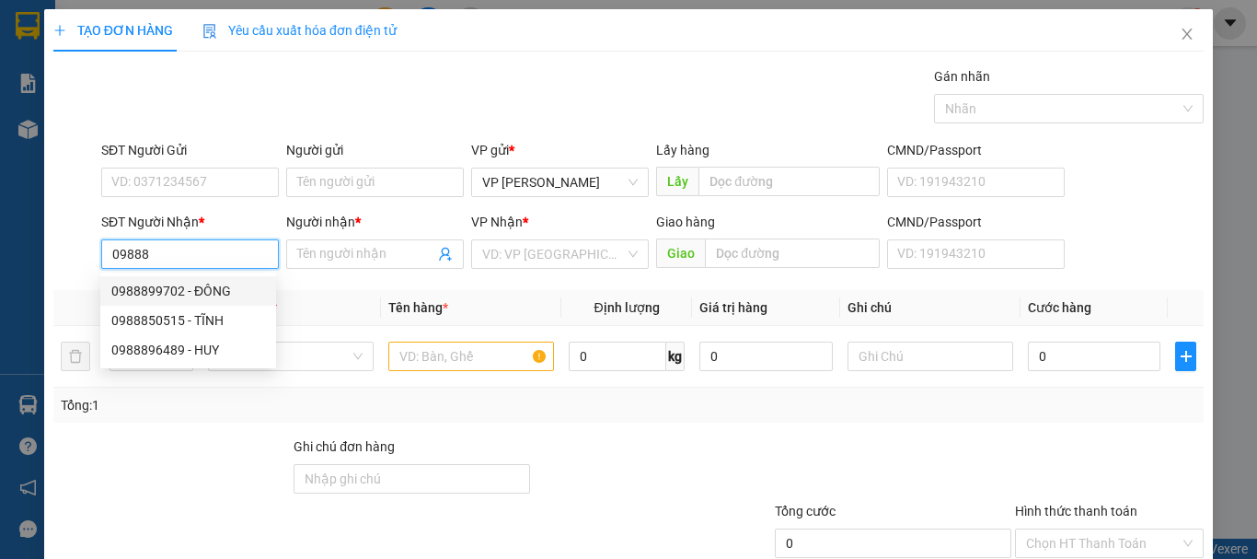
click at [214, 300] on div "0988899702 - ĐÔNG" at bounding box center [188, 291] width 154 height 20
type input "0988899702"
type input "ĐÔNG"
type input "BX ĐỒNG NAI - CỔNG 11"
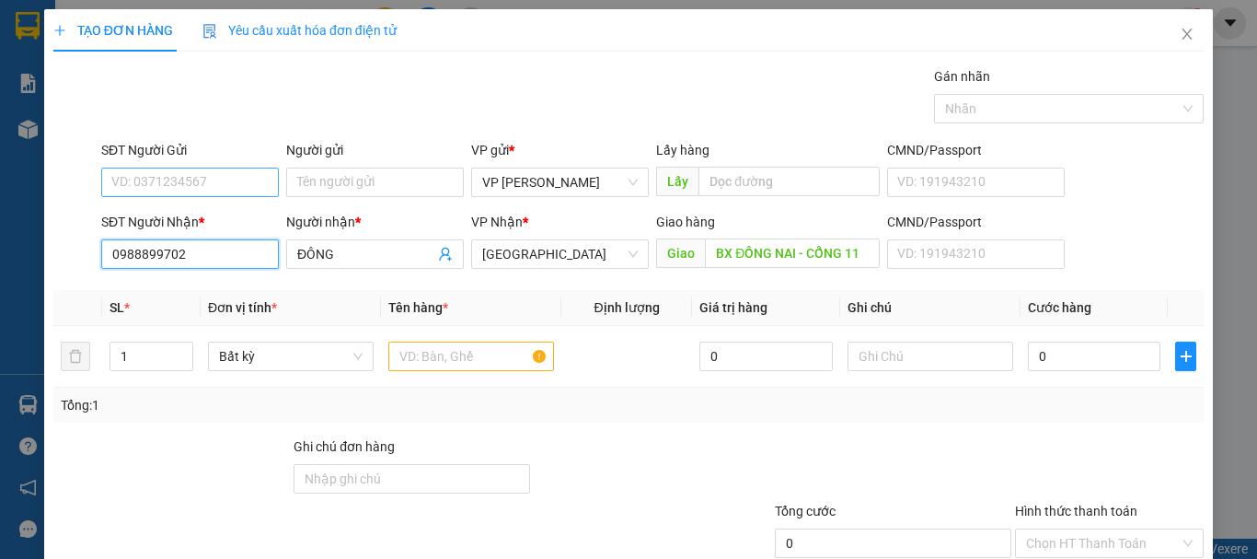
type input "0988899702"
click at [227, 185] on input "SĐT Người Gửi" at bounding box center [190, 181] width 178 height 29
drag, startPoint x: 187, startPoint y: 184, endPoint x: 0, endPoint y: 174, distance: 187.1
click at [0, 174] on div "TẠO ĐƠN HÀNG Yêu cầu xuất hóa đơn điện tử Transit Pickup Surcharge Ids Transit …" at bounding box center [628, 279] width 1257 height 559
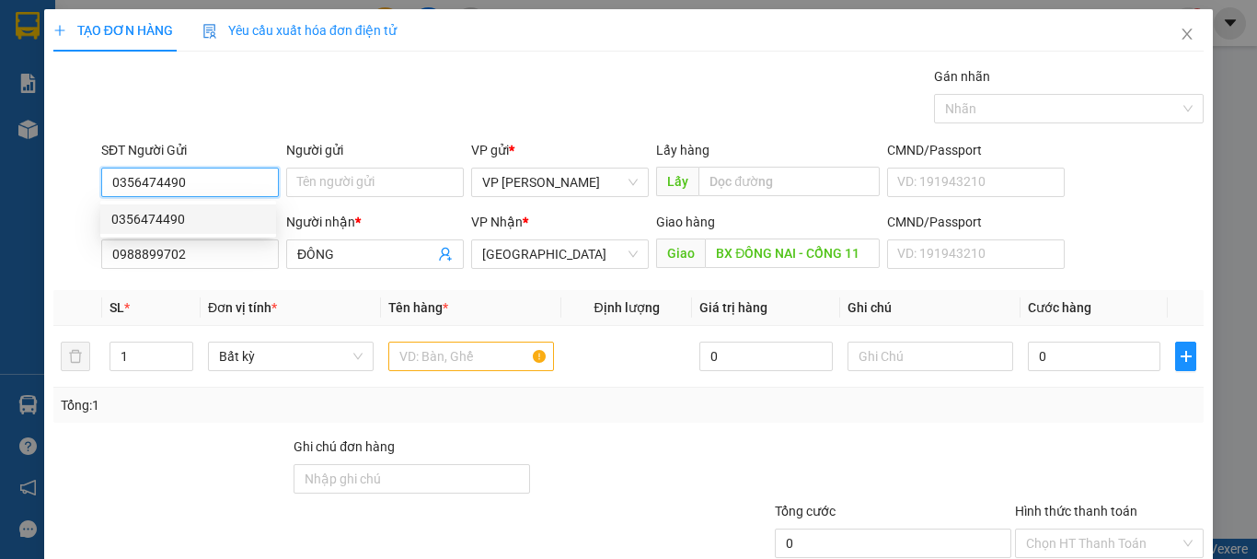
click at [199, 226] on div "0356474490" at bounding box center [188, 219] width 154 height 20
type input "0356474490"
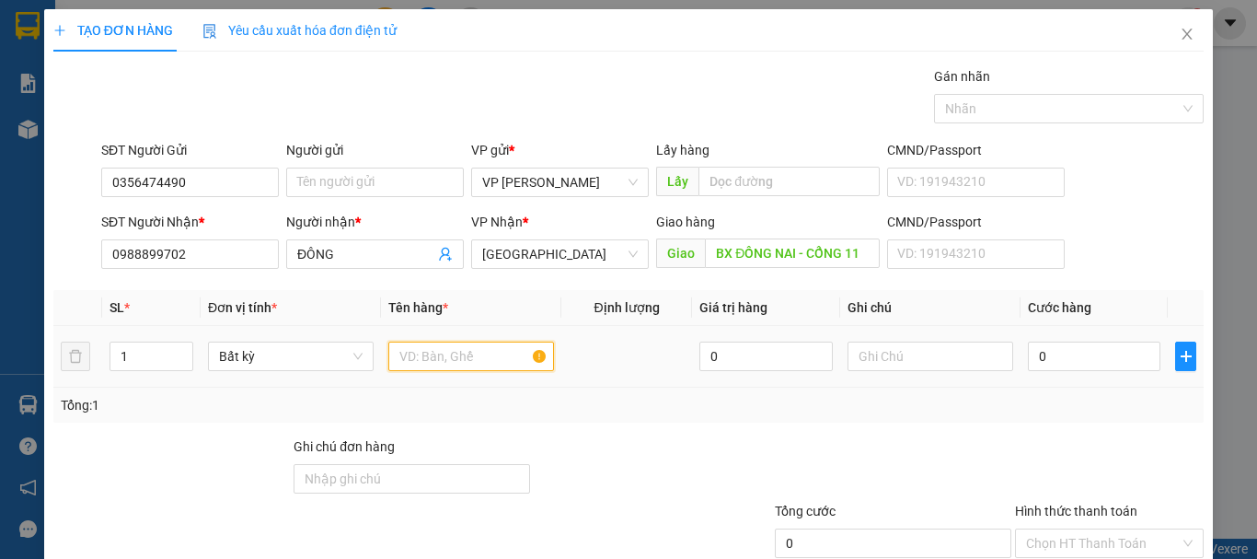
click at [441, 364] on input "text" at bounding box center [471, 355] width 166 height 29
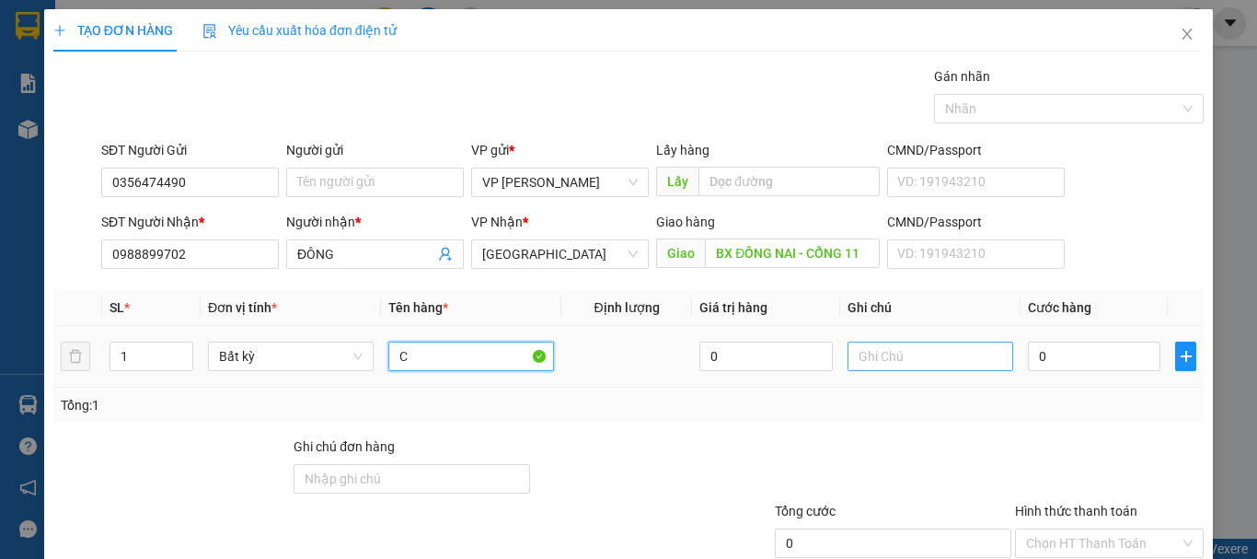
type input "C"
click at [872, 348] on input "text" at bounding box center [931, 355] width 166 height 29
drag, startPoint x: 871, startPoint y: 348, endPoint x: 881, endPoint y: 367, distance: 21.4
click at [878, 367] on input "text" at bounding box center [931, 355] width 166 height 29
click at [885, 363] on input "text" at bounding box center [931, 355] width 166 height 29
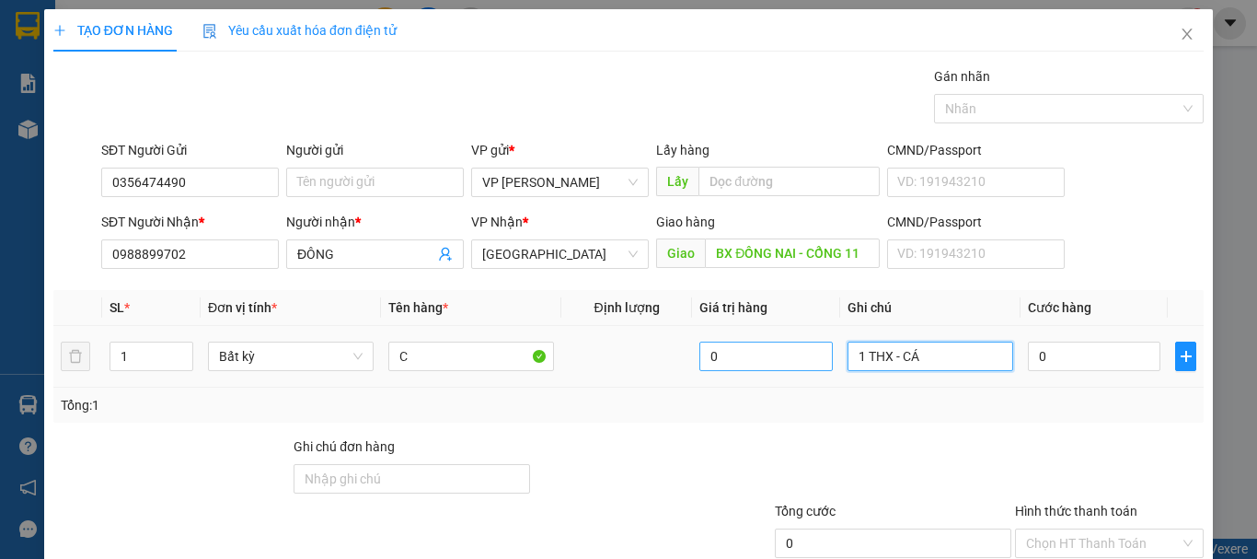
drag, startPoint x: 921, startPoint y: 359, endPoint x: 776, endPoint y: 364, distance: 145.5
click at [778, 364] on tr "1 Bất kỳ C 0 1 THX - CÁ 0" at bounding box center [628, 357] width 1150 height 62
click at [921, 359] on input "1 THX - CÁ" at bounding box center [931, 355] width 166 height 29
drag, startPoint x: 921, startPoint y: 359, endPoint x: 894, endPoint y: 359, distance: 27.6
click at [894, 359] on input "1 THX - CÁ" at bounding box center [931, 355] width 166 height 29
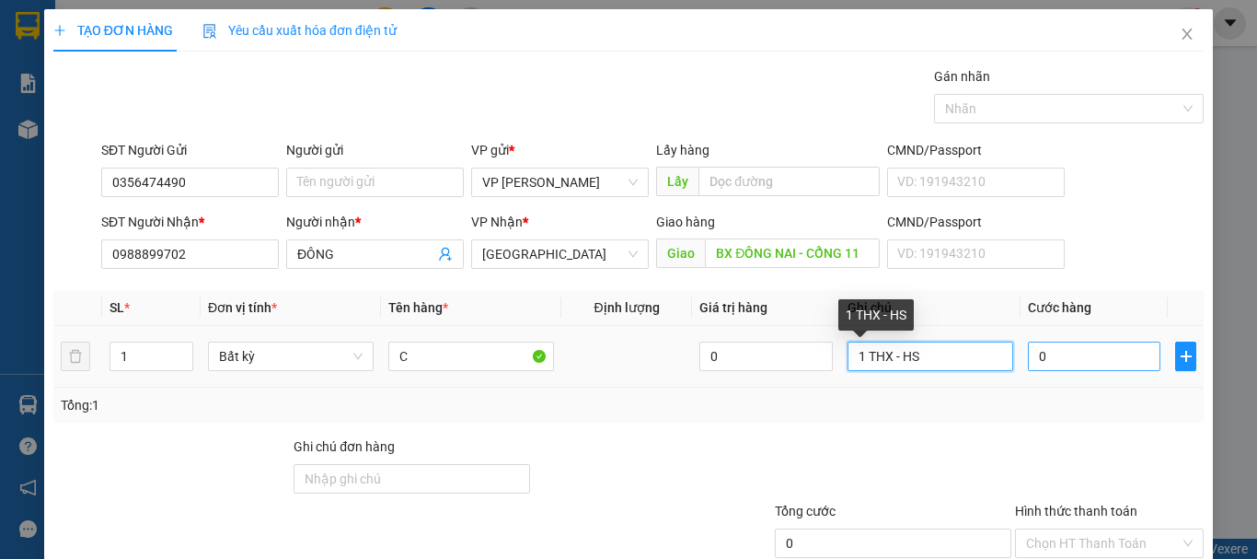
type input "1 THX - HS"
type input "7"
type input "70"
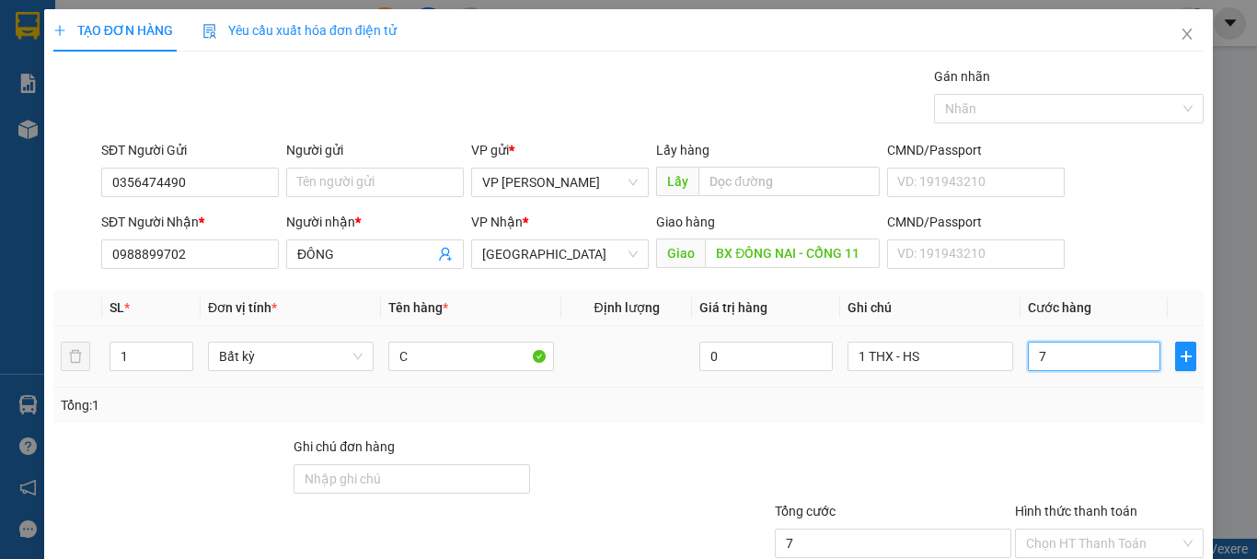
type input "70"
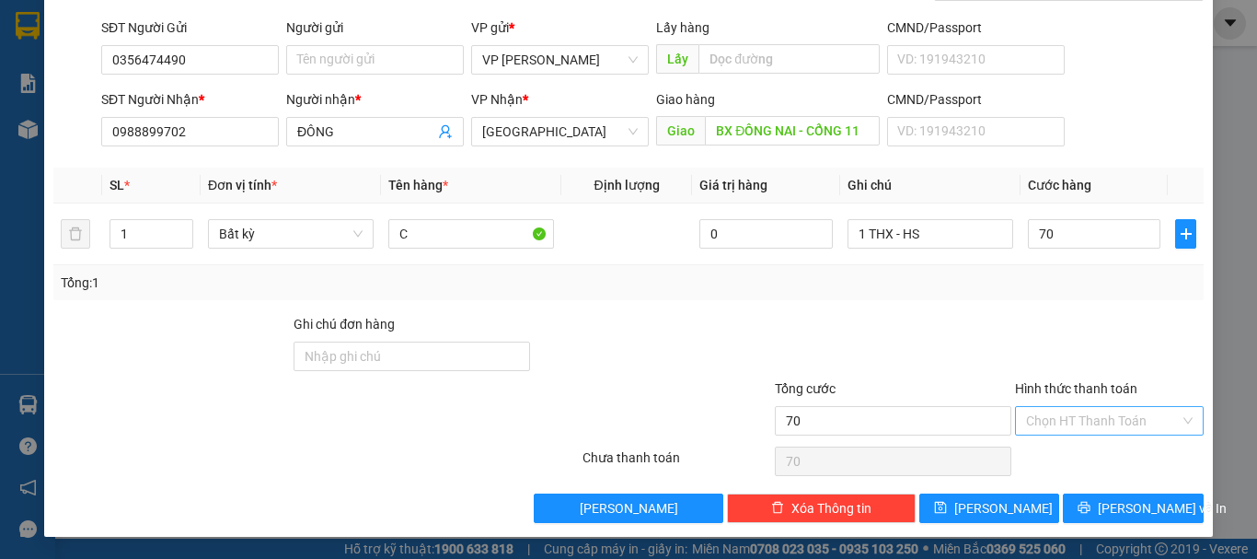
type input "70.000"
click at [1112, 432] on input "Hình thức thanh toán" at bounding box center [1103, 421] width 154 height 28
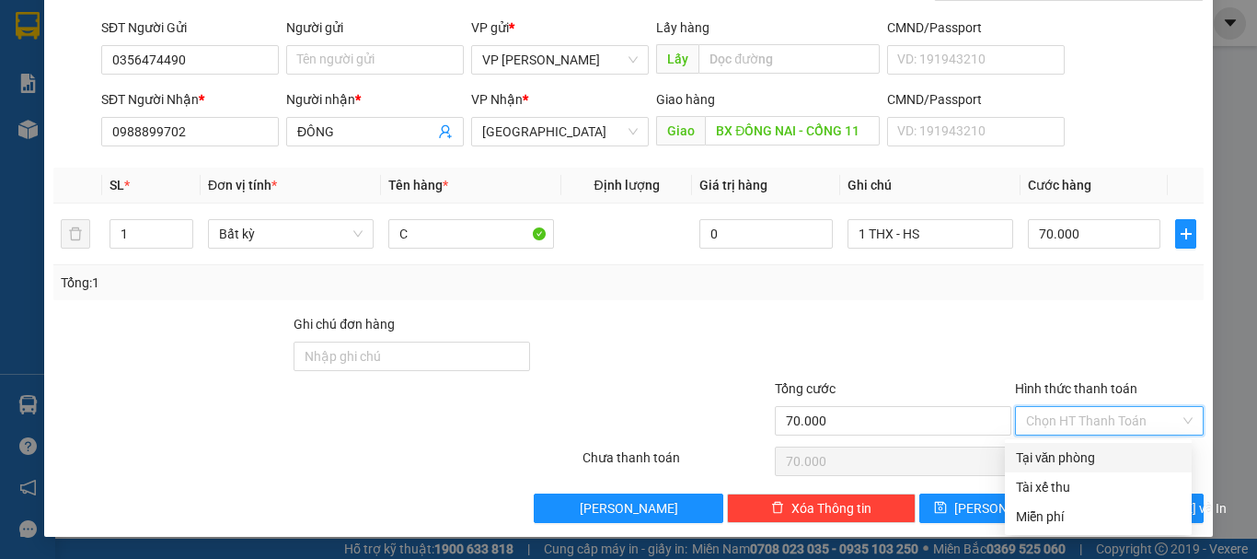
click at [1101, 450] on div "Tại văn phòng" at bounding box center [1098, 457] width 165 height 20
type input "0"
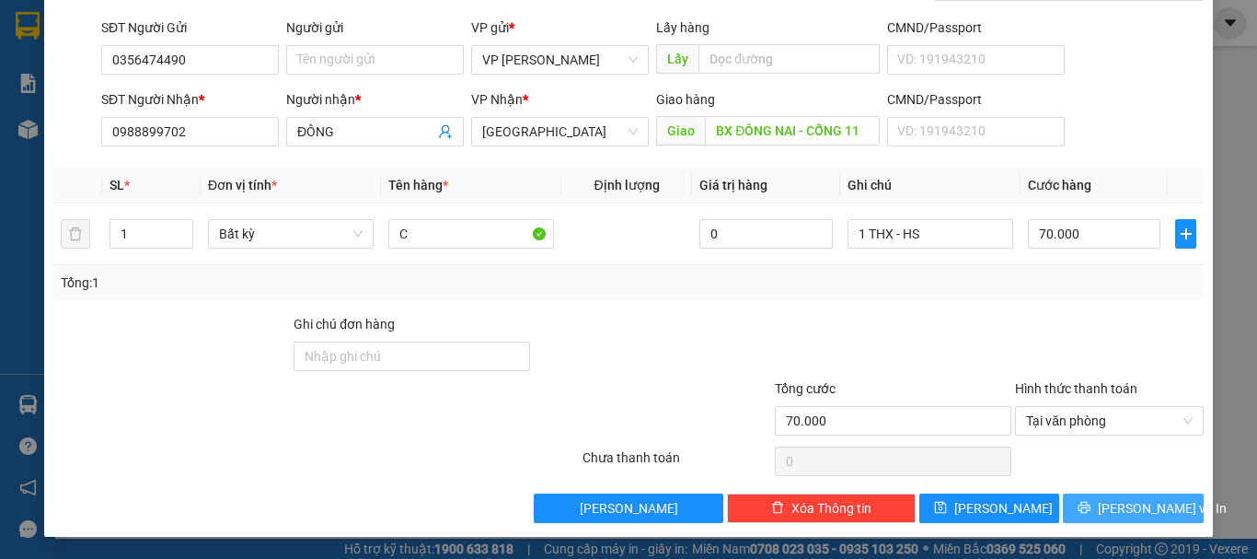
click at [1100, 496] on button "Lưu và In" at bounding box center [1133, 507] width 141 height 29
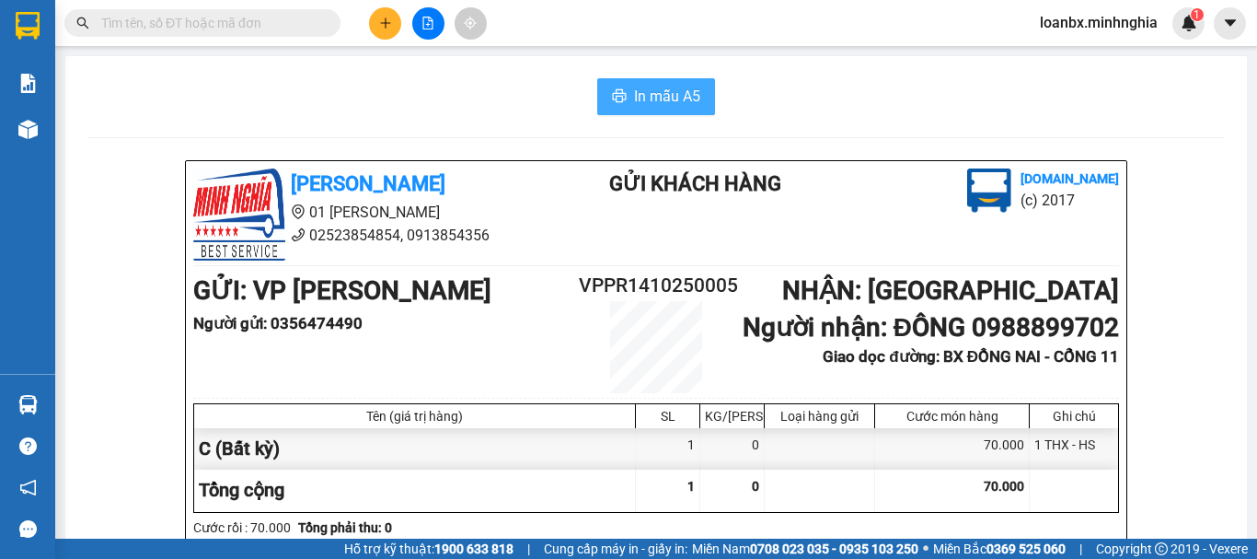
click at [689, 97] on span "In mẫu A5" at bounding box center [667, 96] width 66 height 23
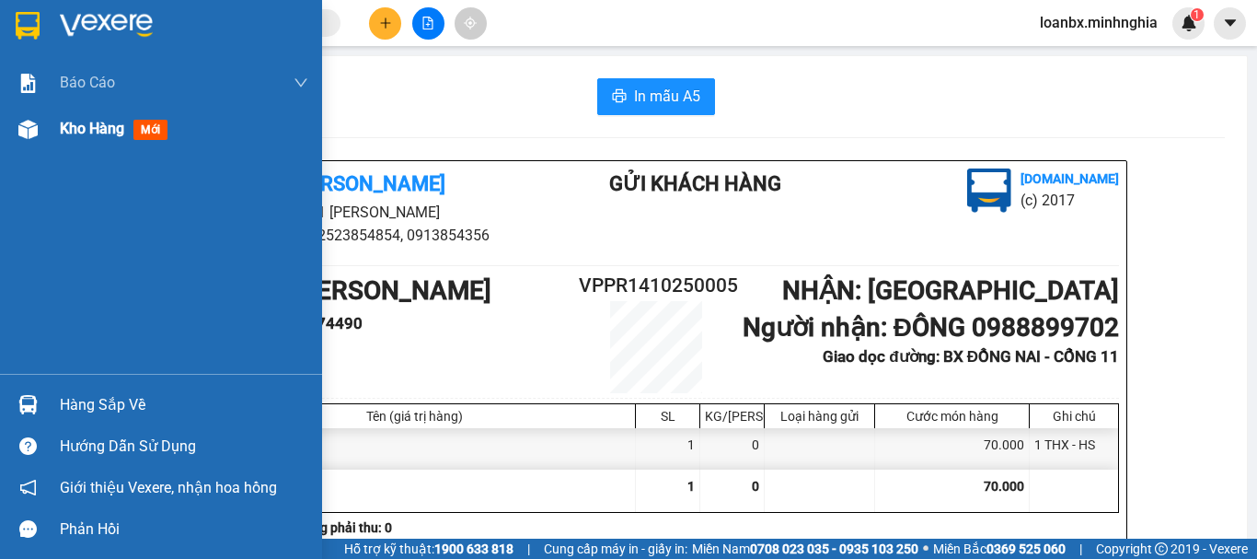
click at [30, 121] on img at bounding box center [27, 129] width 19 height 19
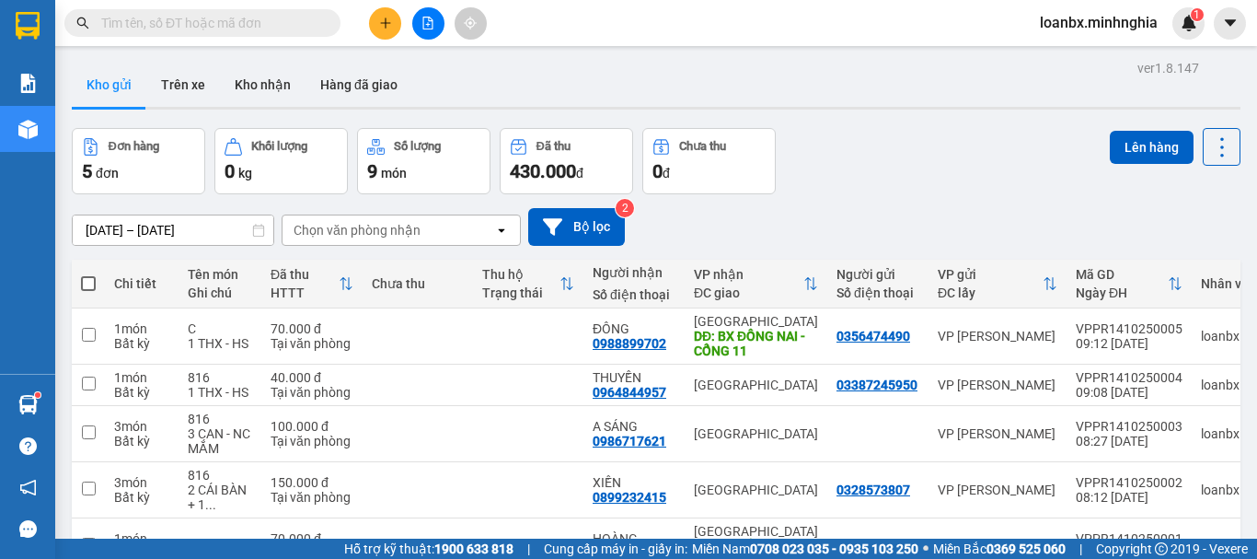
click at [97, 260] on th at bounding box center [88, 284] width 33 height 49
click at [90, 276] on span at bounding box center [88, 283] width 15 height 15
click at [88, 274] on input "checkbox" at bounding box center [88, 274] width 0 height 0
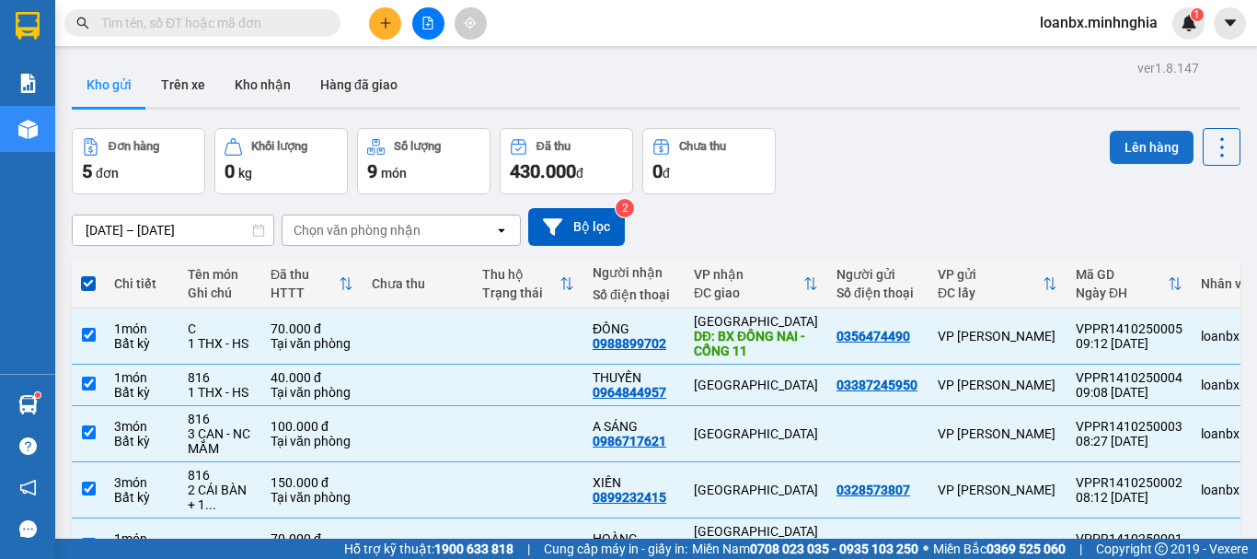
click at [1132, 149] on button "Lên hàng" at bounding box center [1152, 147] width 84 height 33
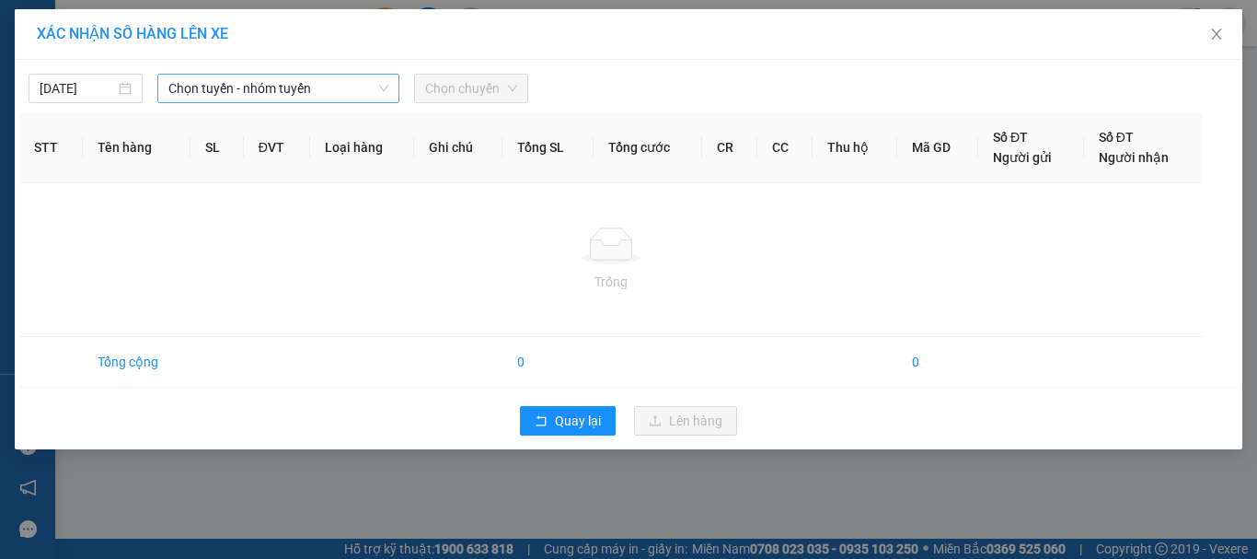
click at [299, 93] on span "Chọn tuyến - nhóm tuyến" at bounding box center [278, 89] width 220 height 28
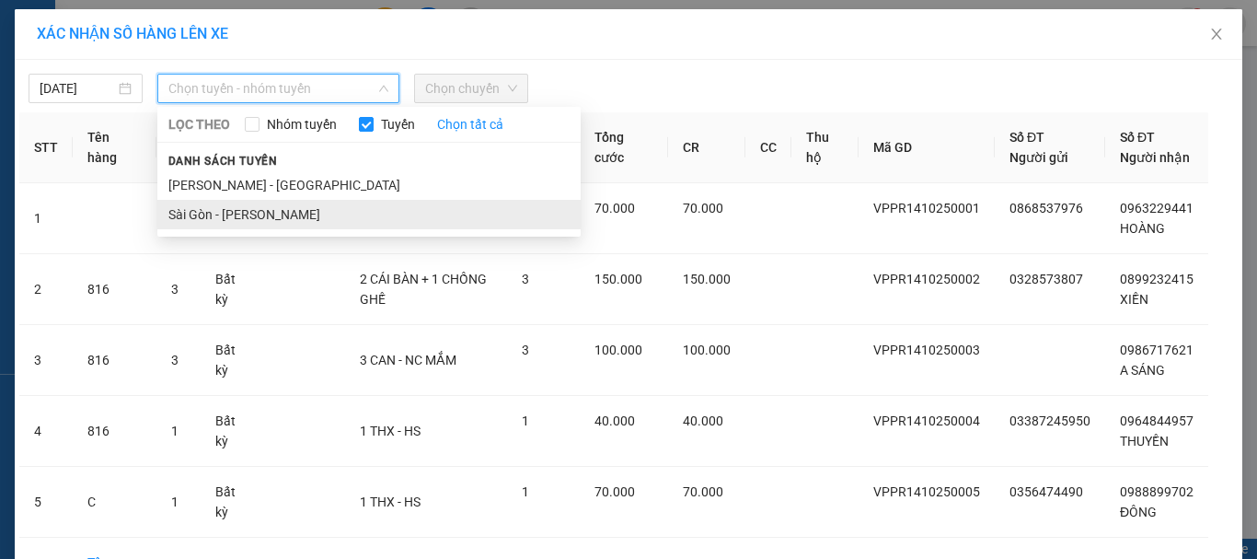
click at [217, 205] on li "Sài Gòn - [PERSON_NAME]" at bounding box center [368, 214] width 423 height 29
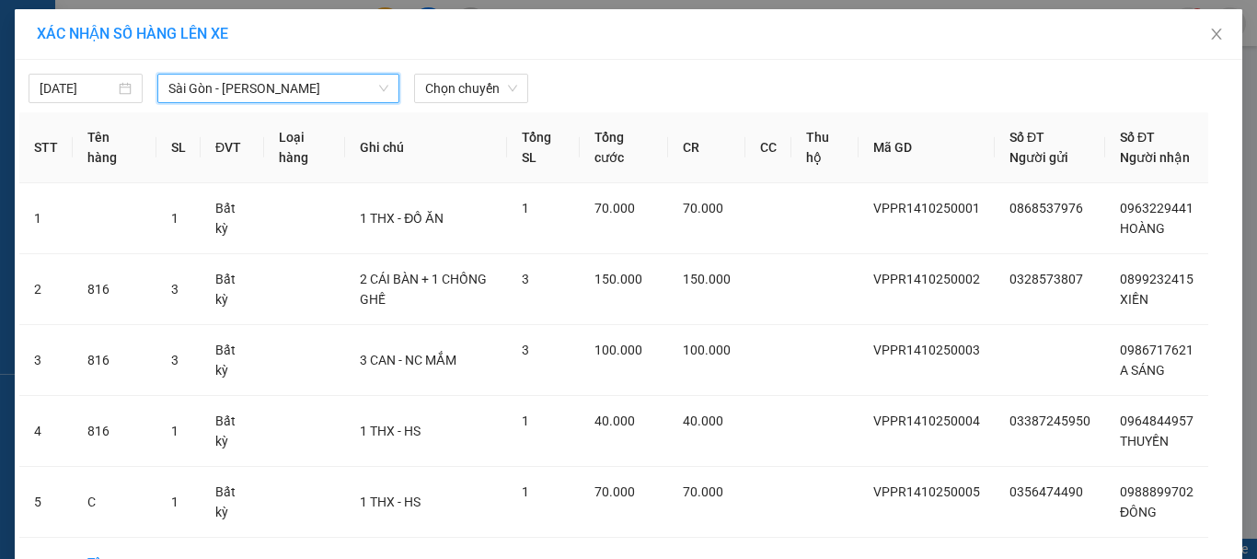
drag, startPoint x: 249, startPoint y: 86, endPoint x: 250, endPoint y: 95, distance: 9.2
click at [250, 92] on span "Sài Gòn - [PERSON_NAME]" at bounding box center [278, 89] width 220 height 28
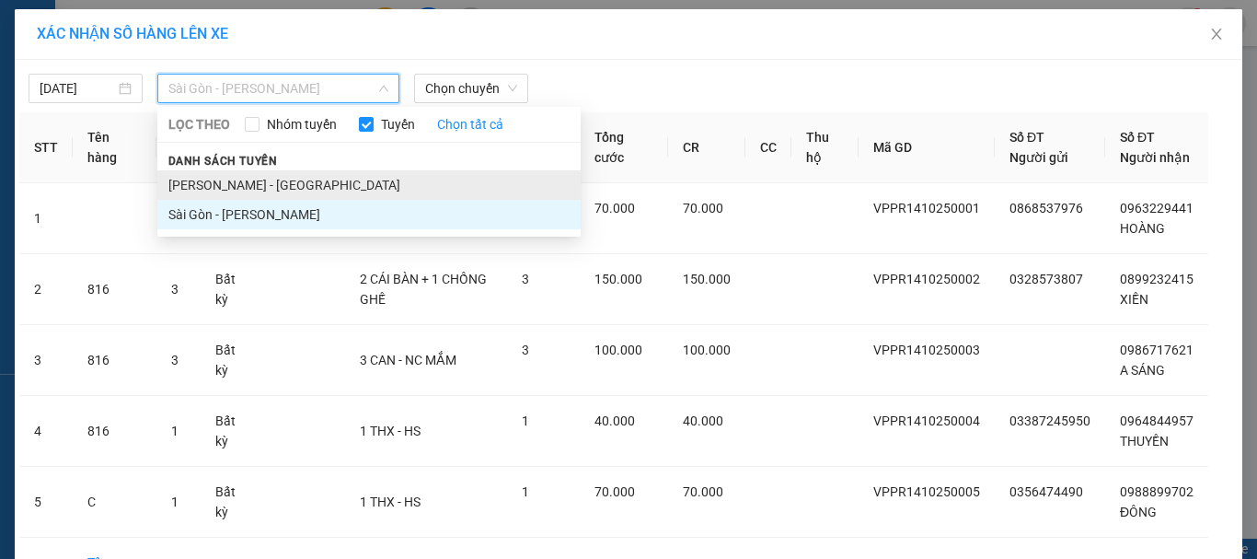
click at [225, 179] on li "[PERSON_NAME] - [GEOGRAPHIC_DATA]" at bounding box center [368, 184] width 423 height 29
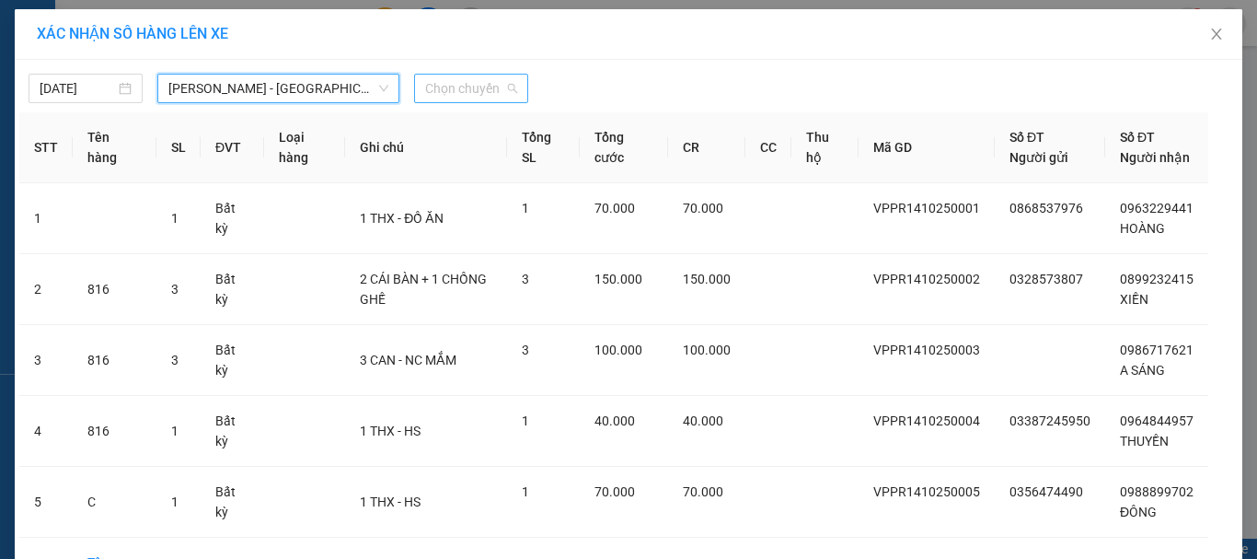
drag, startPoint x: 466, startPoint y: 87, endPoint x: 474, endPoint y: 92, distance: 10.0
click at [471, 87] on span "Chọn chuyến" at bounding box center [471, 89] width 92 height 28
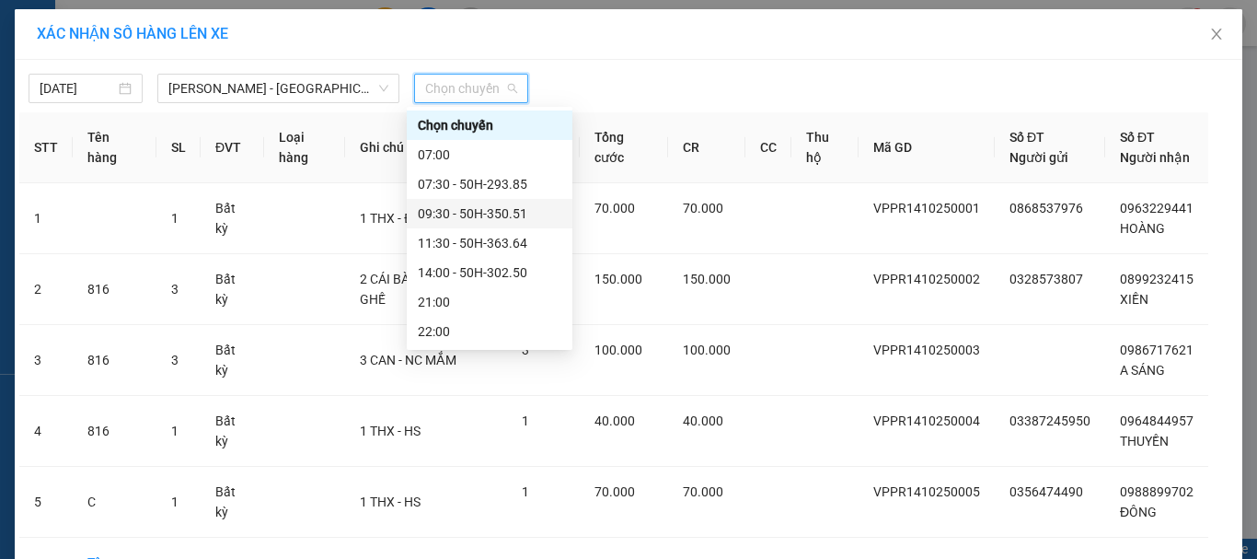
click at [456, 209] on div "09:30 - 50H-350.51" at bounding box center [490, 213] width 144 height 20
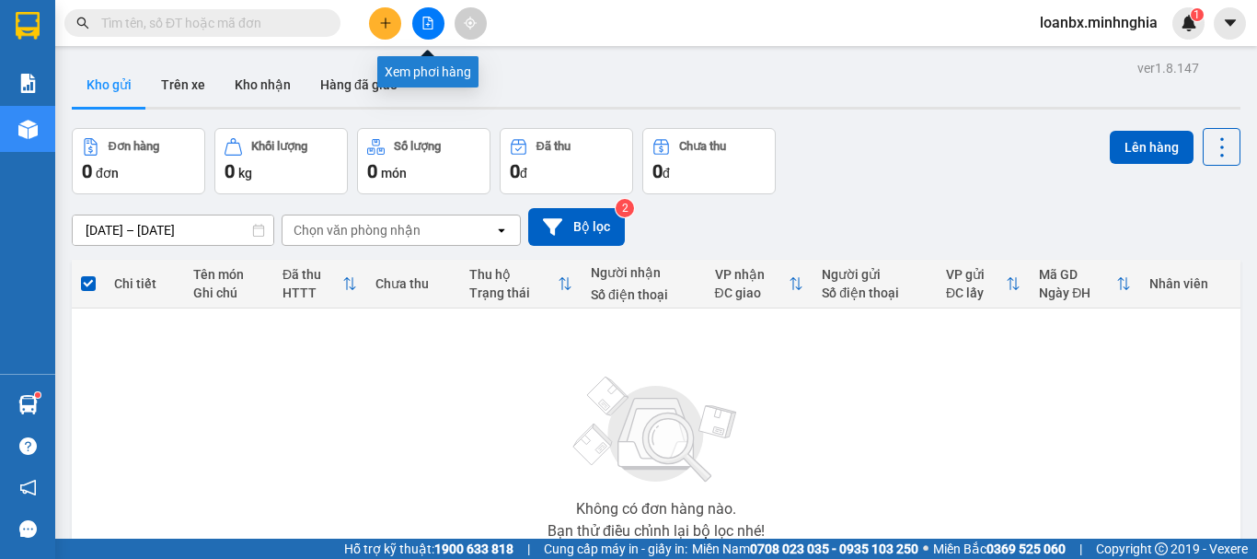
click at [417, 20] on button at bounding box center [428, 23] width 32 height 32
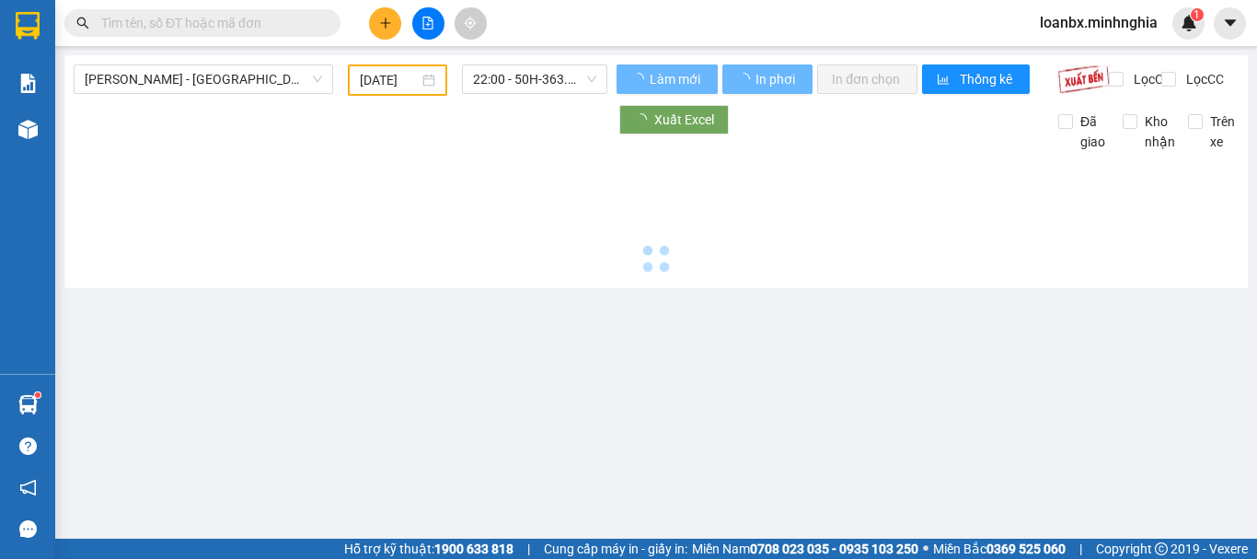
type input "[DATE]"
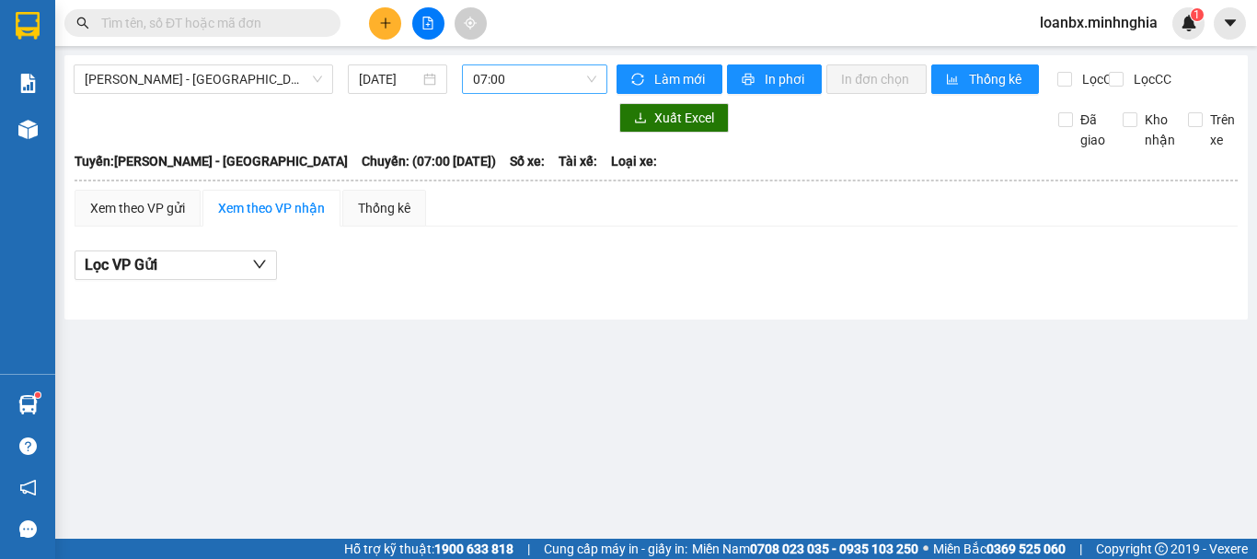
click at [559, 82] on span "07:00" at bounding box center [534, 79] width 123 height 28
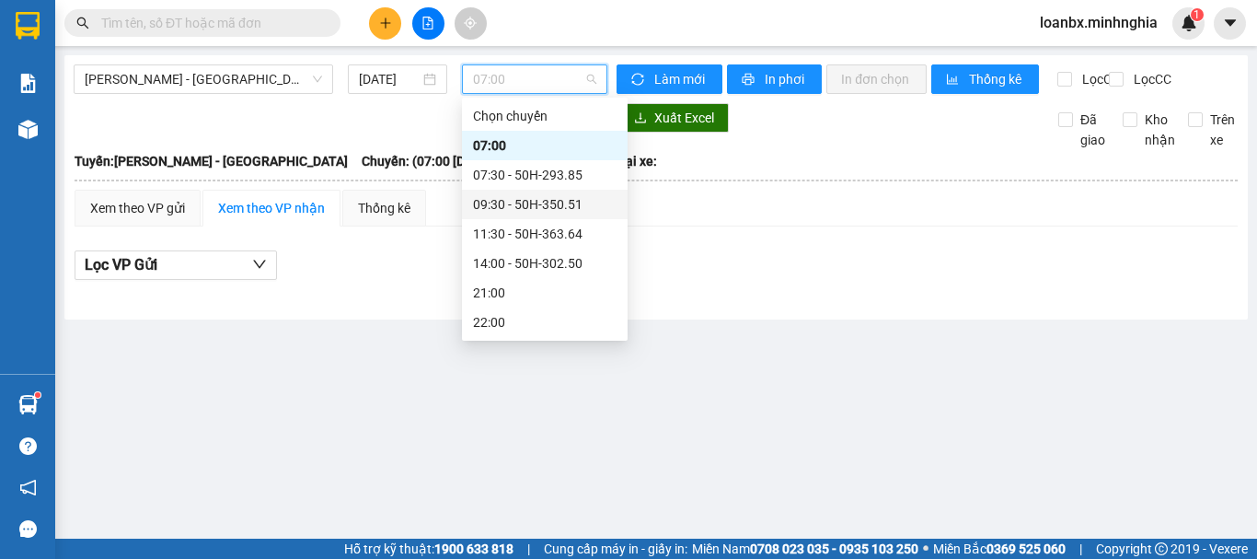
click at [532, 194] on div "09:30 - 50H-350.51" at bounding box center [545, 204] width 144 height 20
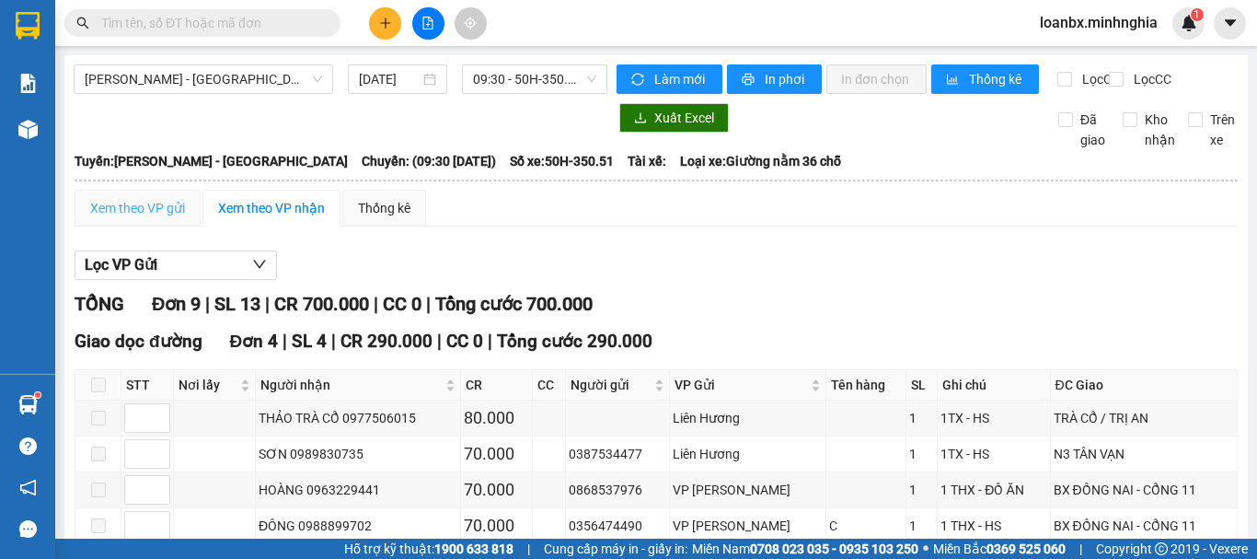
click at [150, 213] on div "Xem theo VP gửi" at bounding box center [138, 208] width 126 height 37
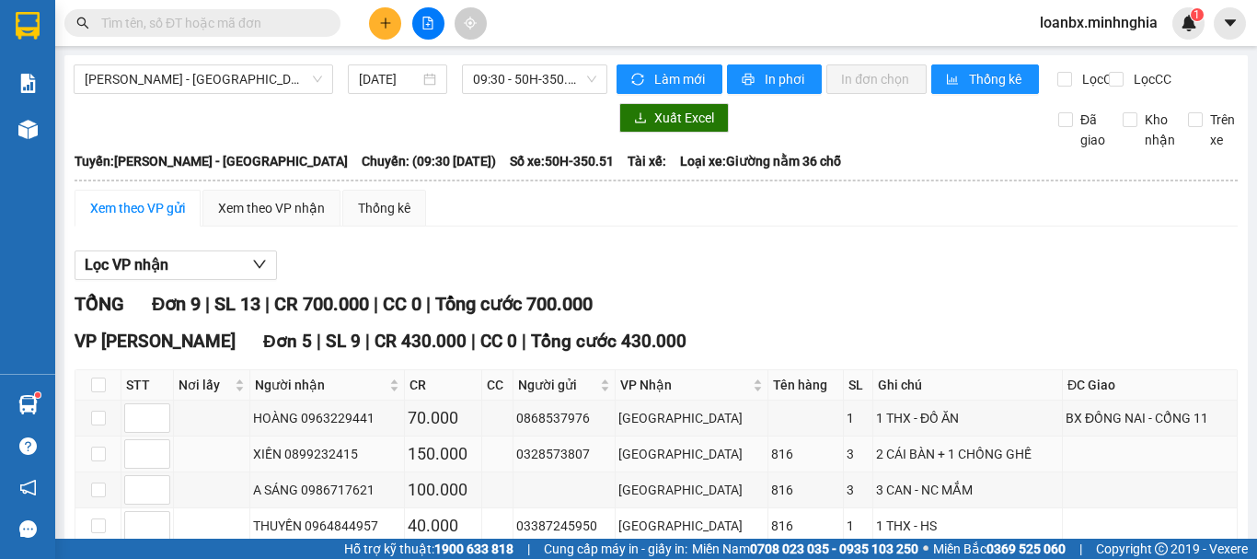
click at [109, 436] on td at bounding box center [98, 454] width 46 height 36
click at [105, 446] on input "checkbox" at bounding box center [98, 453] width 15 height 15
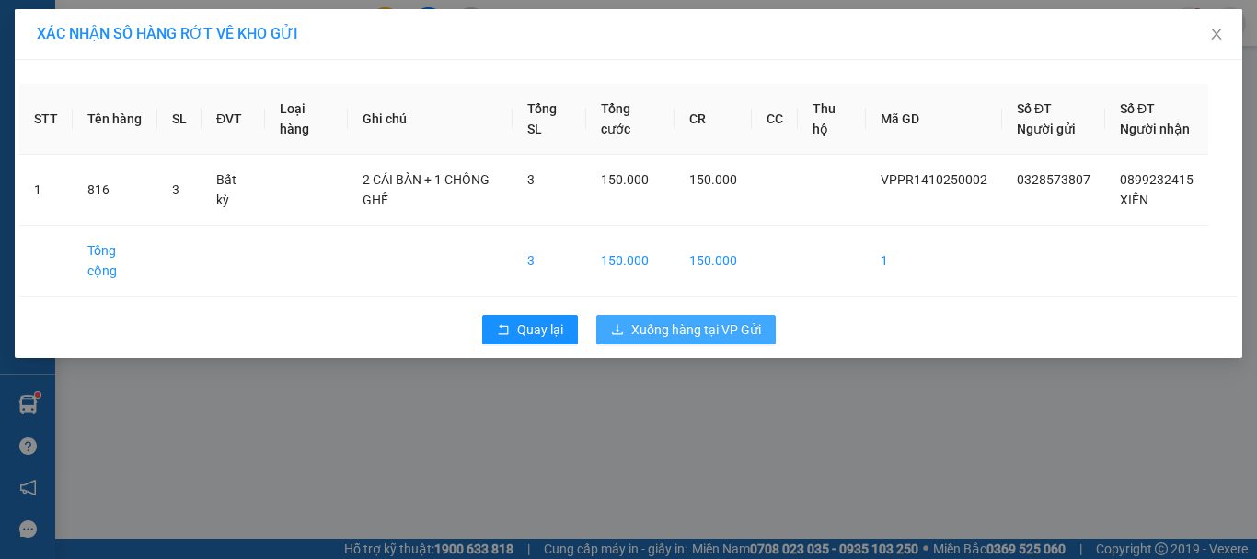
click at [693, 340] on span "Xuống hàng tại VP Gửi" at bounding box center [696, 329] width 130 height 20
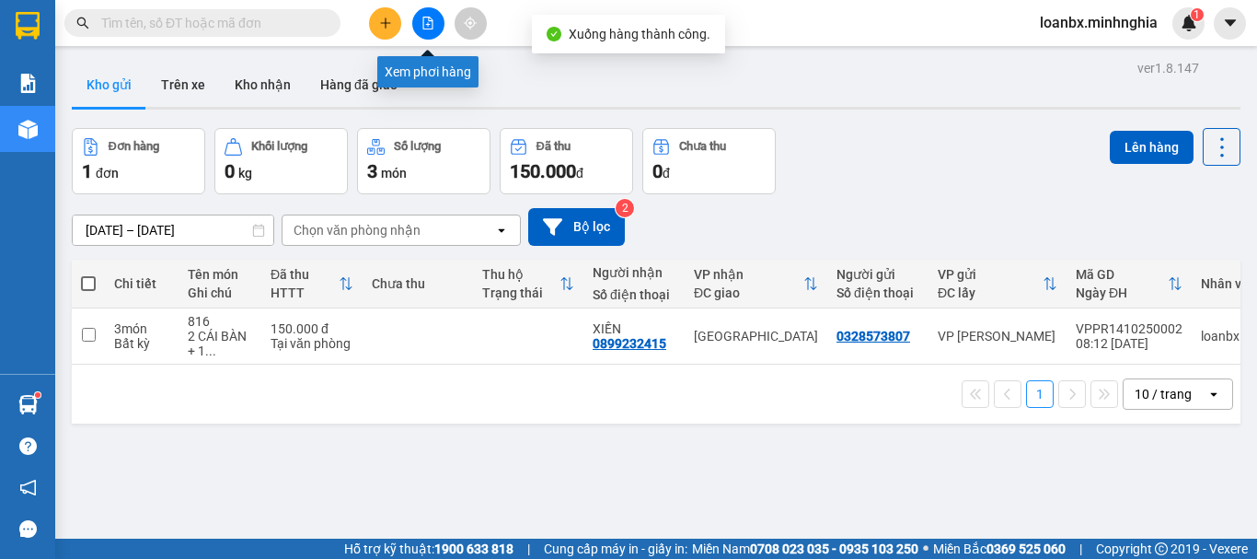
click at [430, 31] on button at bounding box center [428, 23] width 32 height 32
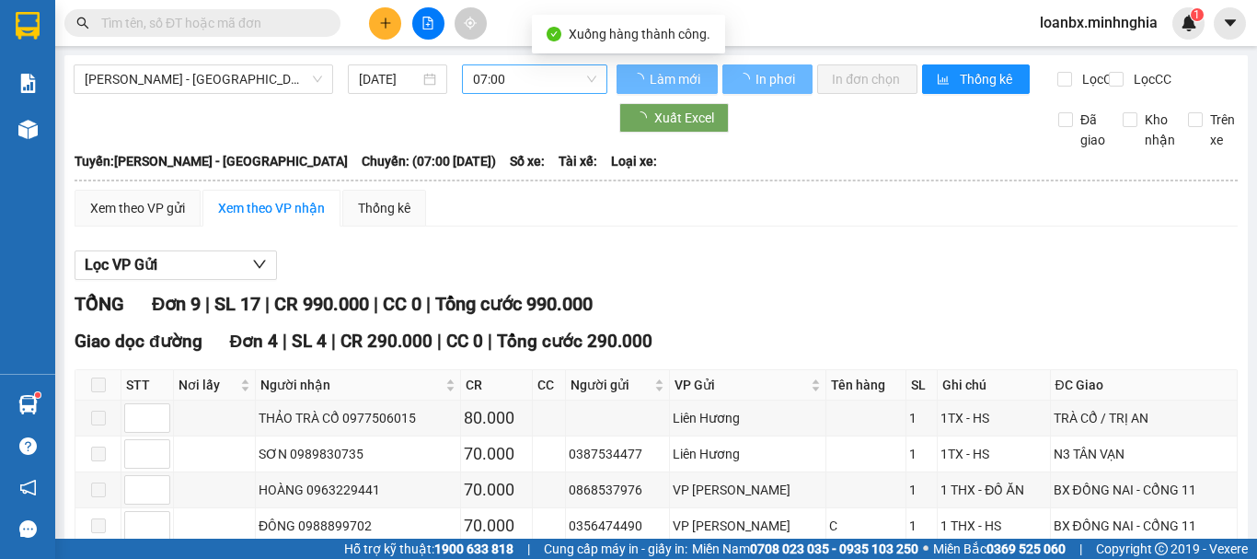
click at [542, 84] on span "07:00" at bounding box center [534, 79] width 123 height 28
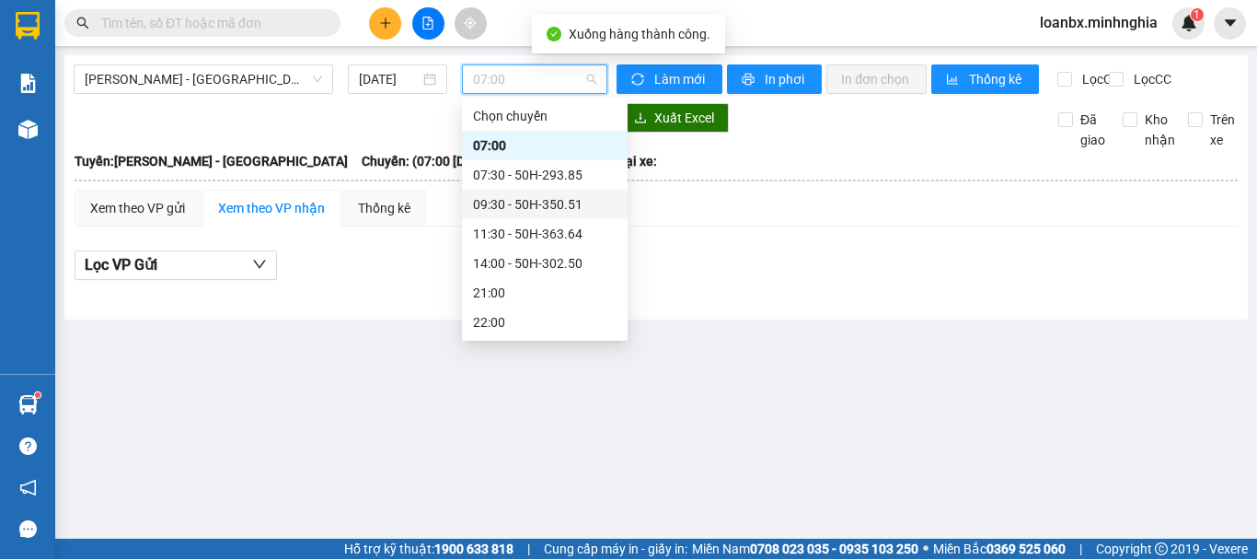
click at [514, 203] on div "09:30 - 50H-350.51" at bounding box center [545, 204] width 144 height 20
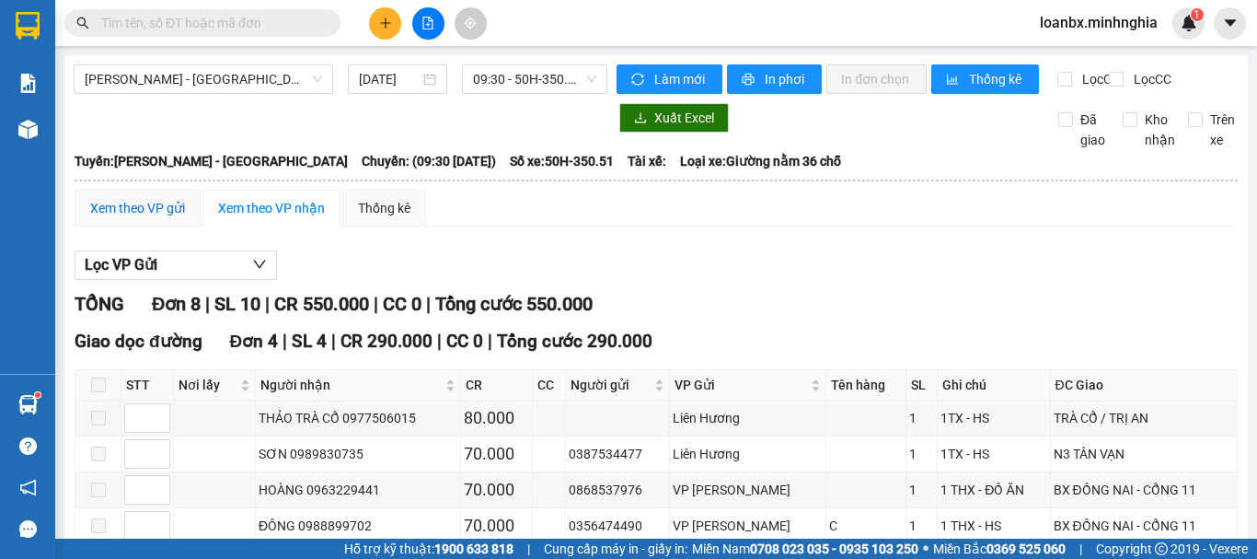
click at [103, 218] on div "Xem theo VP gửi" at bounding box center [137, 208] width 95 height 20
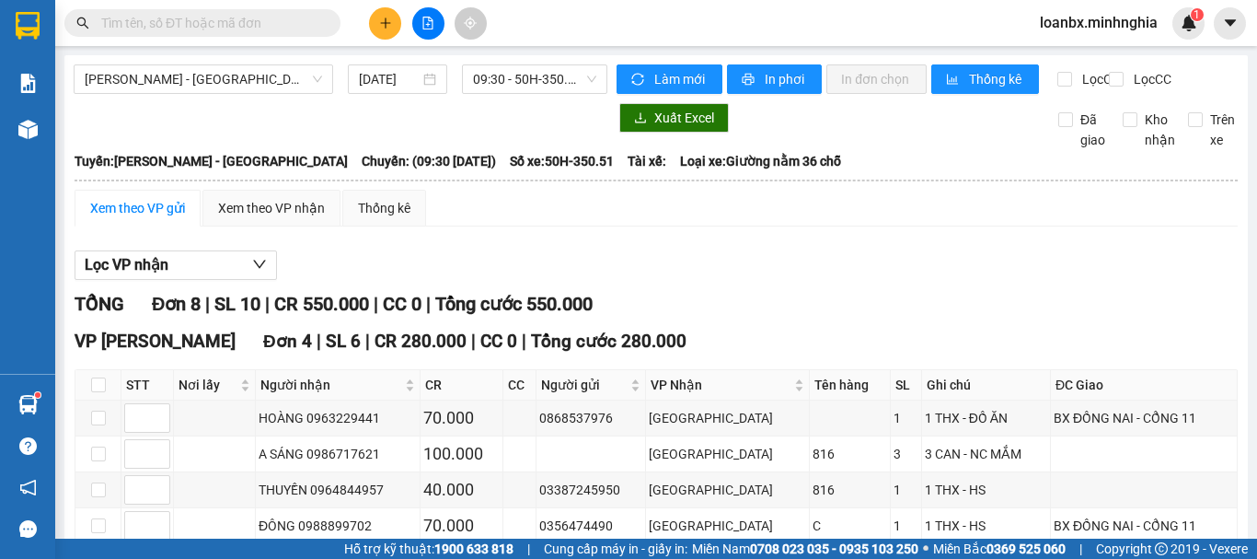
click at [387, 20] on icon "plus" at bounding box center [385, 23] width 13 height 13
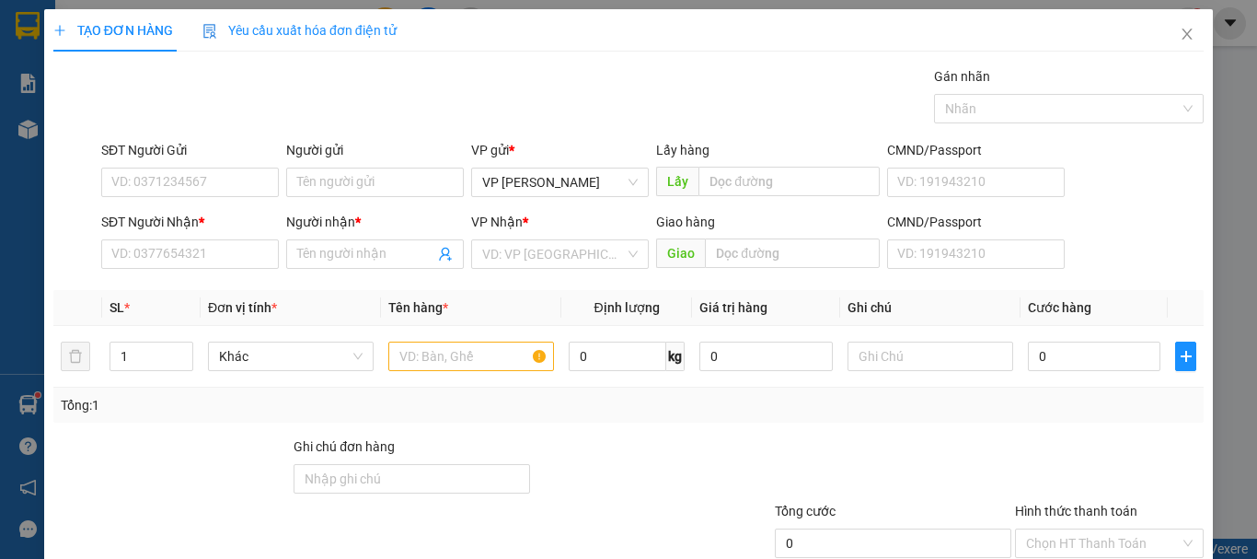
click at [260, 238] on div "SĐT Người Nhận *" at bounding box center [190, 226] width 178 height 28
click at [257, 246] on input "SĐT Người Nhận *" at bounding box center [190, 253] width 178 height 29
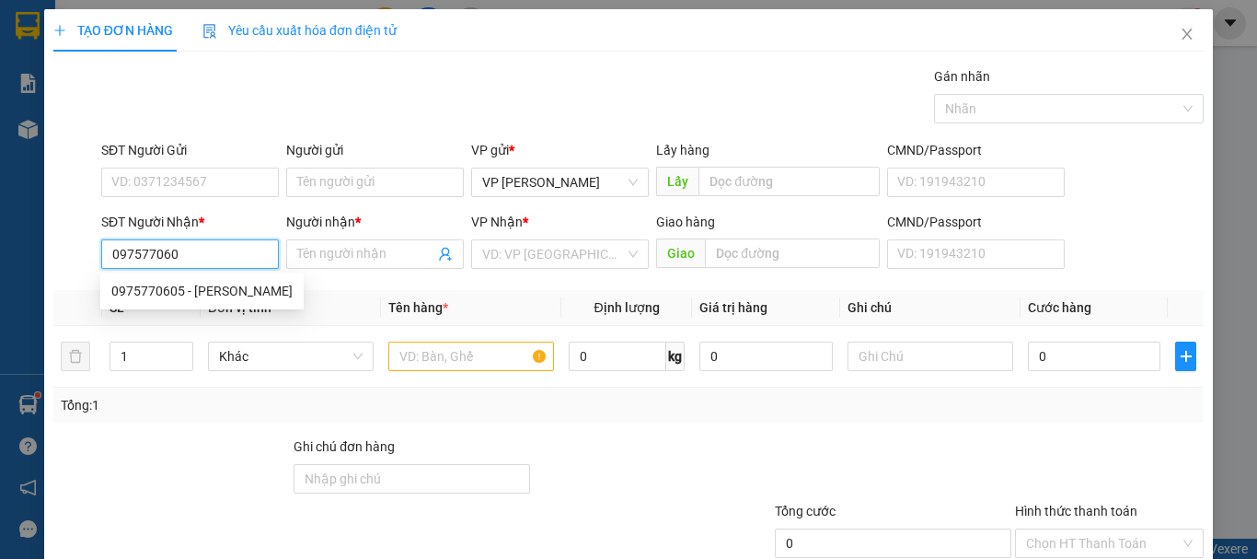
type input "0975770605"
click at [239, 294] on div "0975770605 - DUY" at bounding box center [201, 291] width 181 height 20
type input "DUY"
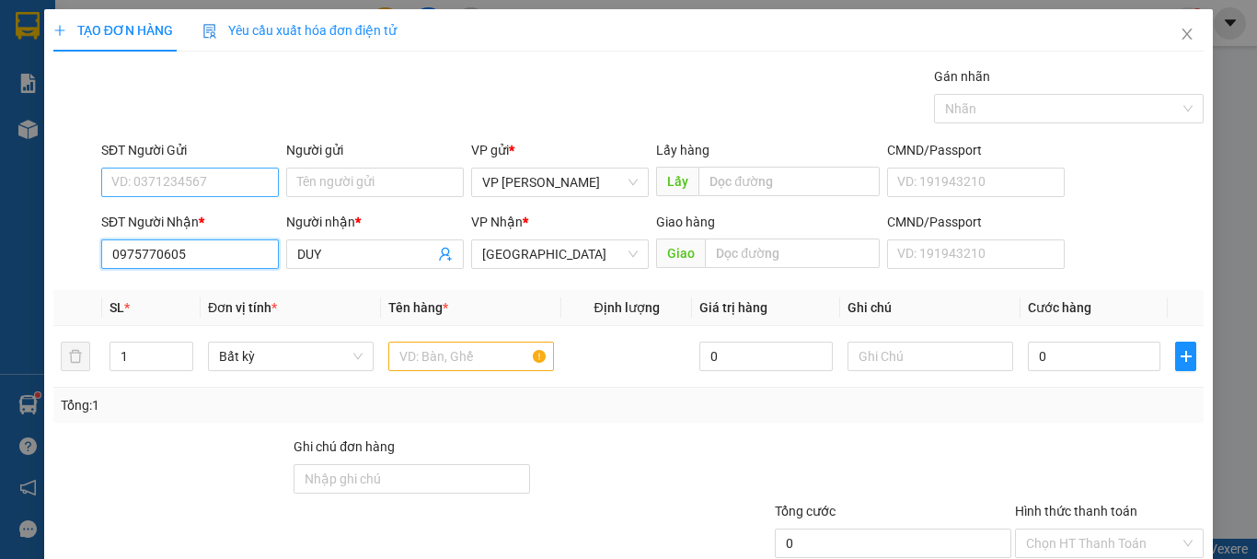
type input "0975770605"
click at [227, 179] on input "SĐT Người Gửi" at bounding box center [190, 181] width 178 height 29
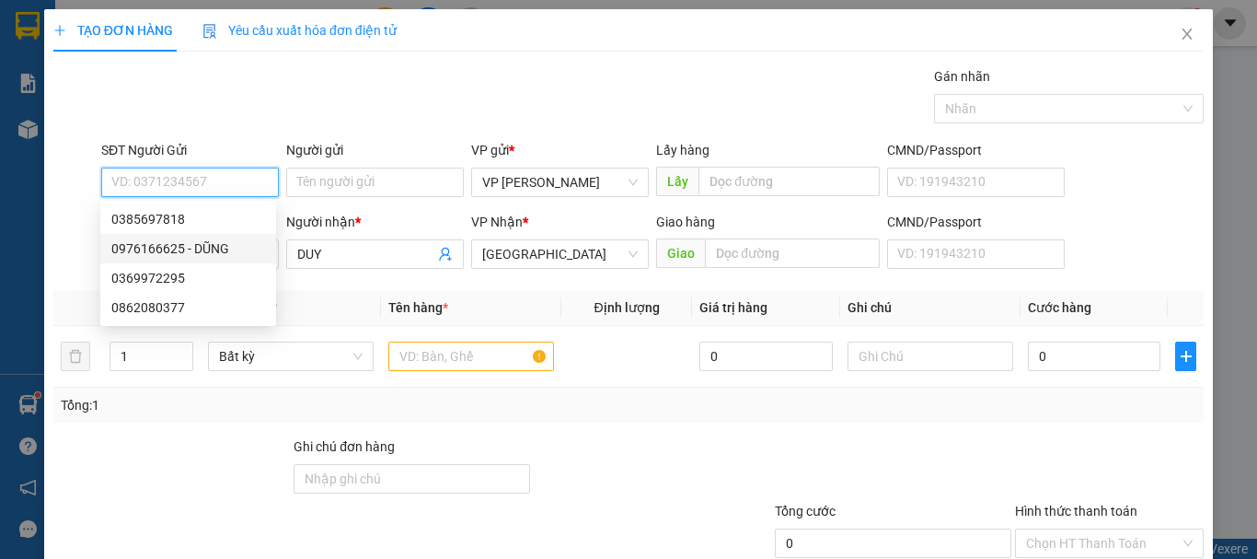
click at [188, 248] on div "0976166625 - DŨNG" at bounding box center [188, 248] width 154 height 20
type input "0976166625"
type input "DŨNG"
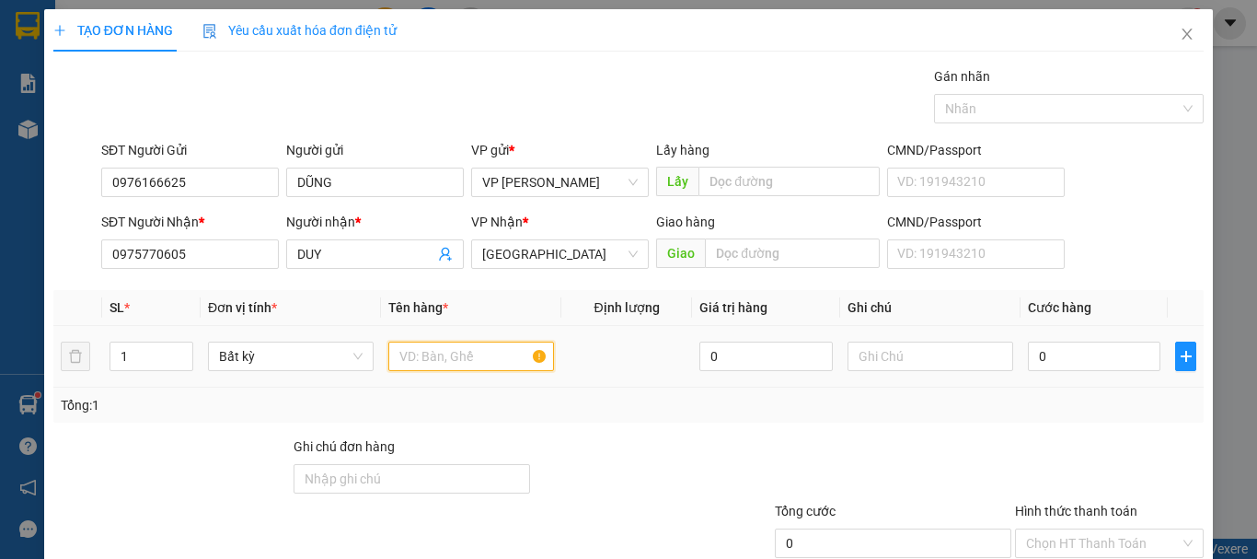
click at [434, 370] on input "text" at bounding box center [471, 355] width 166 height 29
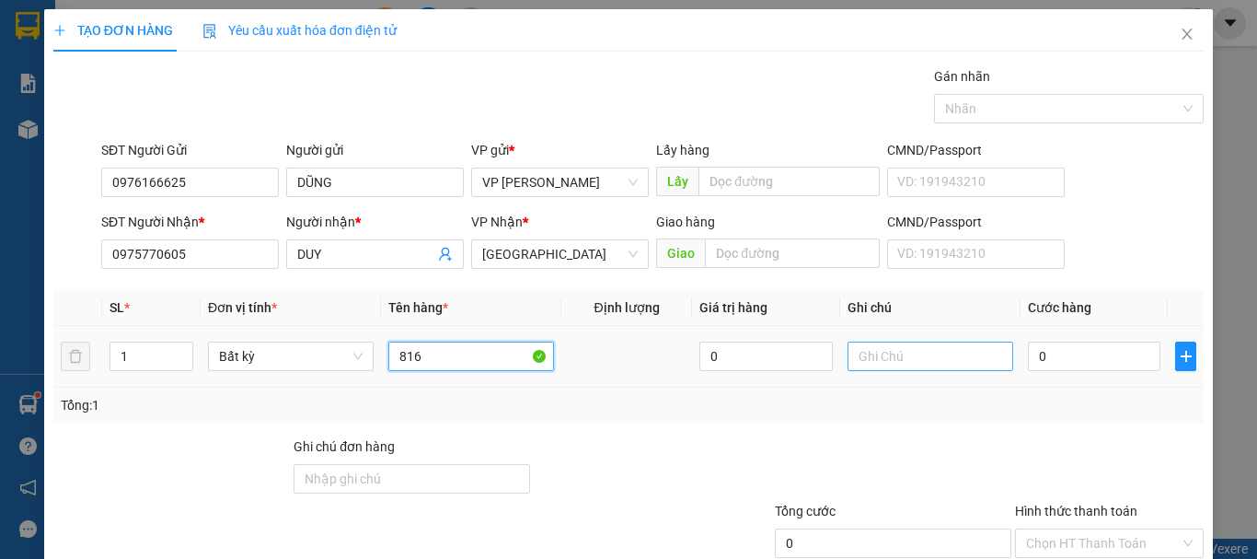
type input "816"
click at [862, 346] on input "text" at bounding box center [931, 355] width 166 height 29
type input "1thx cá"
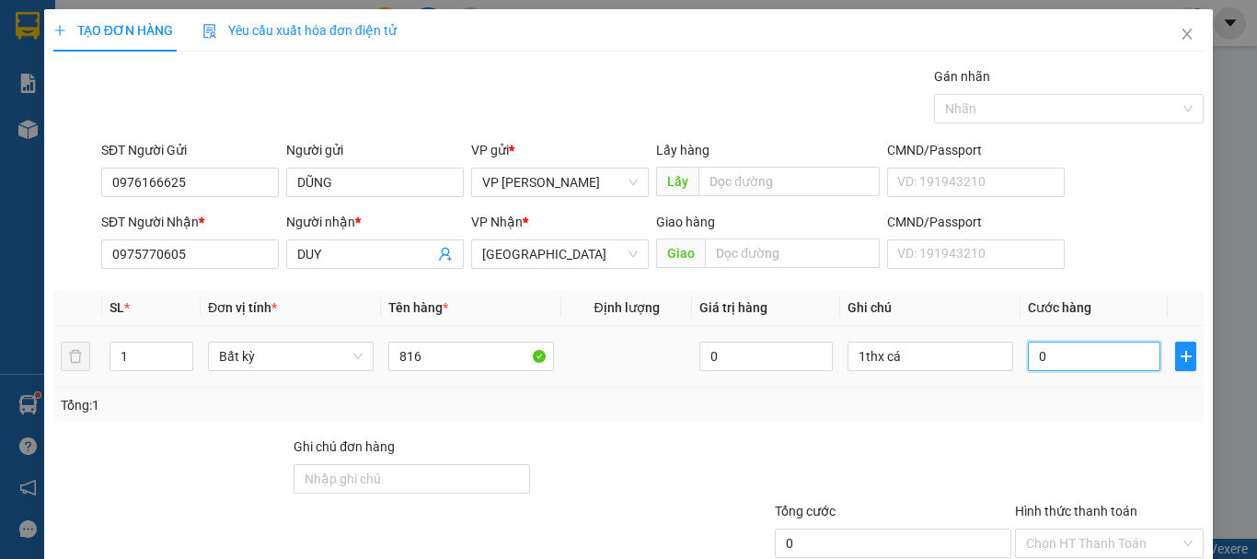
click at [1028, 360] on input "0" at bounding box center [1094, 355] width 133 height 29
type input "60"
type input "0"
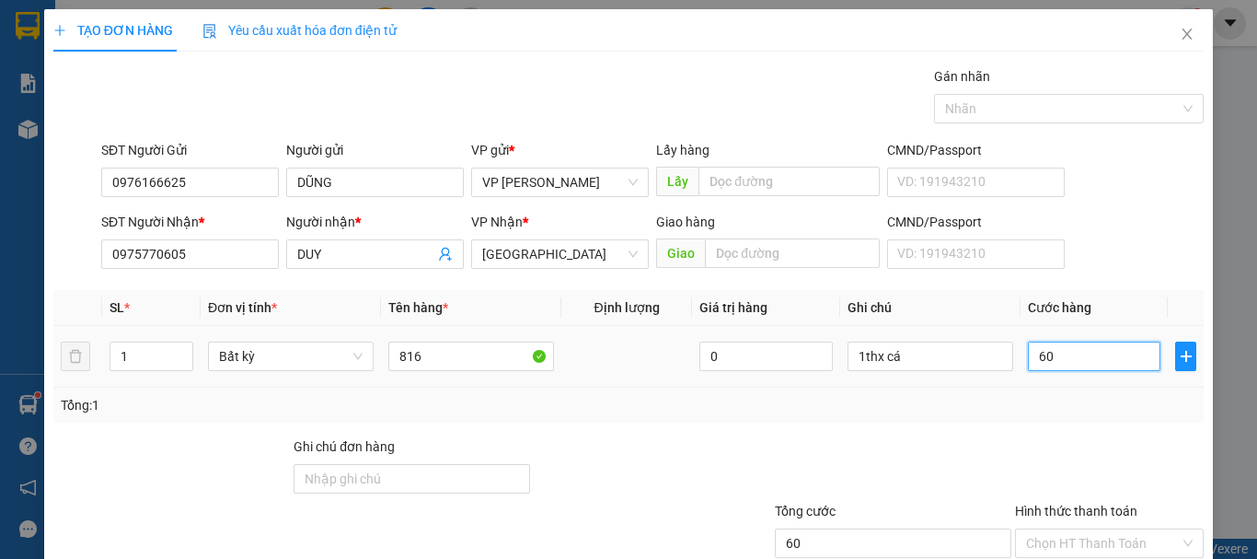
type input "0"
type input "50"
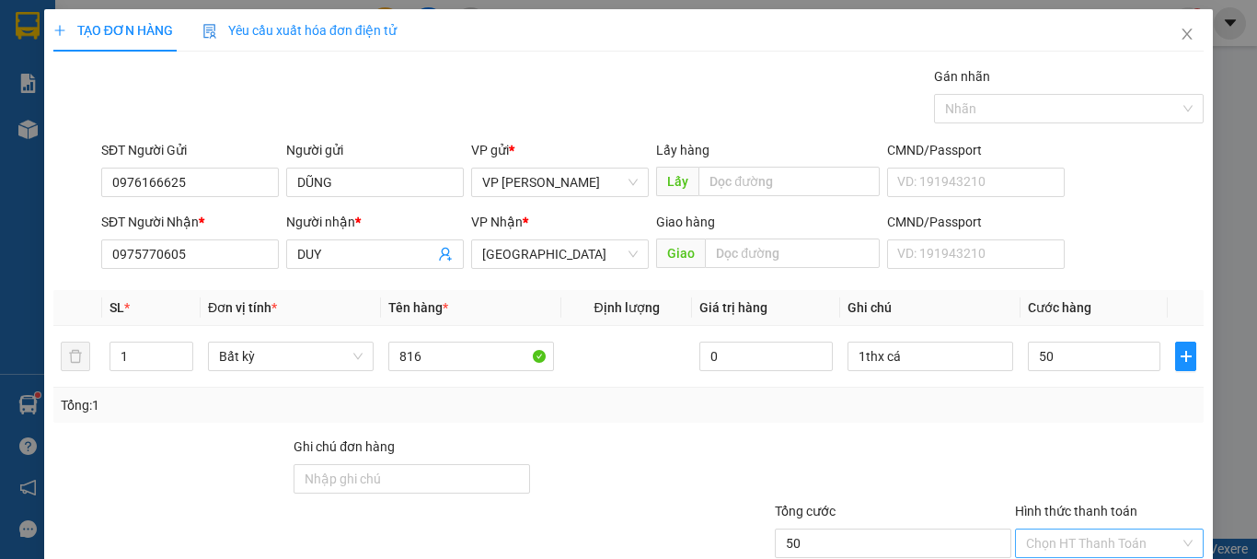
type input "50.000"
click at [1053, 529] on input "Hình thức thanh toán" at bounding box center [1103, 543] width 154 height 28
type input "0"
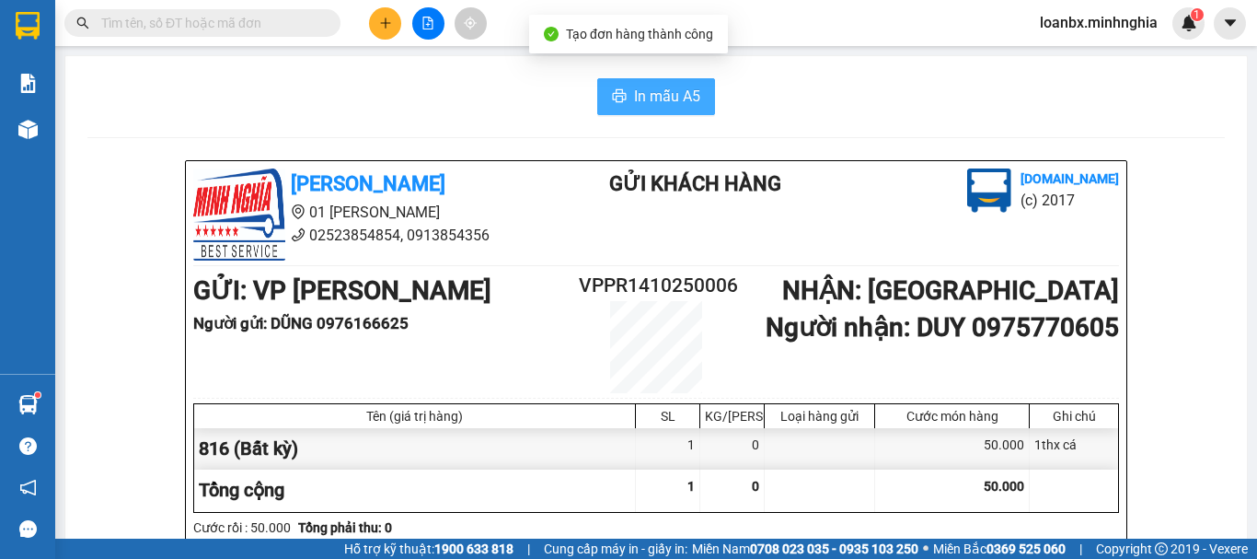
click at [626, 88] on button "In mẫu A5" at bounding box center [656, 96] width 118 height 37
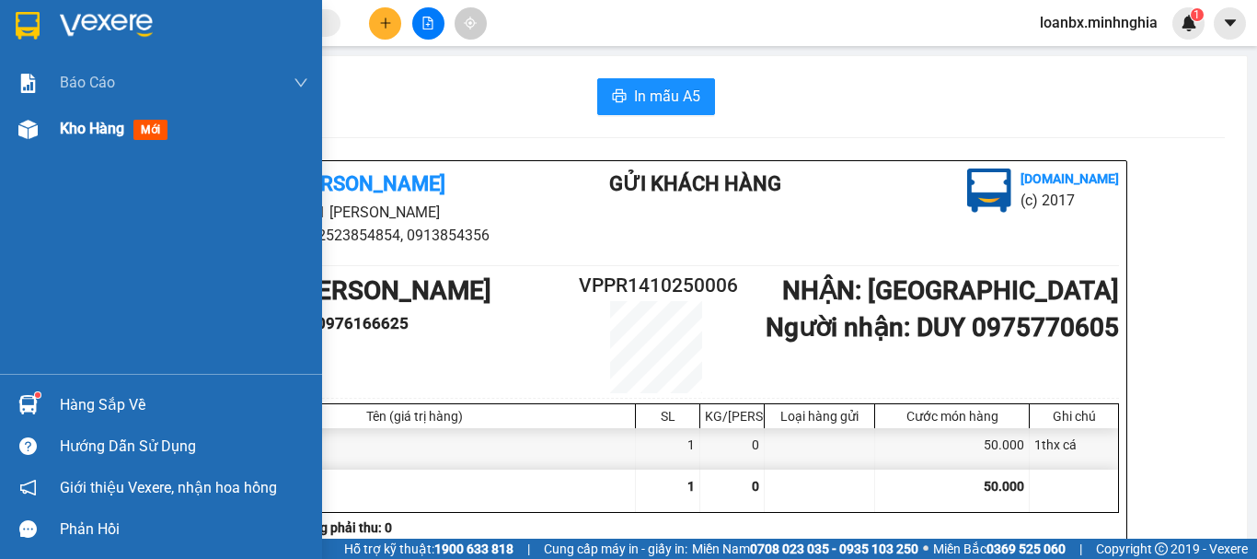
click at [91, 141] on div "Kho hàng mới" at bounding box center [184, 129] width 248 height 46
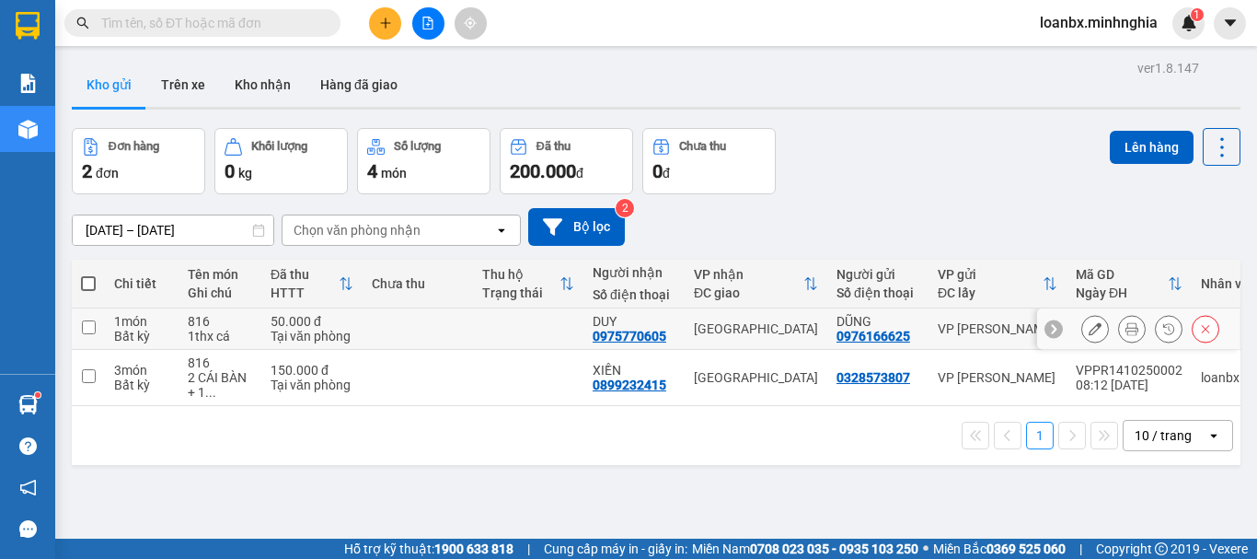
click at [313, 329] on div "Tại văn phòng" at bounding box center [312, 336] width 83 height 15
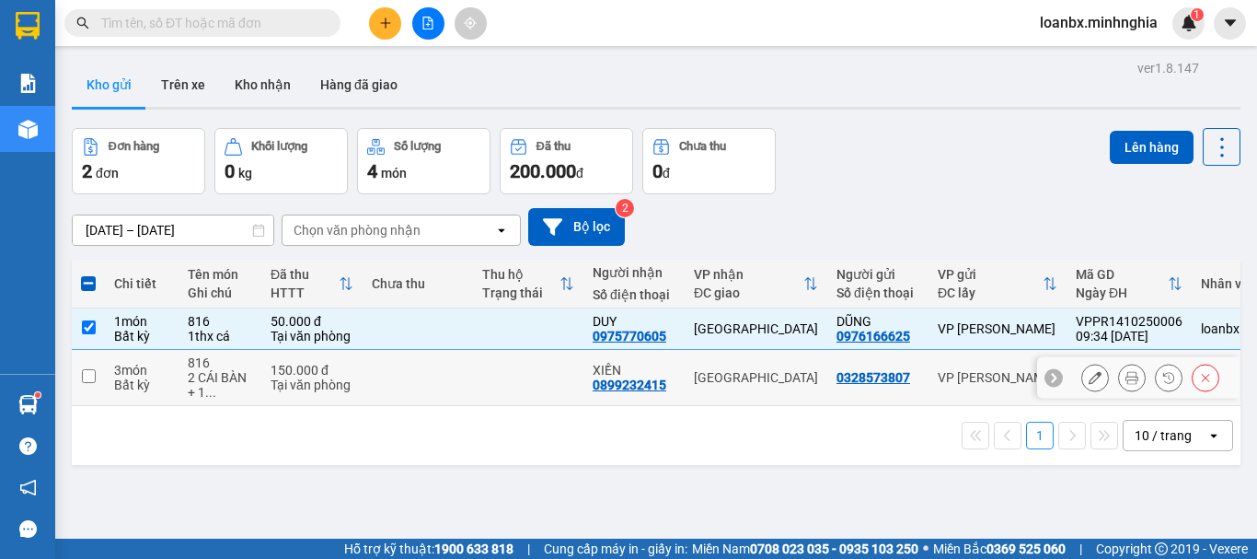
click at [300, 350] on td "150.000 đ Tại văn phòng" at bounding box center [311, 378] width 101 height 56
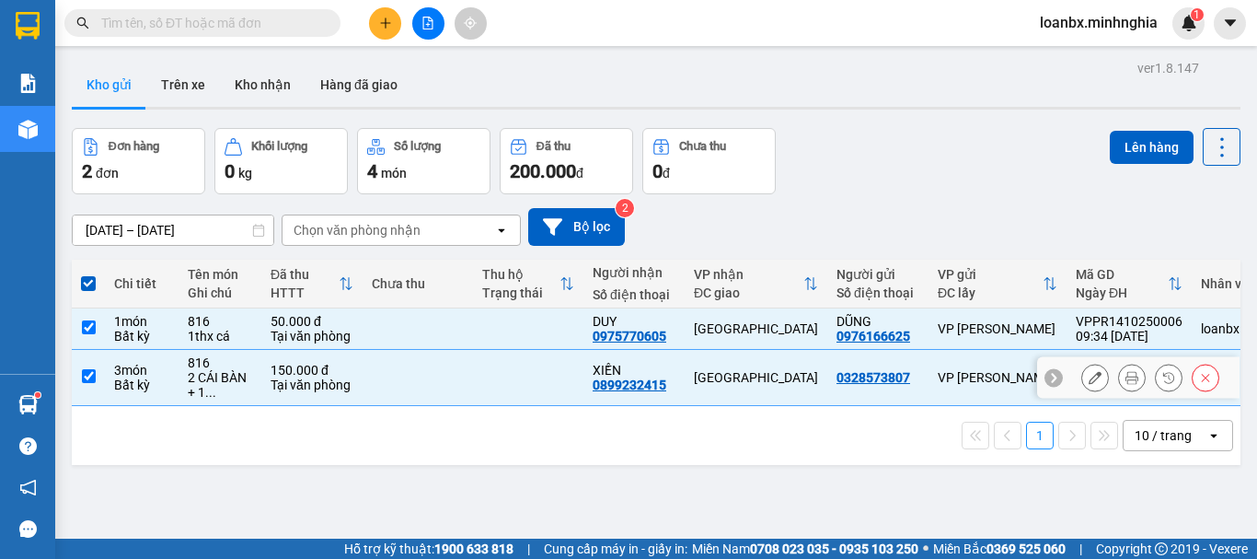
click at [300, 377] on div "Tại văn phòng" at bounding box center [312, 384] width 83 height 15
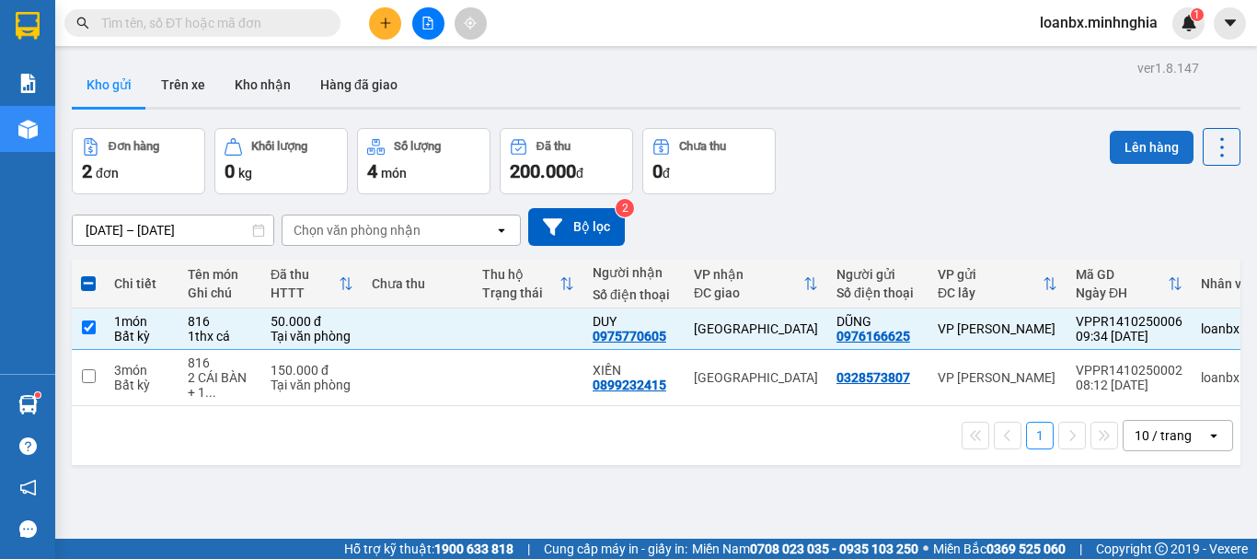
click at [1116, 150] on button "Lên hàng" at bounding box center [1152, 147] width 84 height 33
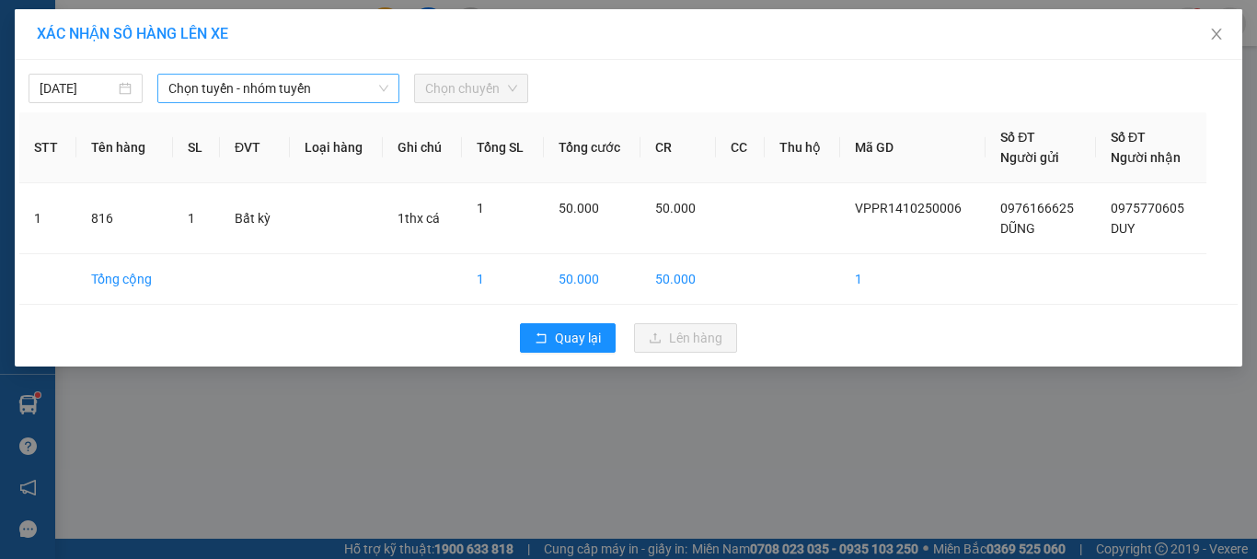
click at [277, 102] on div "Chọn tuyến - nhóm tuyến" at bounding box center [278, 88] width 242 height 29
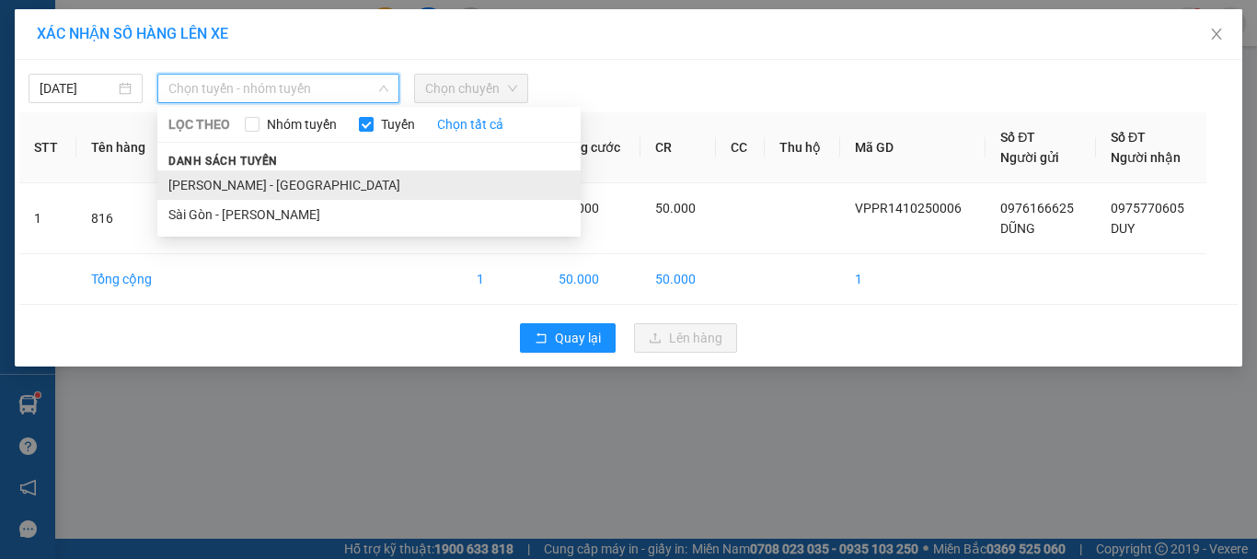
click at [252, 179] on li "[PERSON_NAME] - [GEOGRAPHIC_DATA]" at bounding box center [368, 184] width 423 height 29
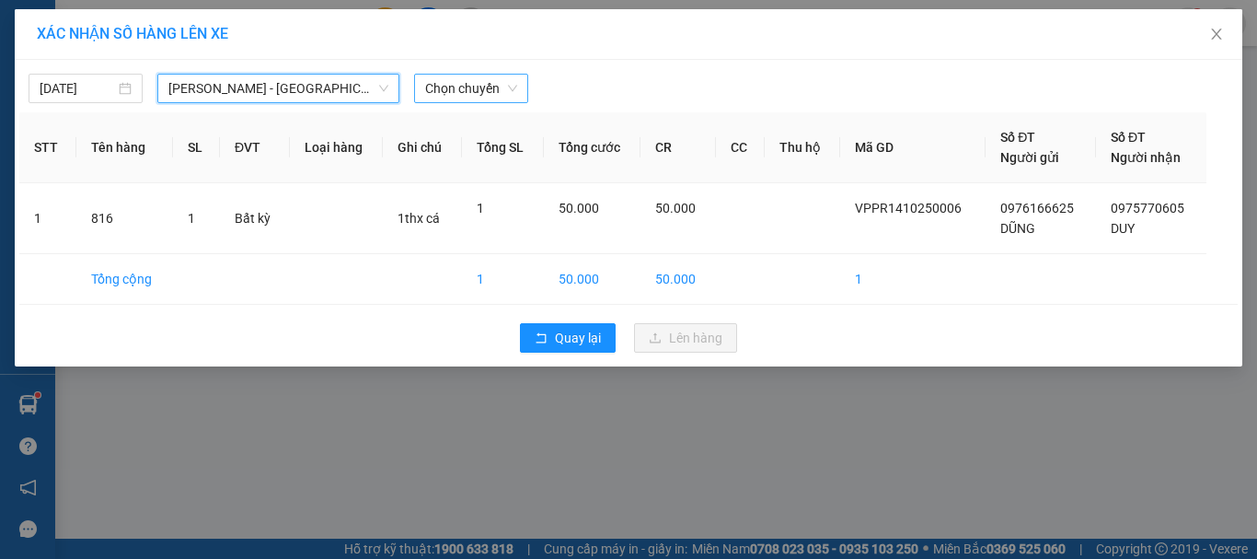
click at [470, 88] on span "Chọn chuyến" at bounding box center [471, 89] width 92 height 28
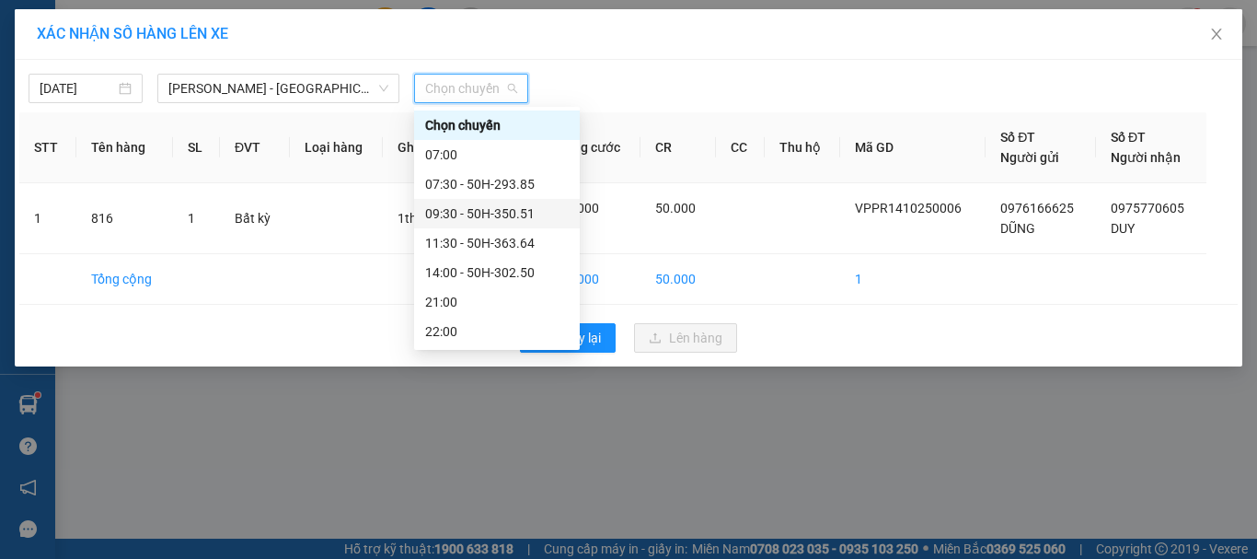
click at [476, 217] on div "09:30 - 50H-350.51" at bounding box center [497, 213] width 144 height 20
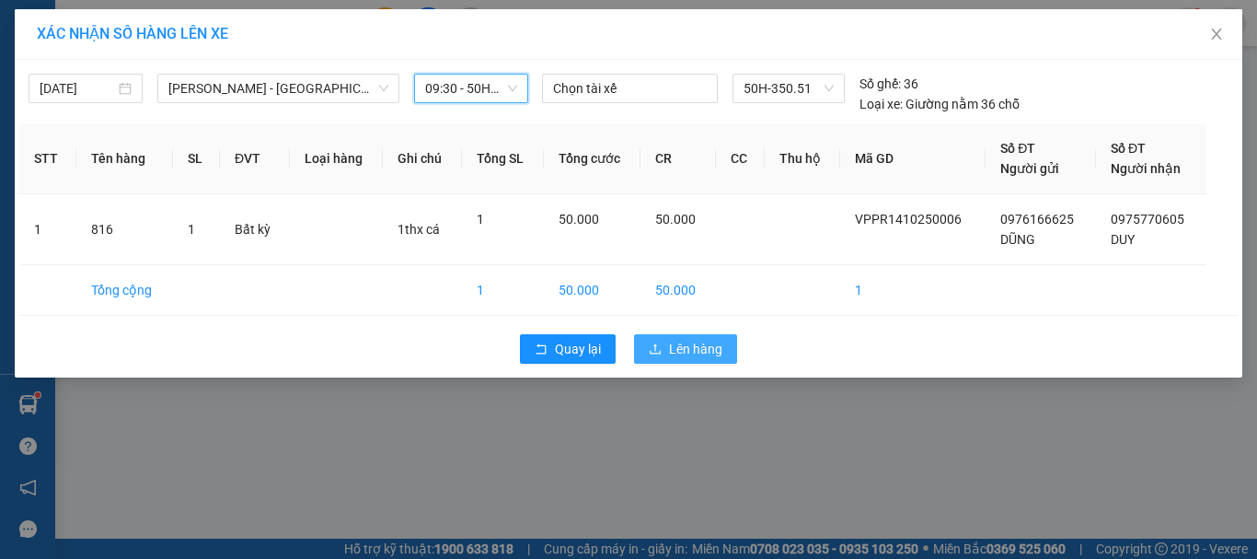
click at [693, 362] on button "Lên hàng" at bounding box center [685, 348] width 103 height 29
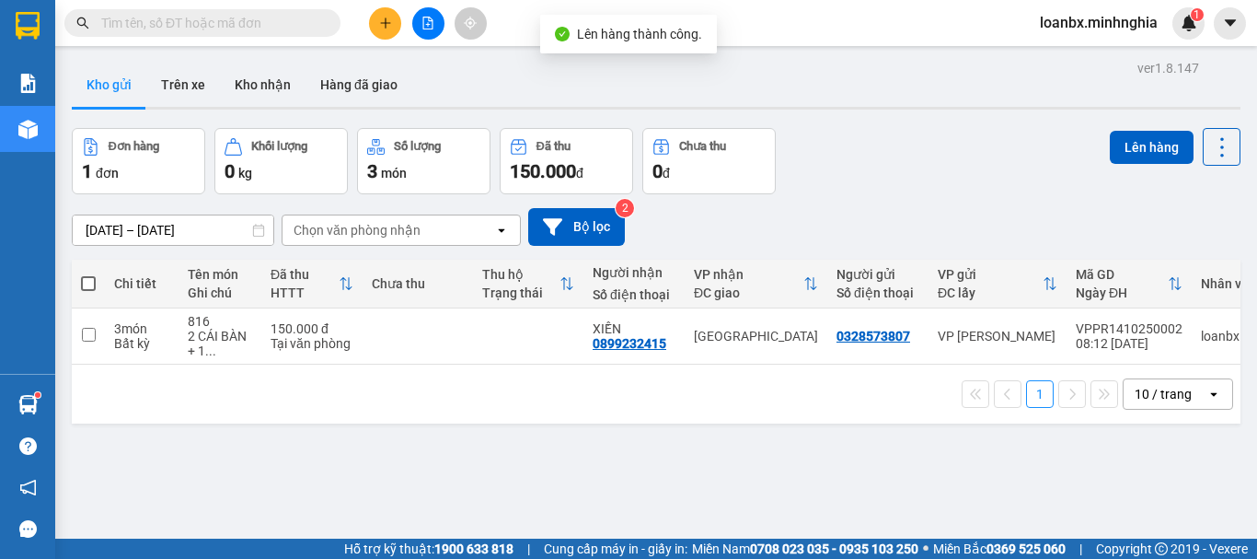
click at [433, 28] on icon "file-add" at bounding box center [428, 23] width 10 height 13
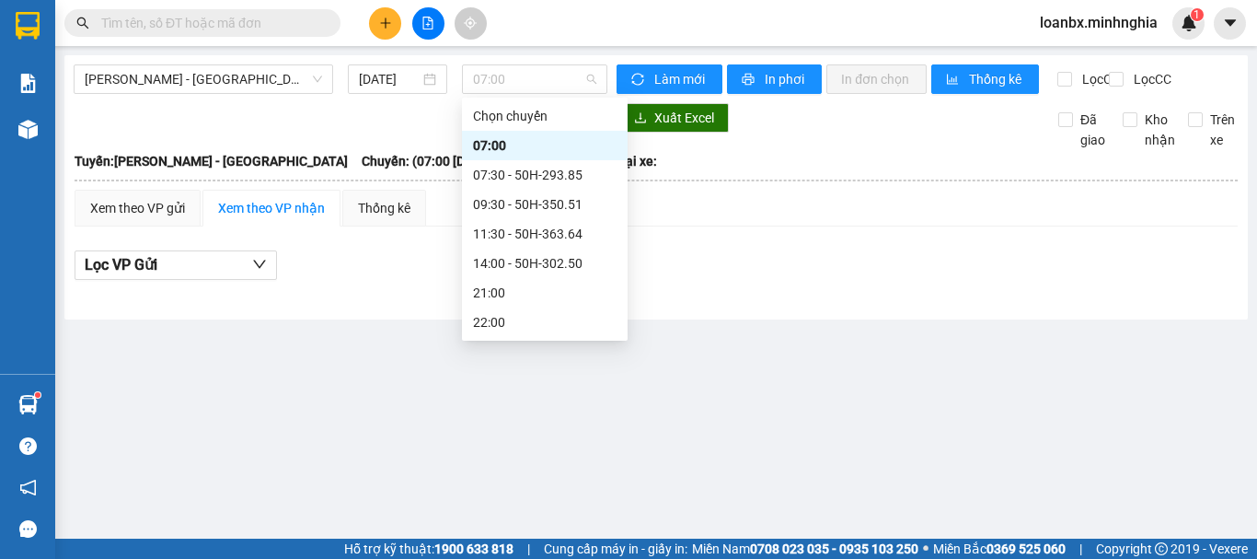
drag, startPoint x: 512, startPoint y: 89, endPoint x: 521, endPoint y: 109, distance: 21.4
click at [513, 91] on span "07:00" at bounding box center [534, 79] width 123 height 28
click at [517, 200] on div "09:30 - 50H-350.51" at bounding box center [545, 204] width 144 height 20
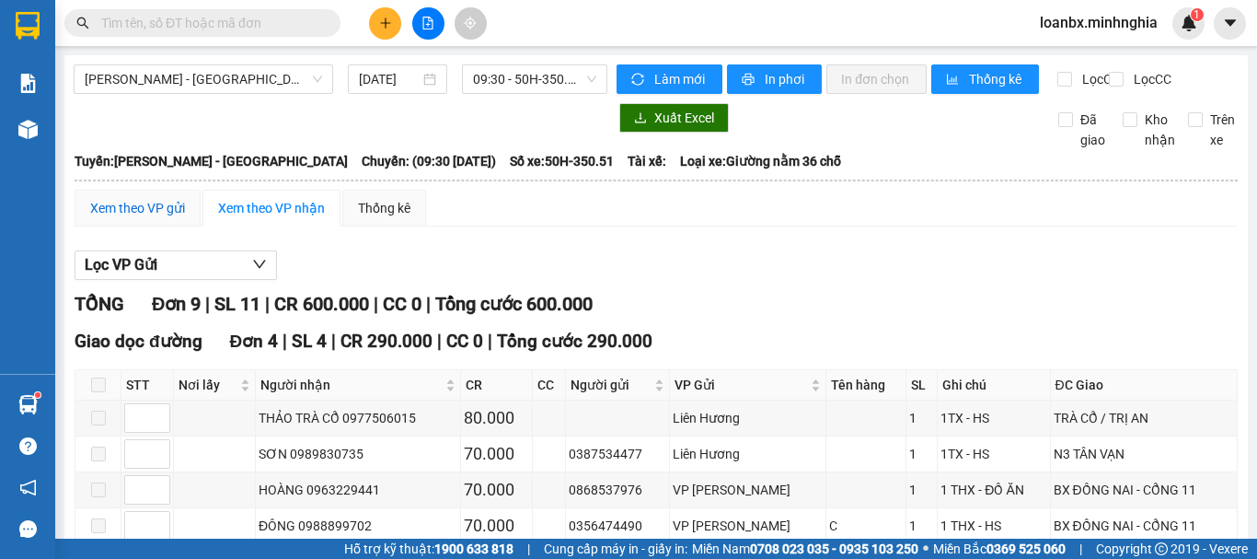
click at [154, 214] on div "Xem theo VP gửi" at bounding box center [137, 208] width 95 height 20
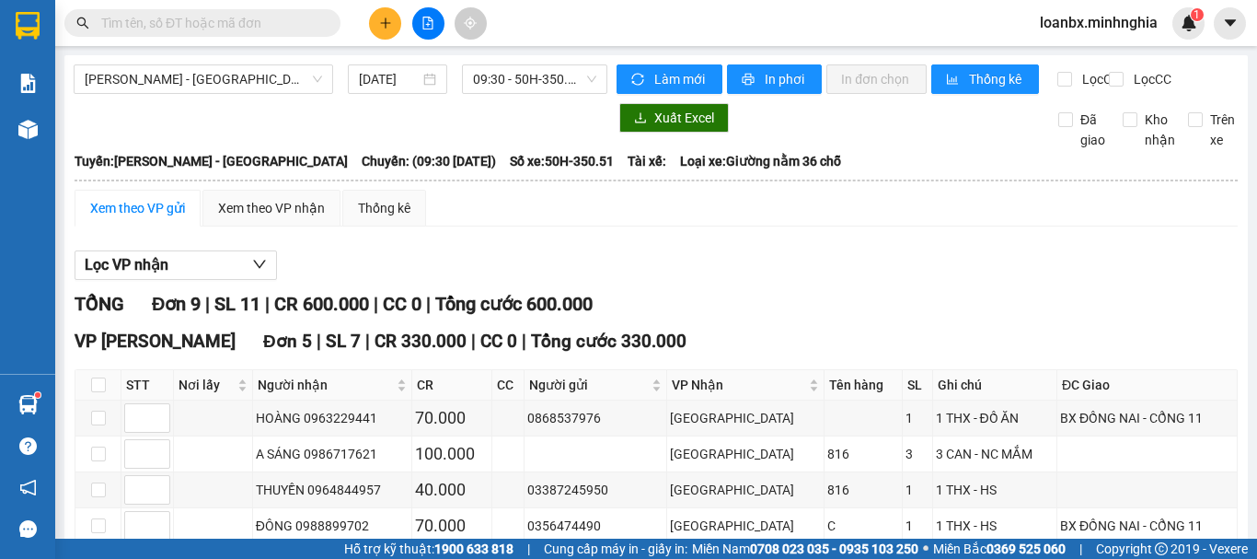
click at [96, 551] on label at bounding box center [98, 561] width 15 height 20
click at [96, 554] on input "checkbox" at bounding box center [98, 561] width 15 height 15
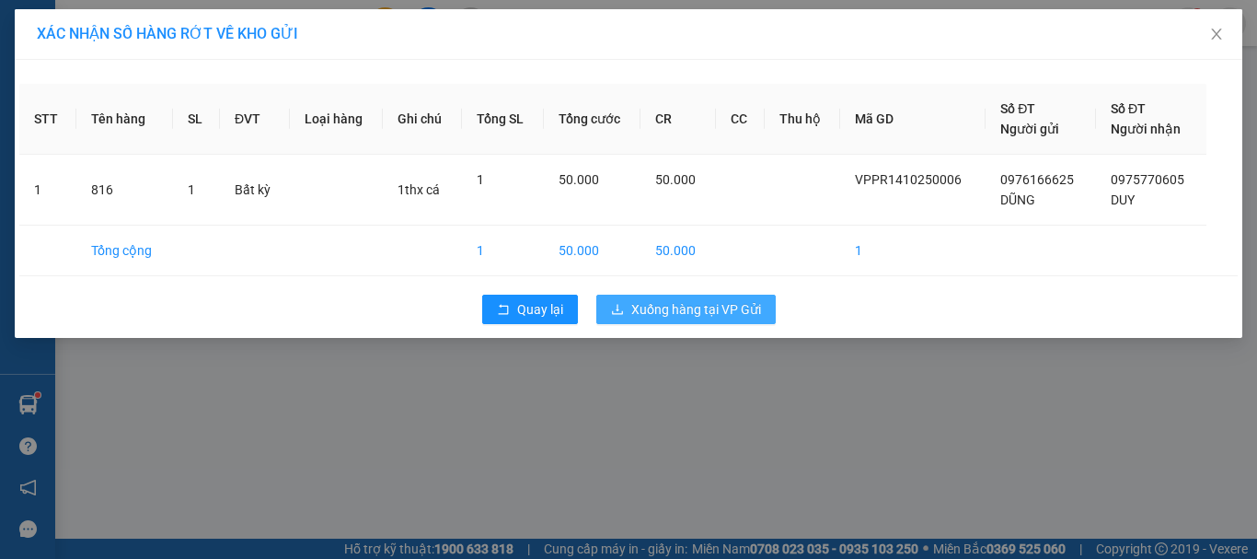
click at [698, 317] on span "Xuống hàng tại VP Gửi" at bounding box center [696, 309] width 130 height 20
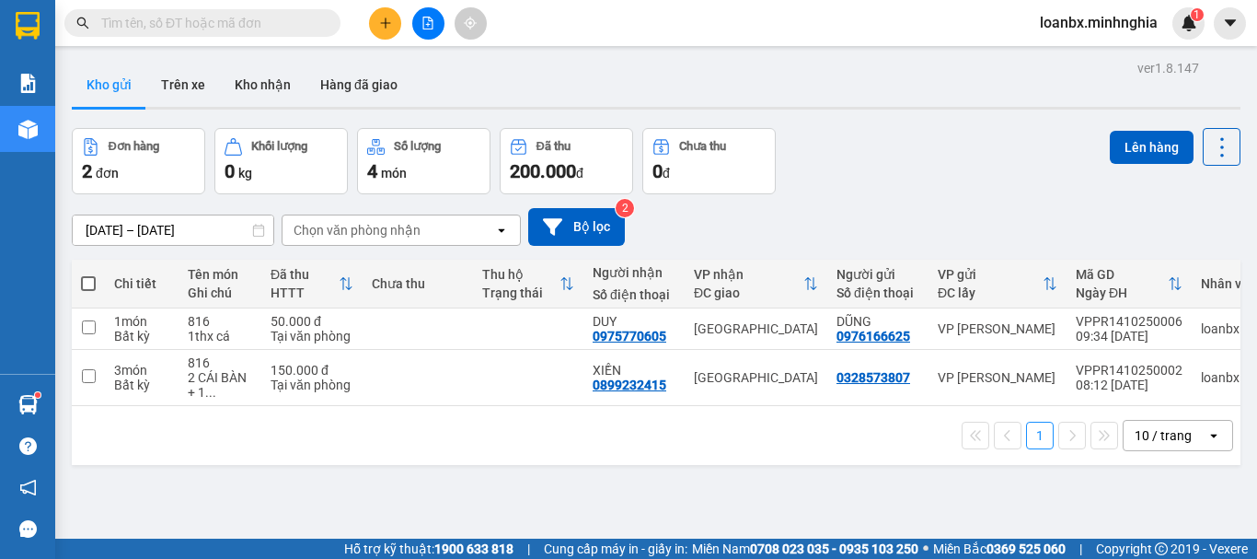
click at [413, 27] on button at bounding box center [428, 23] width 32 height 32
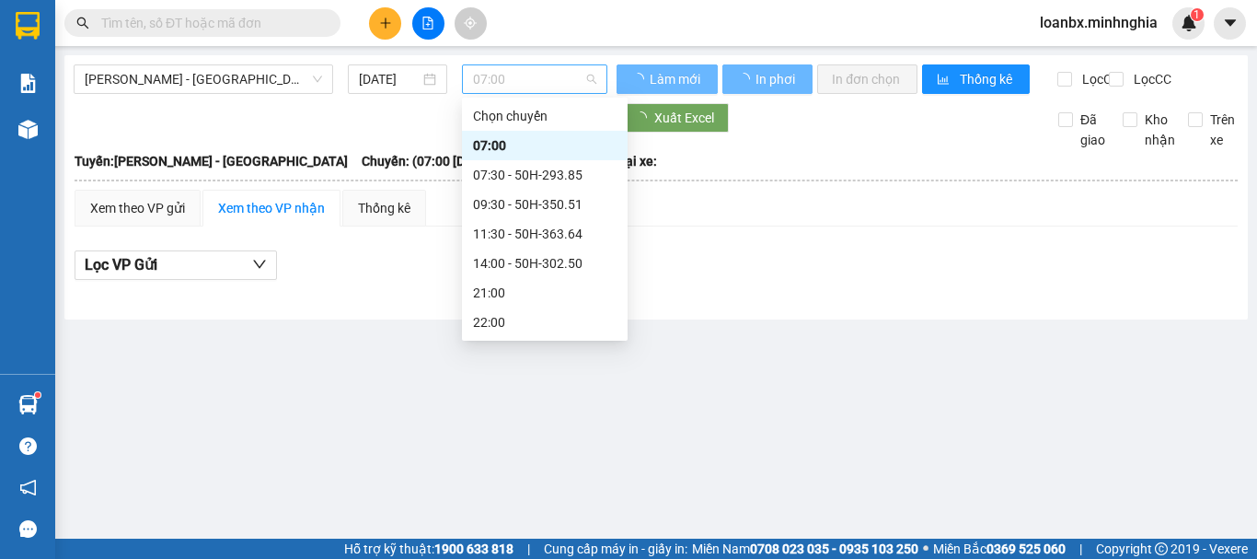
click at [490, 75] on span "07:00" at bounding box center [534, 79] width 123 height 28
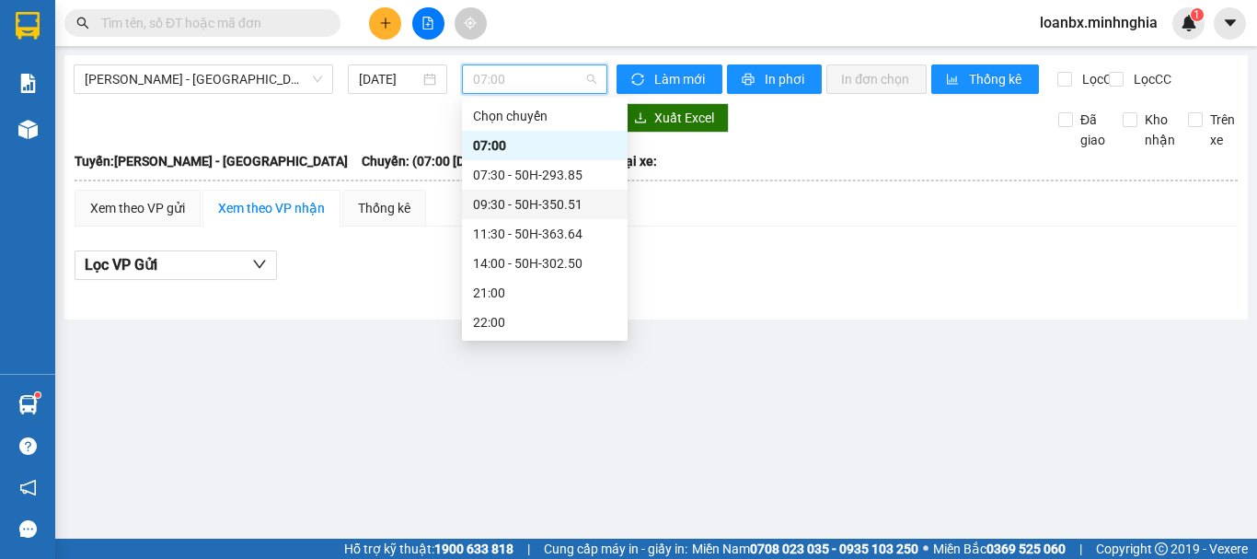
click at [521, 197] on div "09:30 - 50H-350.51" at bounding box center [545, 204] width 144 height 20
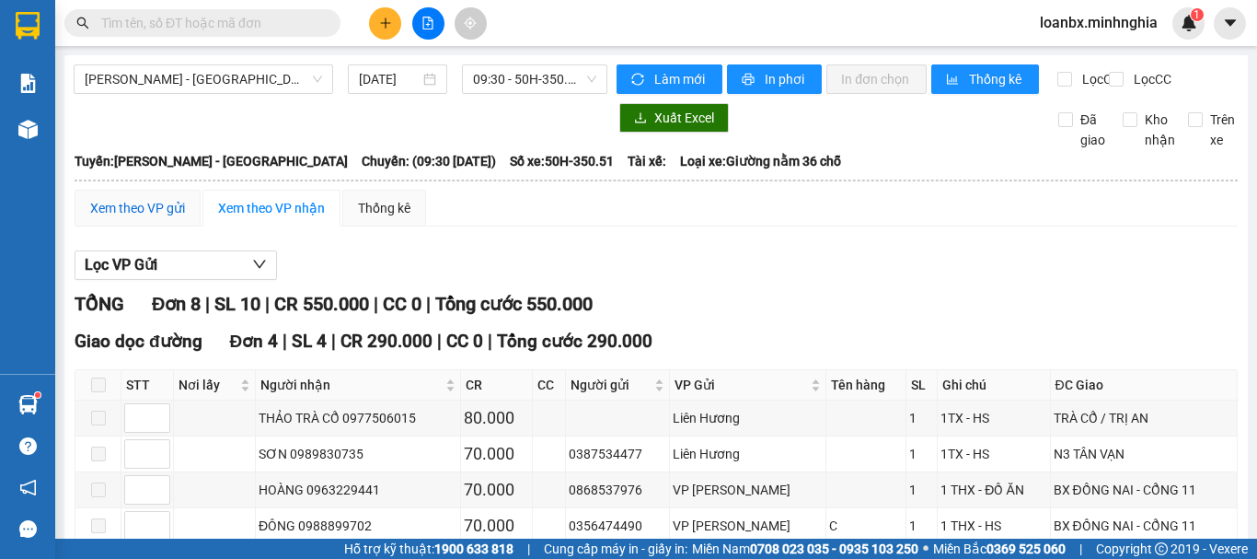
click at [135, 218] on div "Xem theo VP gửi" at bounding box center [137, 208] width 95 height 20
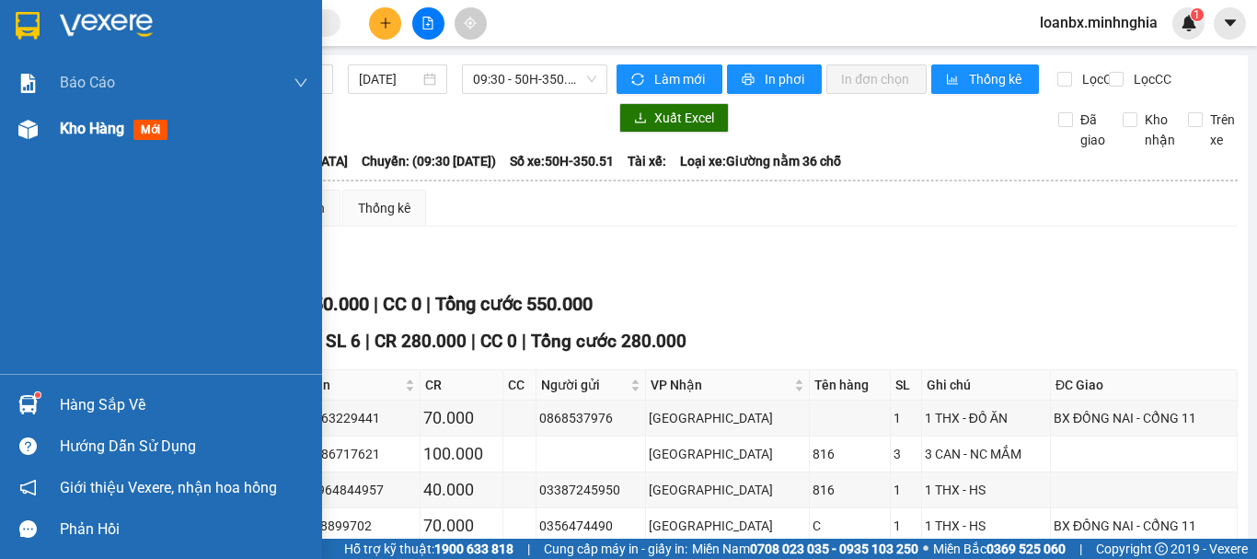
click at [22, 129] on img at bounding box center [27, 129] width 19 height 19
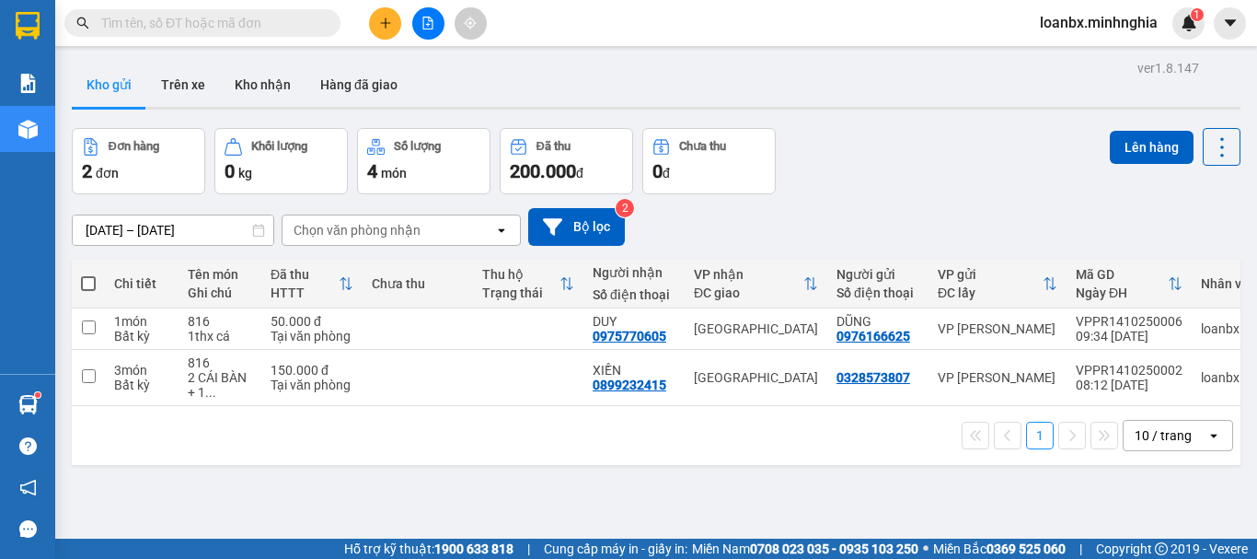
click at [392, 17] on button at bounding box center [385, 23] width 32 height 32
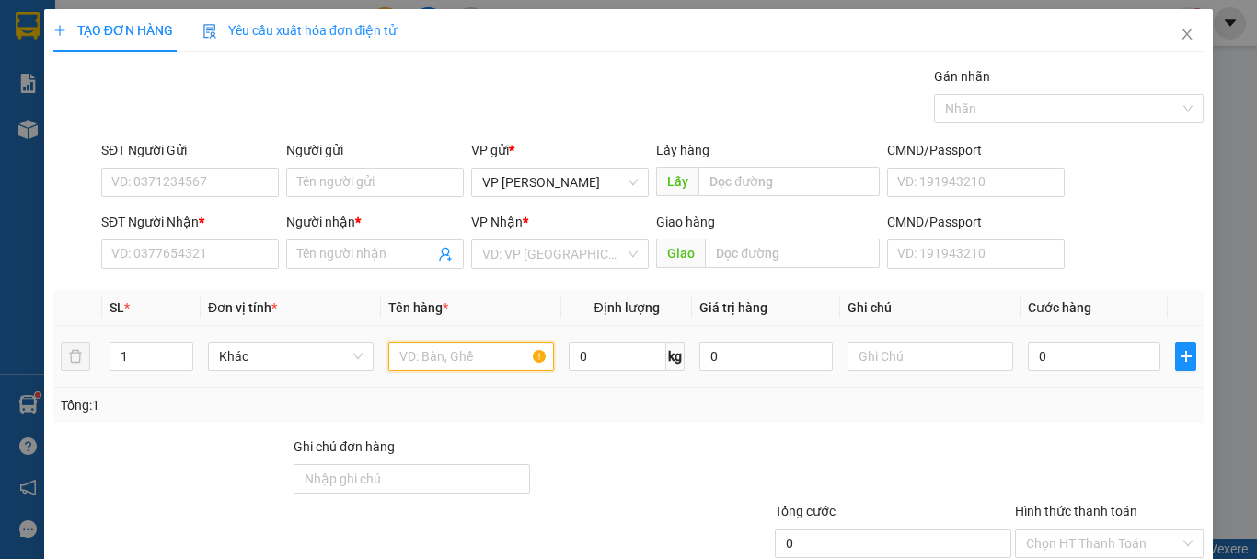
click at [441, 358] on input "text" at bounding box center [471, 355] width 166 height 29
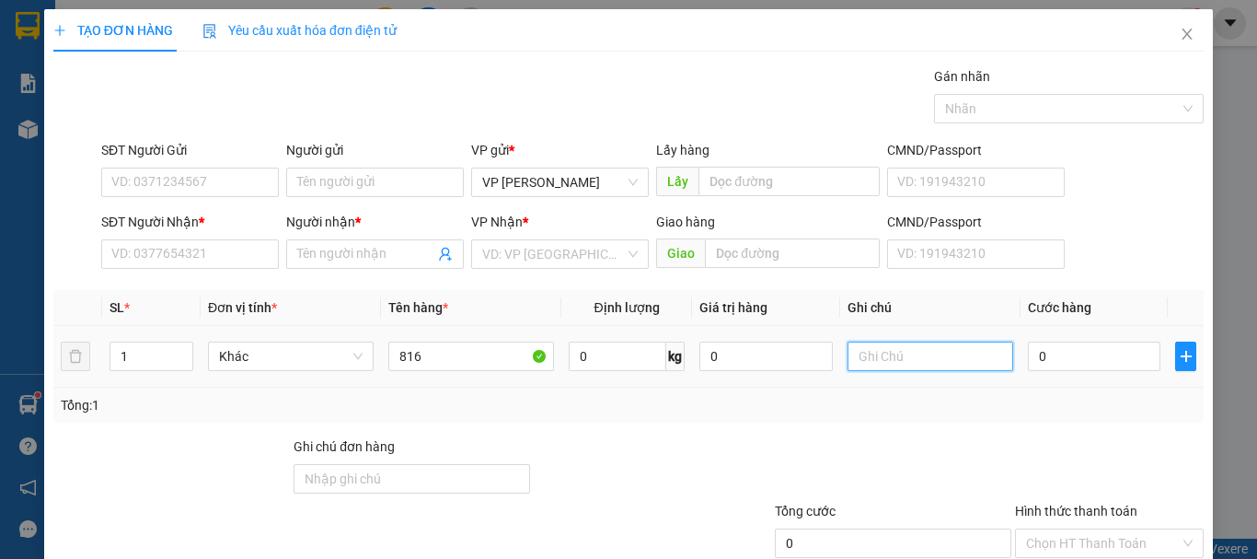
click at [914, 361] on input "text" at bounding box center [931, 355] width 166 height 29
click at [122, 270] on div "SĐT Người Nhận * VD: 0377654321" at bounding box center [190, 244] width 178 height 64
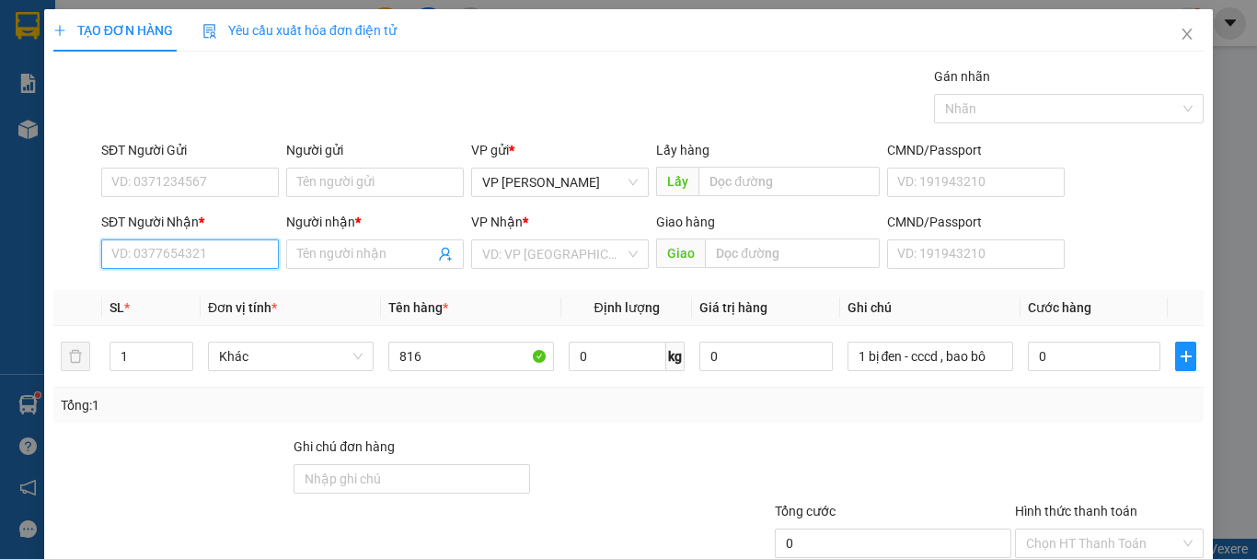
click at [164, 244] on input "SĐT Người Nhận *" at bounding box center [190, 253] width 178 height 29
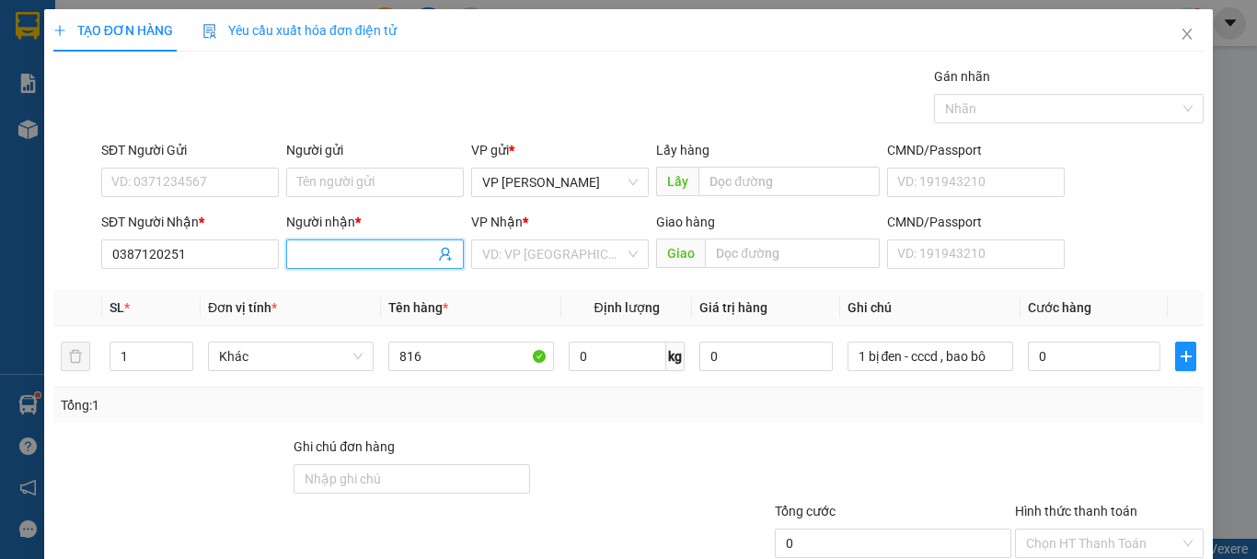
click at [301, 260] on input "Người nhận *" at bounding box center [365, 254] width 137 height 20
click at [568, 263] on input "search" at bounding box center [553, 254] width 143 height 28
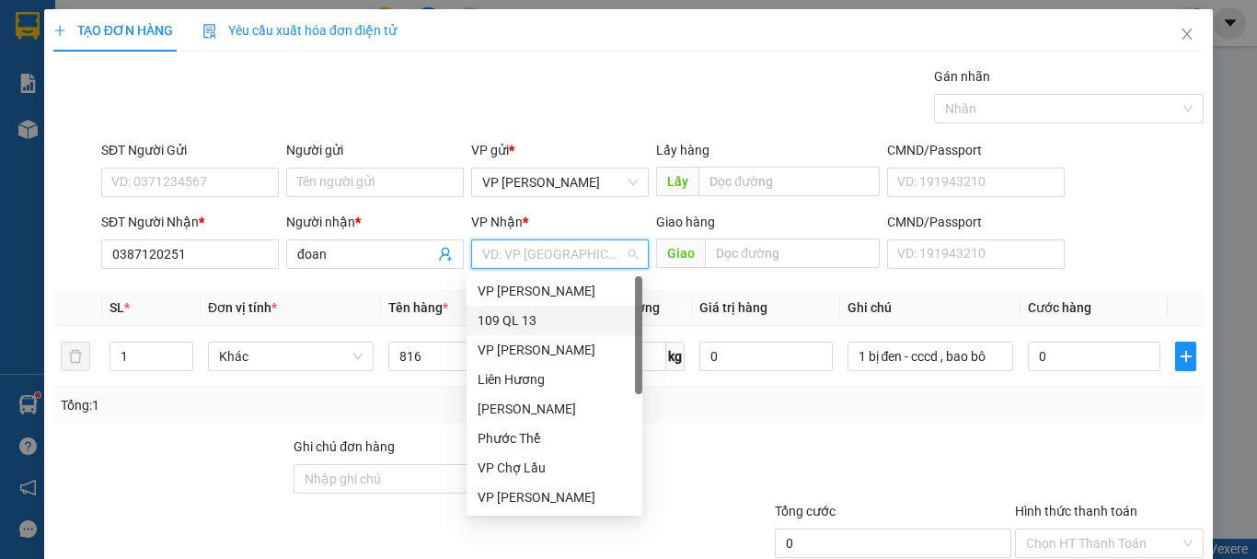
click at [540, 316] on div "109 QL 13" at bounding box center [555, 320] width 154 height 20
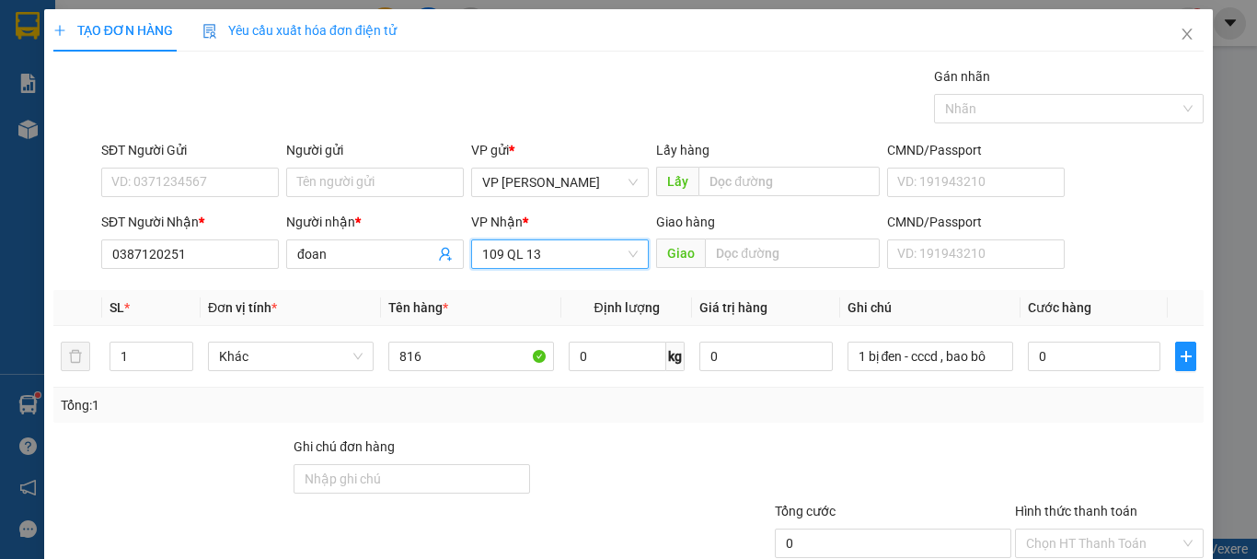
click at [542, 260] on span "109 QL 13" at bounding box center [560, 254] width 156 height 28
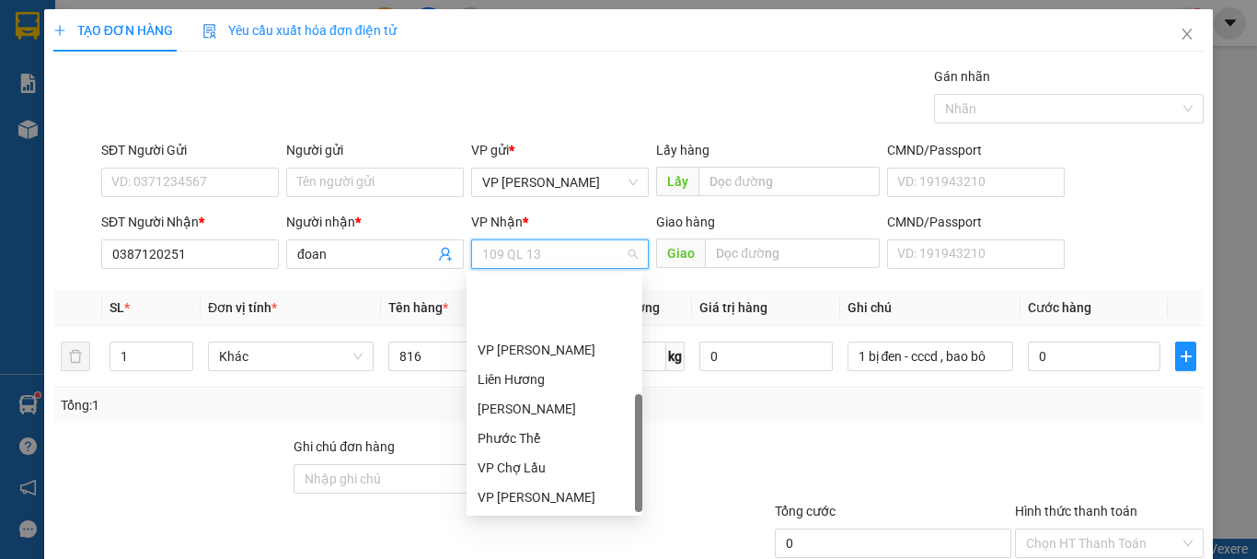
click at [491, 546] on div "[GEOGRAPHIC_DATA]" at bounding box center [555, 556] width 154 height 20
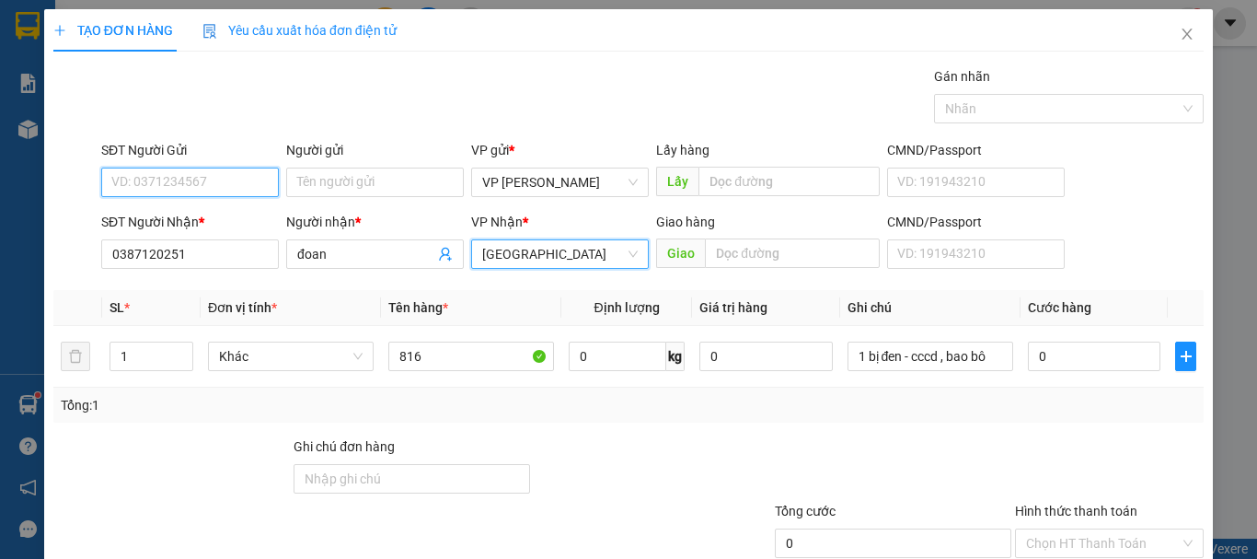
click at [169, 190] on input "SĐT Người Gửi" at bounding box center [190, 181] width 178 height 29
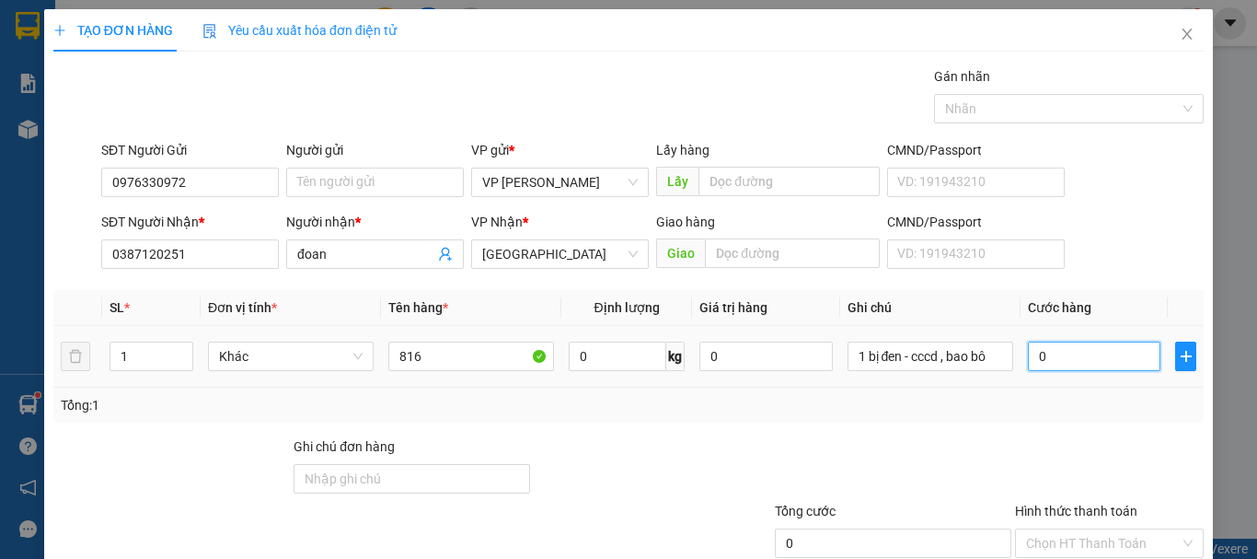
click at [1080, 359] on input "0" at bounding box center [1094, 355] width 133 height 29
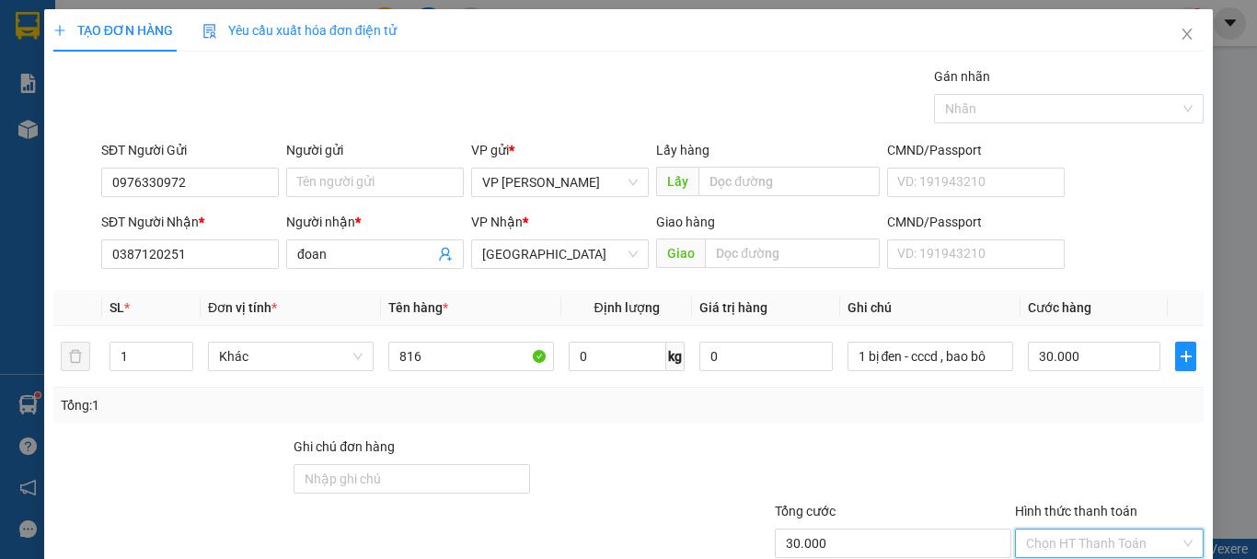
drag, startPoint x: 1073, startPoint y: 433, endPoint x: 1067, endPoint y: 454, distance: 21.2
click at [1074, 529] on input "Hình thức thanh toán" at bounding box center [1103, 543] width 154 height 28
drag, startPoint x: 1159, startPoint y: 471, endPoint x: 1134, endPoint y: 492, distance: 32.6
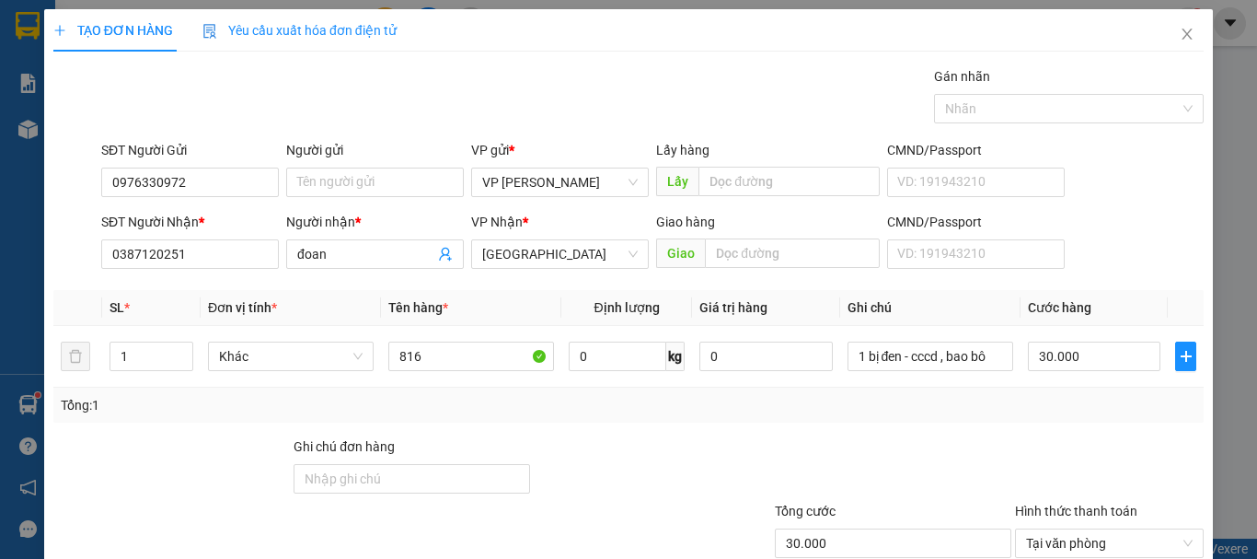
click at [763, 341] on input "0" at bounding box center [765, 355] width 133 height 29
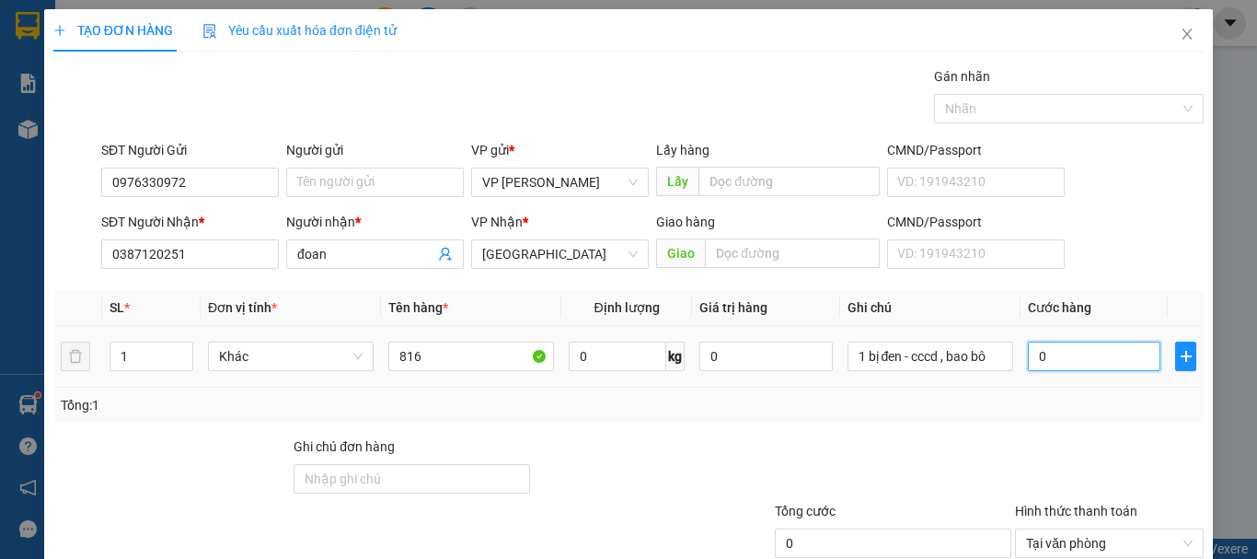
click at [1090, 341] on input "0" at bounding box center [1094, 355] width 133 height 29
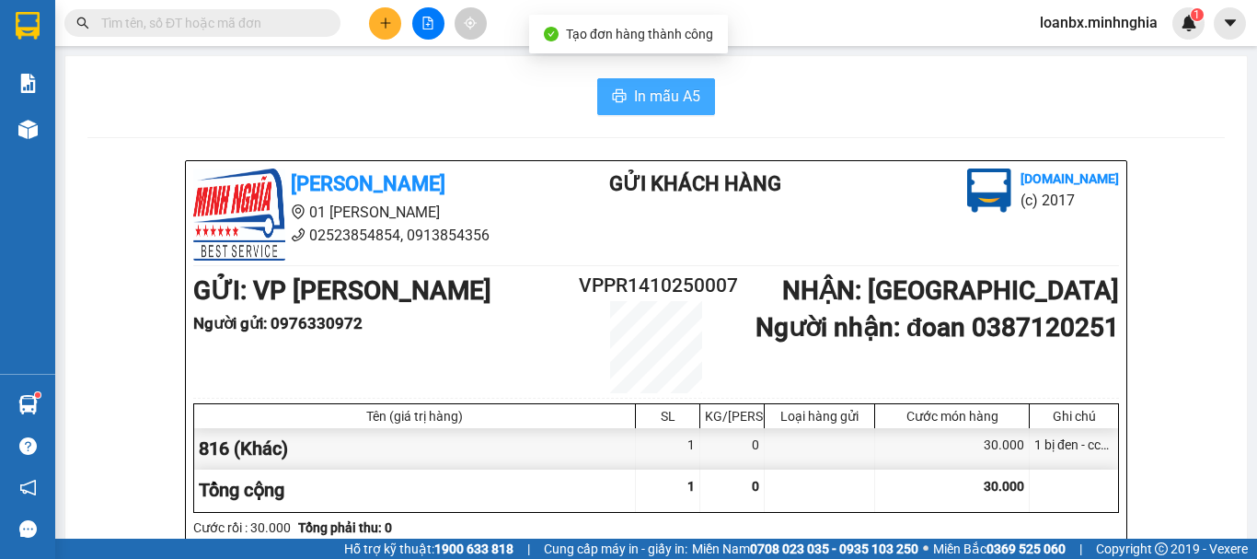
click at [634, 91] on span "In mẫu A5" at bounding box center [667, 96] width 66 height 23
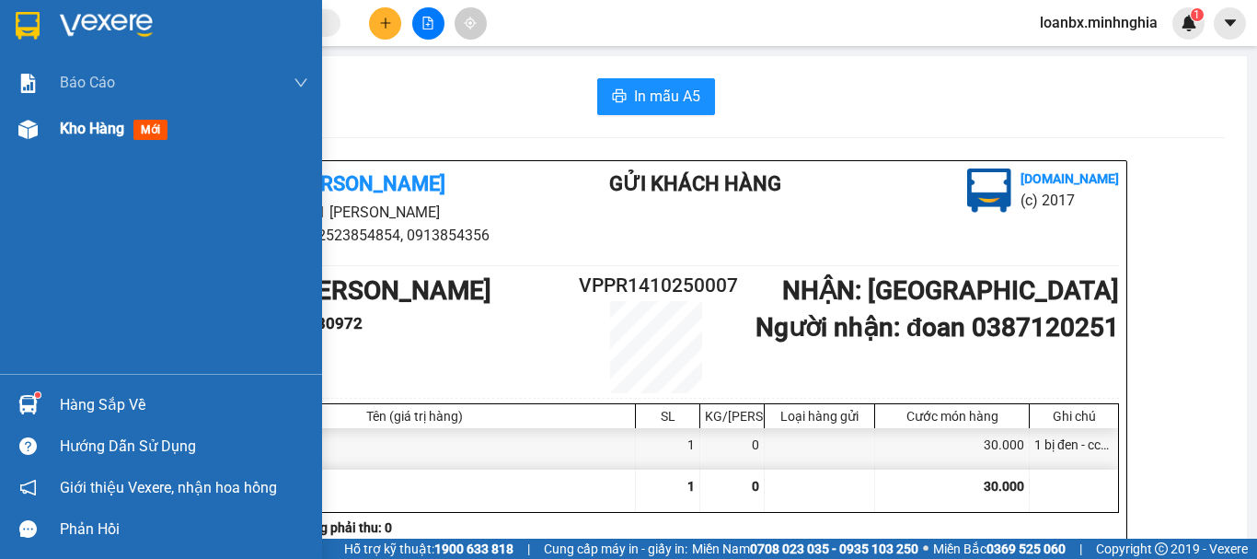
click at [26, 146] on div "Kho hàng mới" at bounding box center [161, 129] width 322 height 46
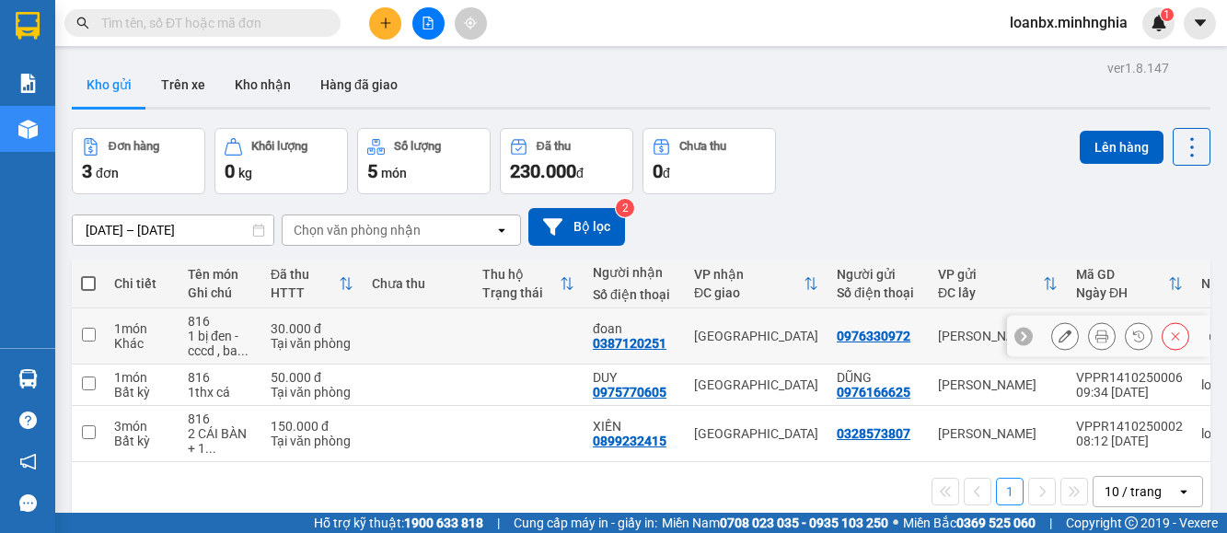
drag, startPoint x: 571, startPoint y: 325, endPoint x: 567, endPoint y: 341, distance: 16.3
click at [571, 326] on td at bounding box center [528, 336] width 110 height 56
checkbox input "true"
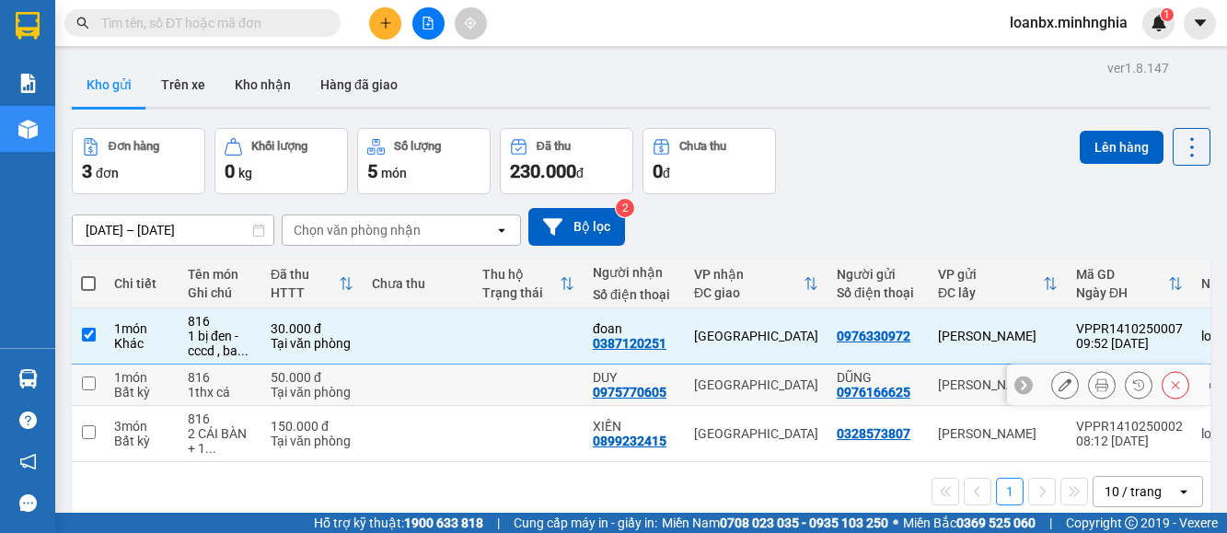
click at [525, 396] on td at bounding box center [528, 384] width 110 height 41
checkbox input "true"
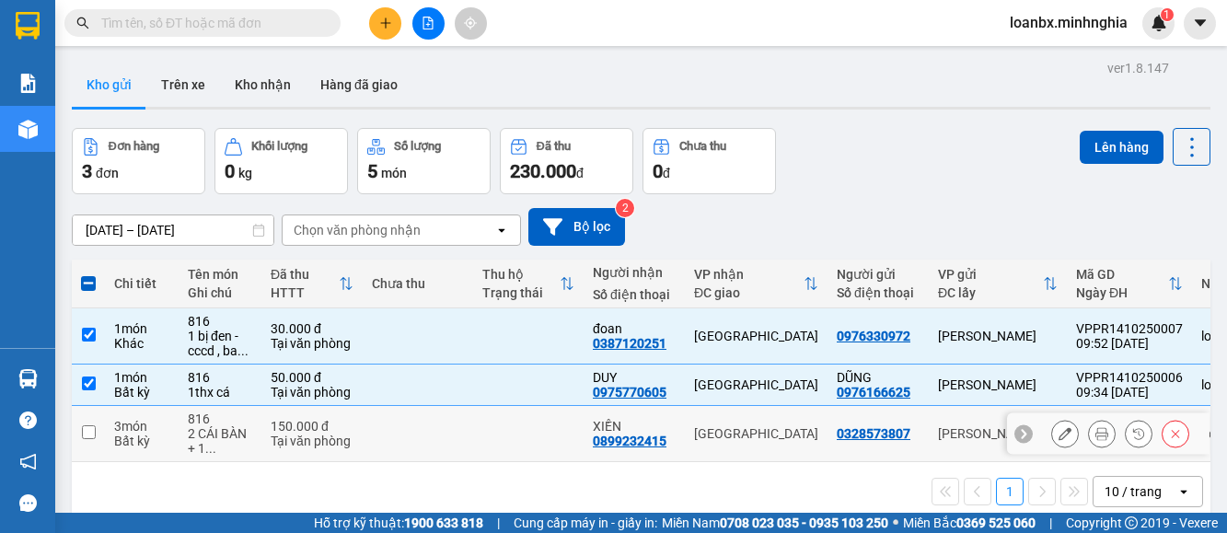
click at [518, 422] on td at bounding box center [528, 434] width 110 height 56
checkbox input "true"
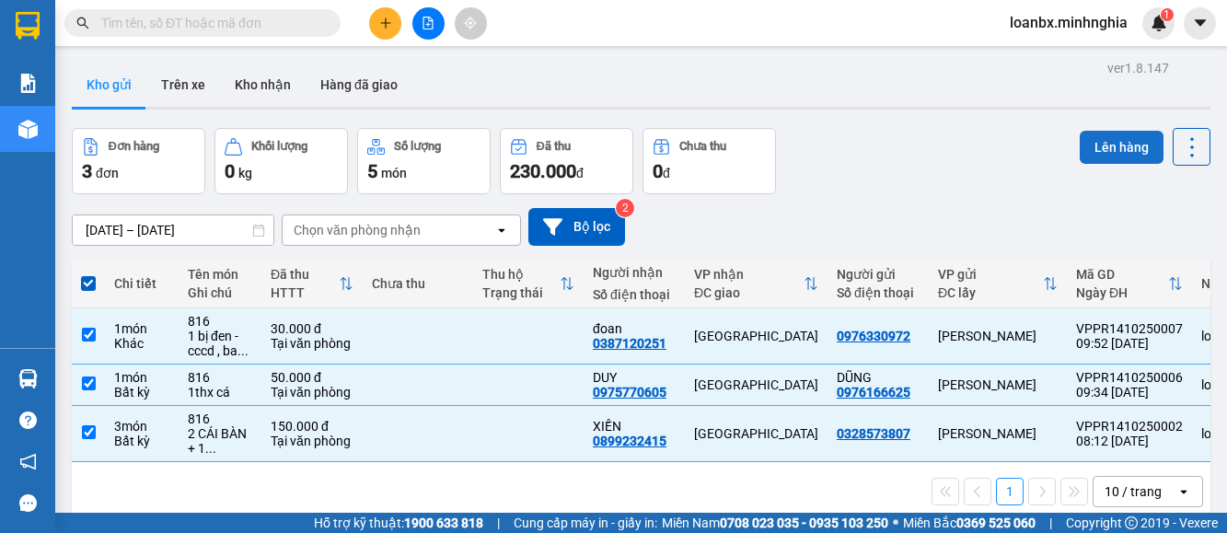
click at [1089, 150] on button "Lên hàng" at bounding box center [1121, 147] width 84 height 33
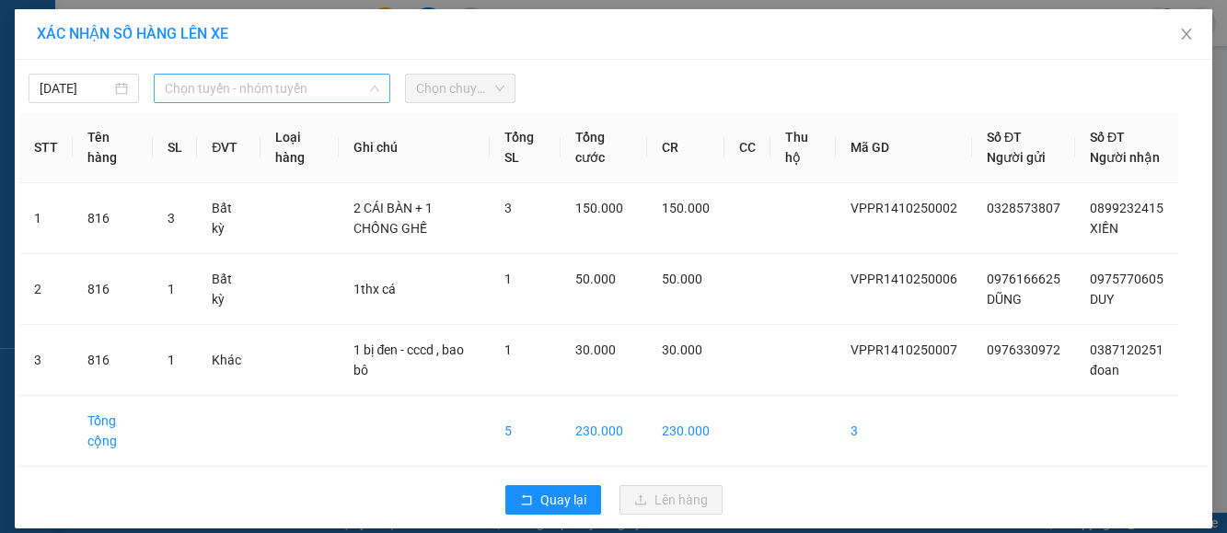
click at [251, 89] on span "Chọn tuyến - nhóm tuyến" at bounding box center [272, 89] width 214 height 28
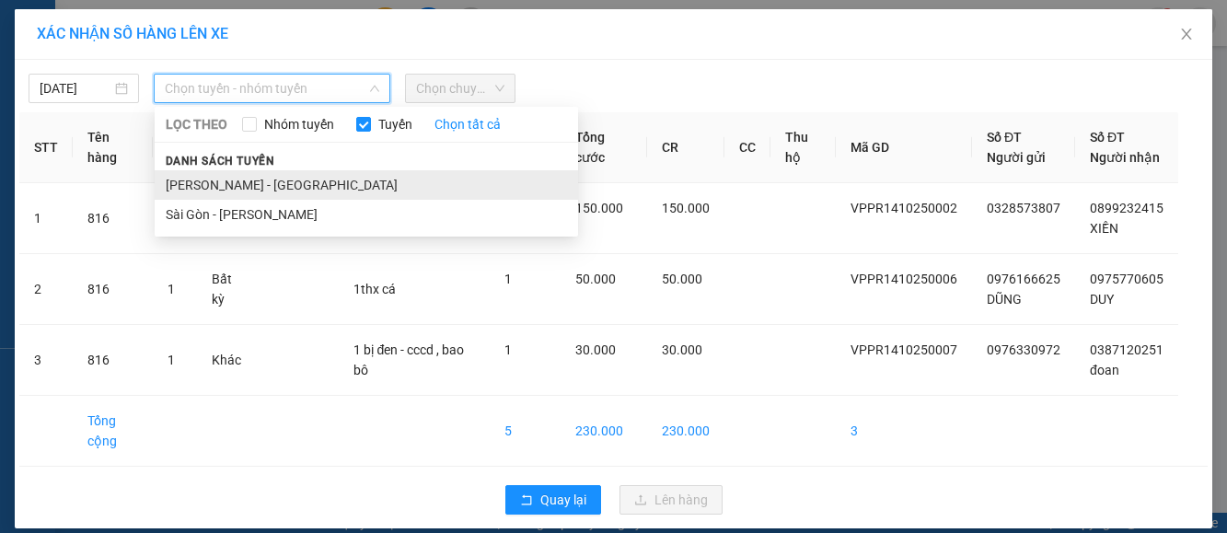
click at [238, 175] on li "[PERSON_NAME] - [GEOGRAPHIC_DATA]" at bounding box center [366, 184] width 423 height 29
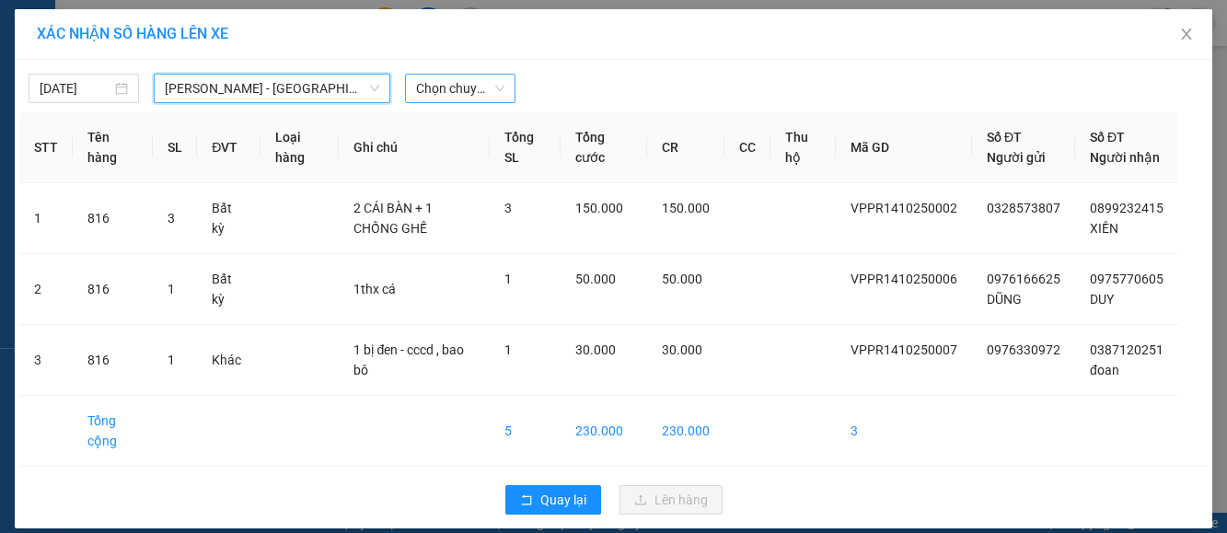
click at [490, 83] on span "Chọn chuyến" at bounding box center [460, 89] width 88 height 28
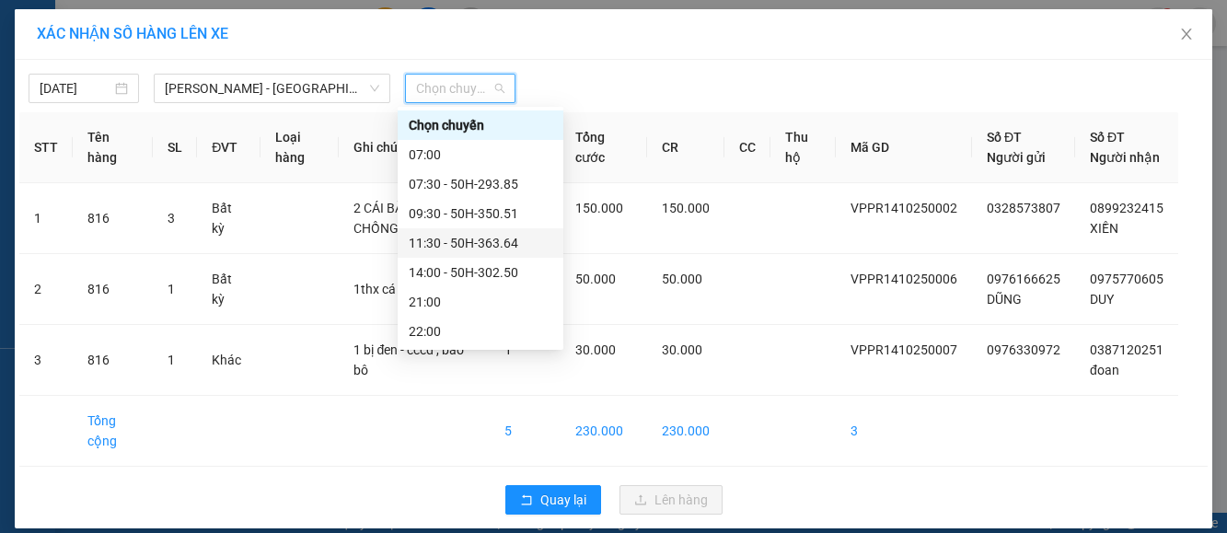
click at [475, 247] on div "11:30 - 50H-363.64" at bounding box center [481, 243] width 144 height 20
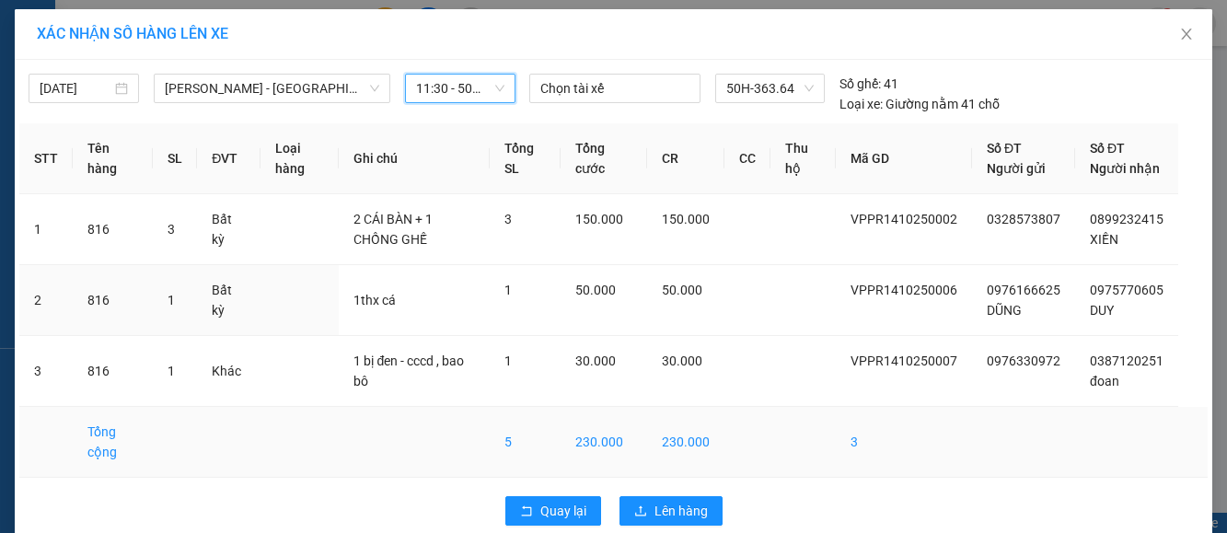
scroll to position [49, 0]
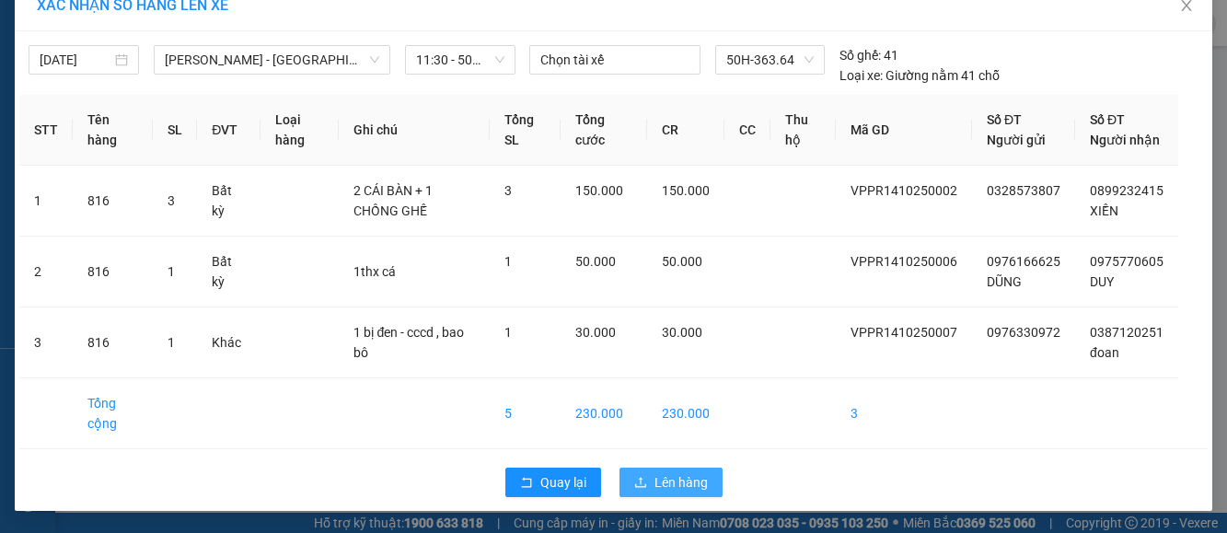
click at [654, 483] on span "Lên hàng" at bounding box center [680, 482] width 53 height 20
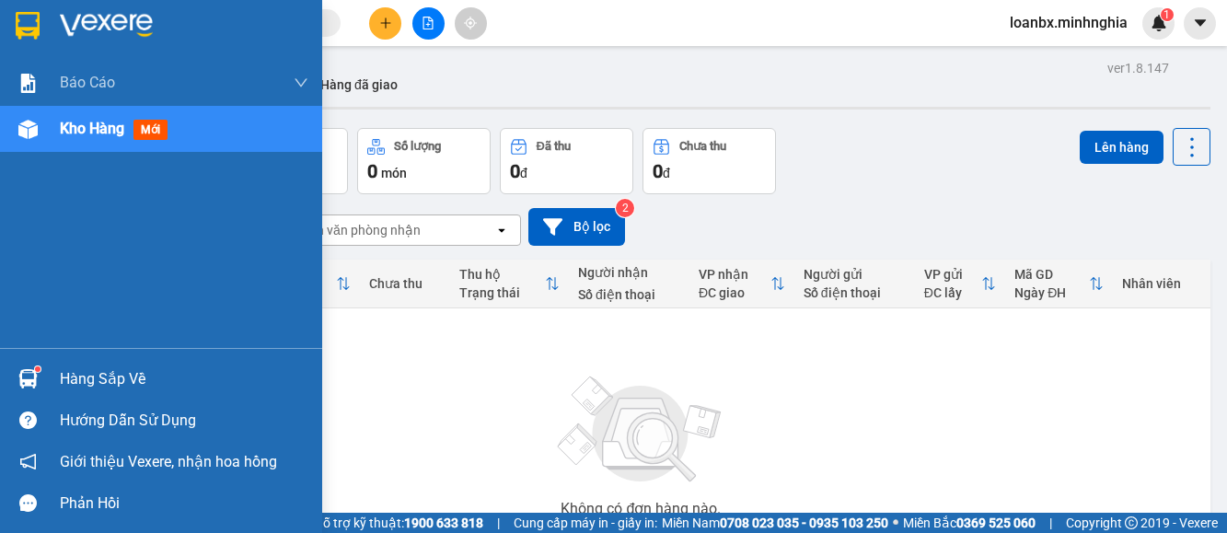
drag, startPoint x: 127, startPoint y: 23, endPoint x: 360, endPoint y: 31, distance: 233.0
click at [129, 23] on img at bounding box center [106, 26] width 93 height 28
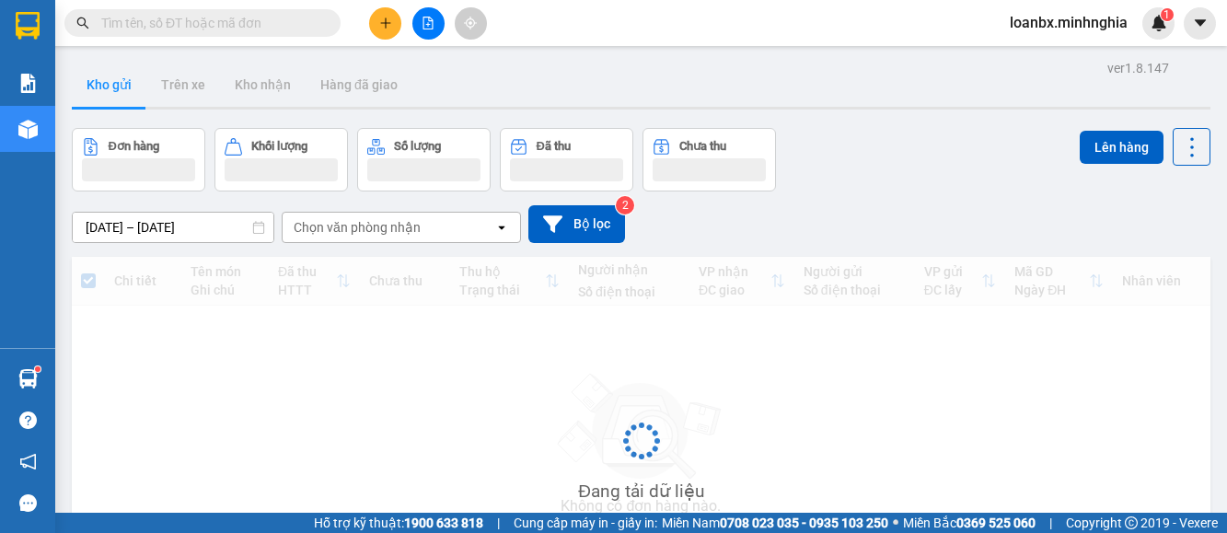
click at [204, 28] on input "text" at bounding box center [209, 23] width 217 height 20
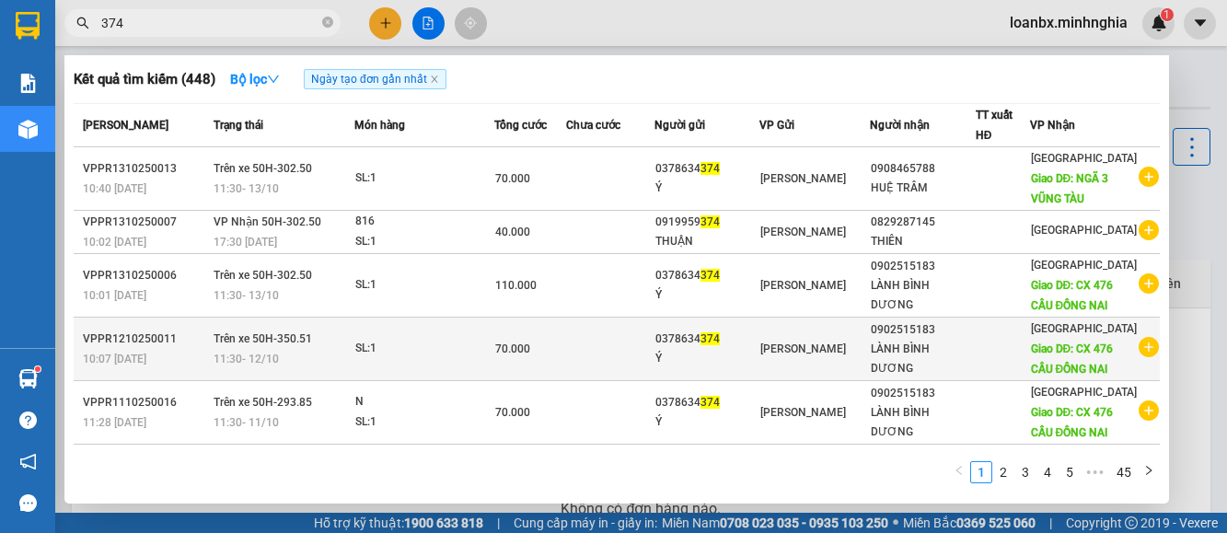
scroll to position [92, 0]
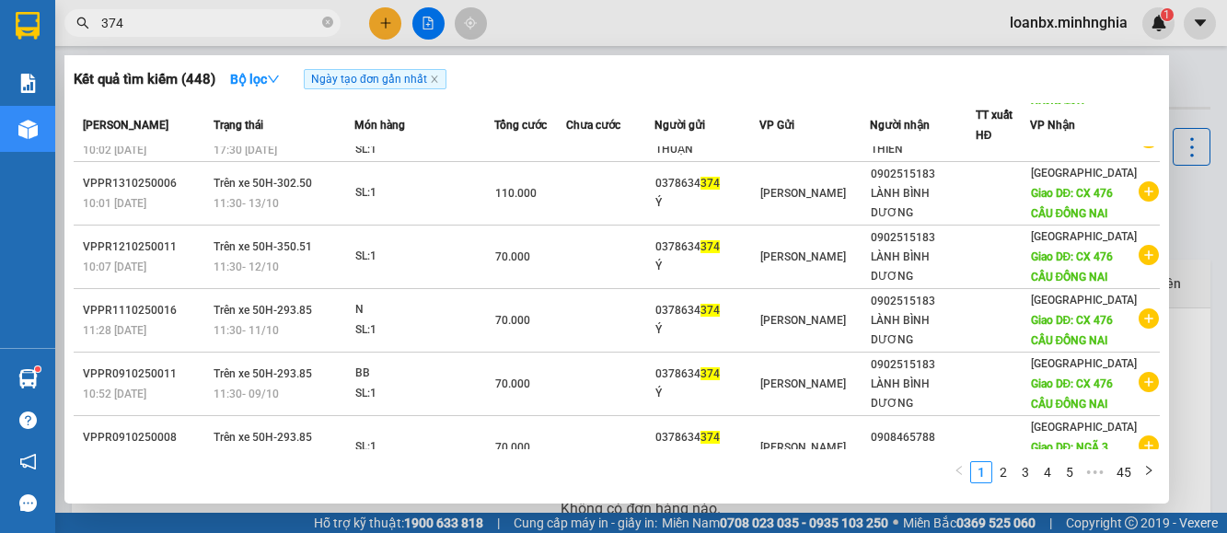
drag, startPoint x: 121, startPoint y: 27, endPoint x: 87, endPoint y: 28, distance: 34.1
click at [87, 28] on div "374" at bounding box center [179, 23] width 359 height 28
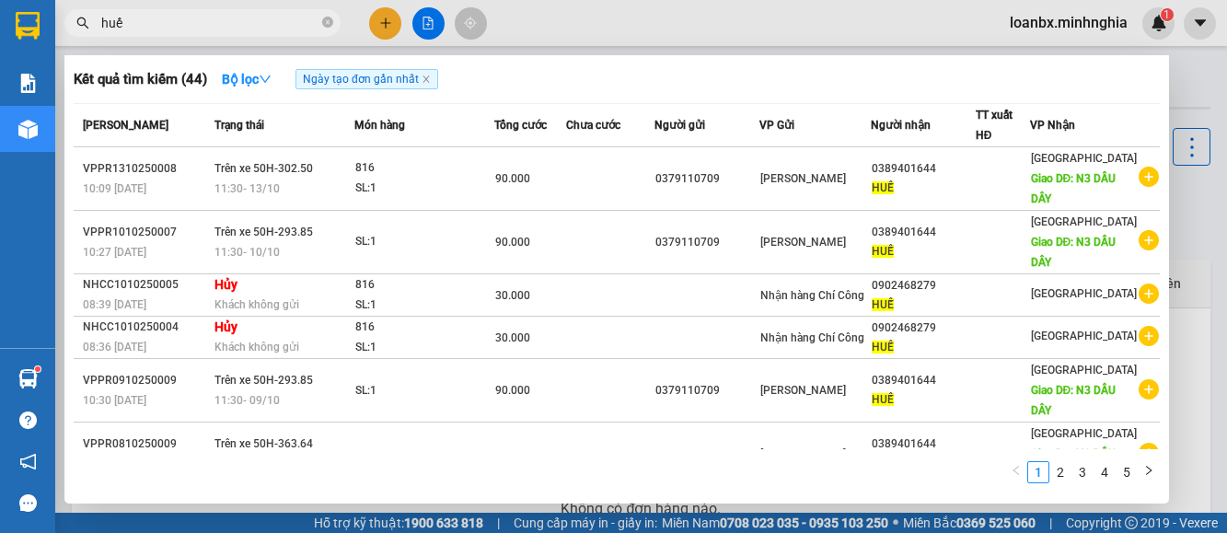
type input "huế"
click at [193, 22] on input "huế" at bounding box center [209, 23] width 217 height 20
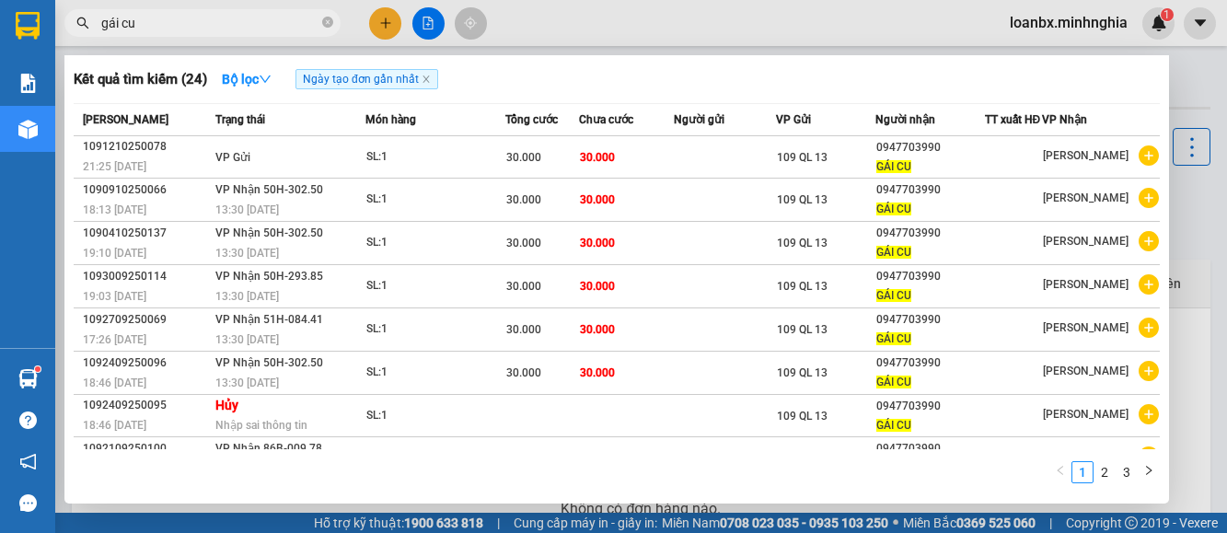
type input "gái cu"
